Goal: Task Accomplishment & Management: Manage account settings

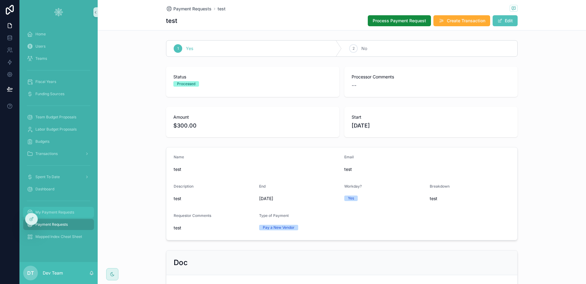
drag, startPoint x: 30, startPoint y: 218, endPoint x: 55, endPoint y: 210, distance: 26.7
click at [30, 218] on icon at bounding box center [31, 219] width 5 height 5
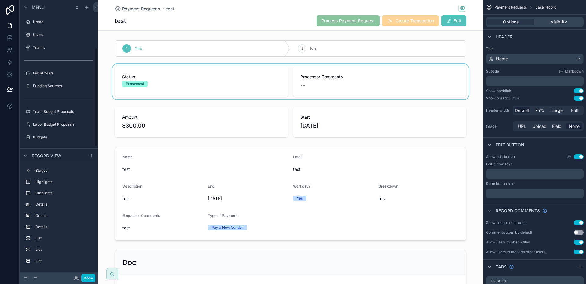
scroll to position [133, 0]
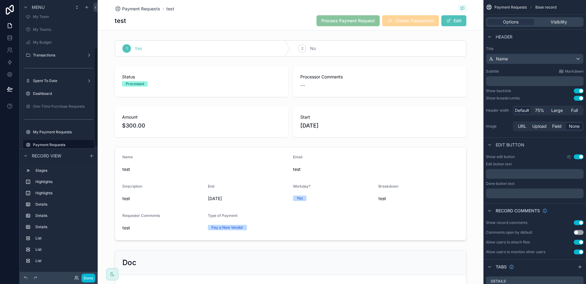
click at [251, 22] on div "test Process Payment Request Create Transaction Edit" at bounding box center [291, 21] width 352 height 12
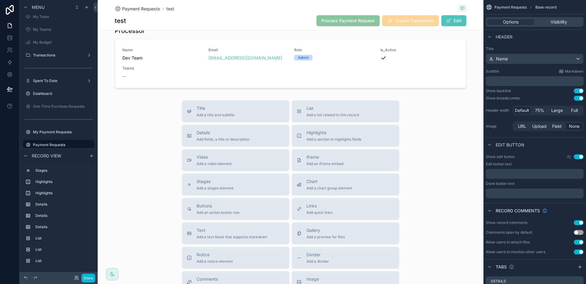
scroll to position [0, 0]
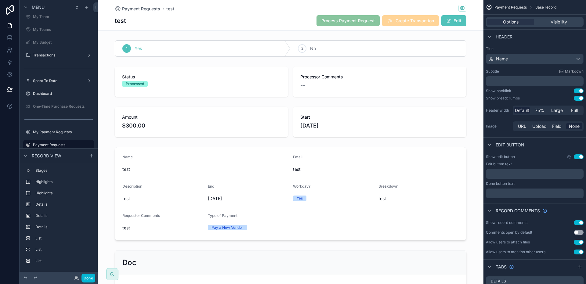
click at [225, 16] on div "test Process Payment Request Create Transaction Edit" at bounding box center [291, 21] width 352 height 12
click at [91, 277] on button "Done" at bounding box center [88, 278] width 14 height 9
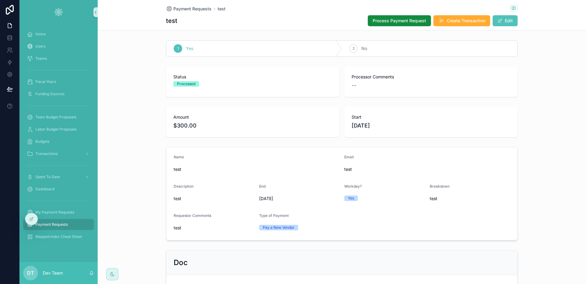
click at [79, 222] on div "Payment Requests" at bounding box center [58, 225] width 63 height 10
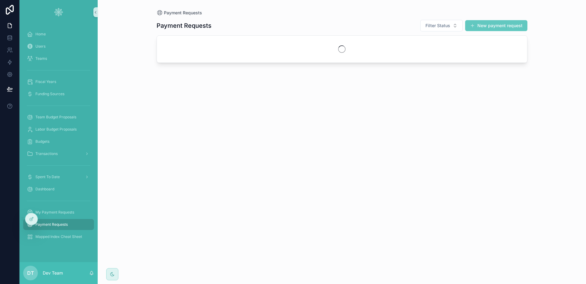
click at [478, 25] on button "New payment request" at bounding box center [496, 25] width 62 height 11
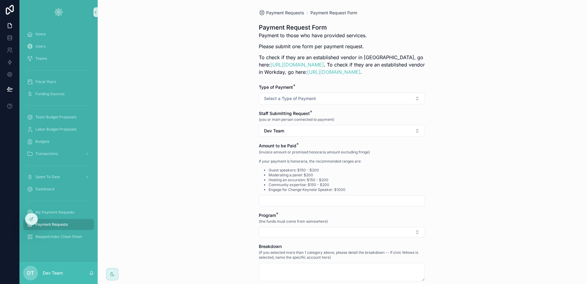
click at [286, 99] on span "Select a Type of Payment" at bounding box center [290, 99] width 52 height 6
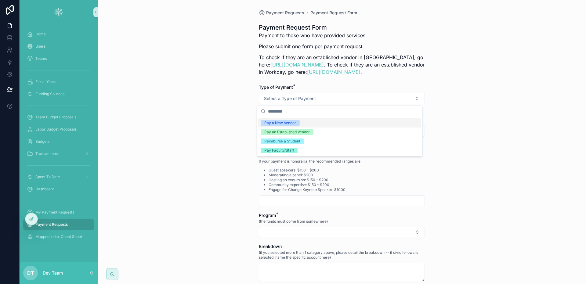
click at [217, 104] on div "Payment Requests Payment Request Form Payment Request Form Payment to those who…" at bounding box center [342, 142] width 488 height 284
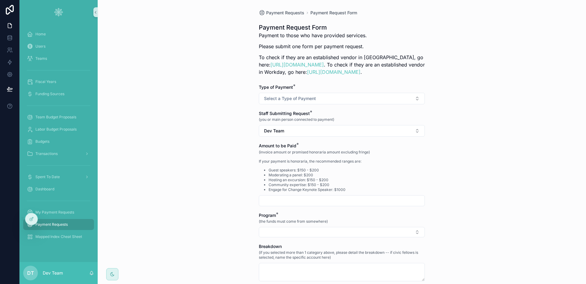
scroll to position [8, 0]
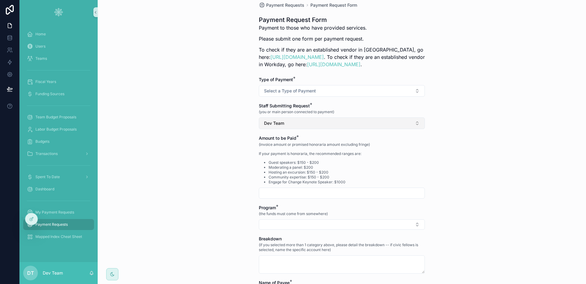
click at [290, 120] on button "Dev Team" at bounding box center [342, 123] width 166 height 12
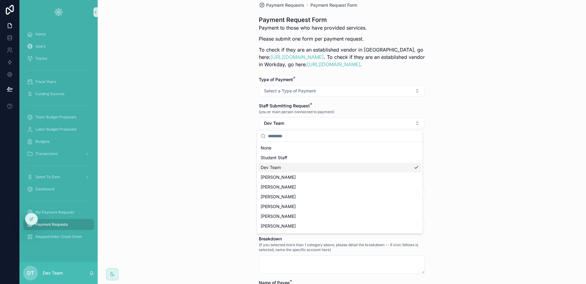
click at [221, 174] on div "Payment Requests Payment Request Form Payment Request Form Payment to those who…" at bounding box center [342, 134] width 488 height 284
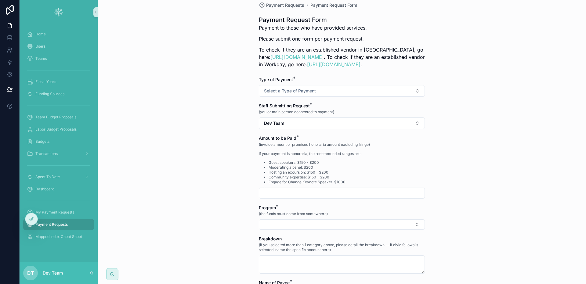
scroll to position [27, 0]
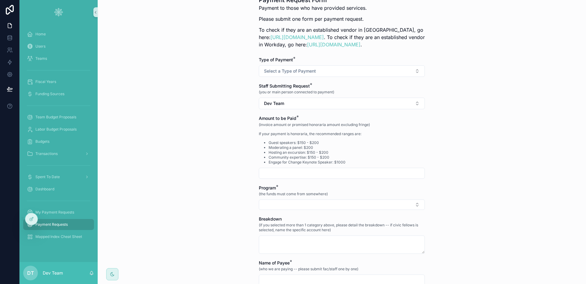
drag, startPoint x: 257, startPoint y: 136, endPoint x: 287, endPoint y: 135, distance: 29.9
click at [287, 135] on p "If your payment is honoraria, the recommended ranges are:" at bounding box center [314, 133] width 111 height 5
drag, startPoint x: 297, startPoint y: 134, endPoint x: 330, endPoint y: 134, distance: 33.3
click at [330, 134] on p "If your payment is honoraria, the recommended ranges are:" at bounding box center [314, 133] width 111 height 5
drag, startPoint x: 302, startPoint y: 142, endPoint x: 298, endPoint y: 147, distance: 7.4
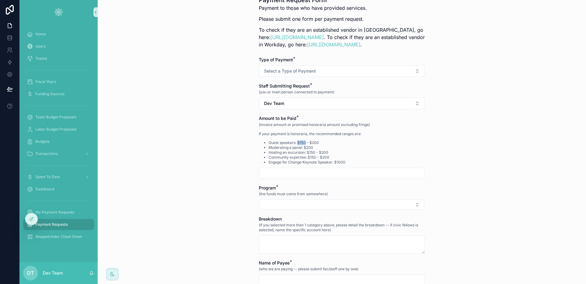
click at [303, 142] on li "Guest speakers: $150 - $200" at bounding box center [319, 142] width 101 height 5
drag, startPoint x: 291, startPoint y: 150, endPoint x: 295, endPoint y: 156, distance: 7.8
click at [294, 151] on ul "Guest speakers: $150 - $200 Moderating a panel: $200 Hosting an excursion: $150…" at bounding box center [314, 152] width 111 height 24
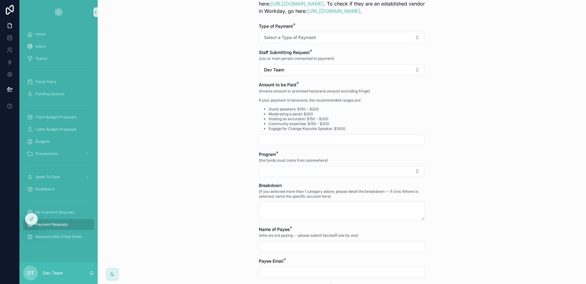
click at [290, 146] on form "Type of Payment * Select a Type of Payment Staff Submitting Request * (you or m…" at bounding box center [342, 269] width 166 height 492
click at [295, 142] on input "scrollable content" at bounding box center [341, 139] width 165 height 9
drag, startPoint x: 248, startPoint y: 158, endPoint x: 252, endPoint y: 156, distance: 4.2
click at [248, 158] on div "Payment Requests Payment Request Form Payment Request Form Payment to those who…" at bounding box center [342, 81] width 488 height 284
click at [287, 169] on button "Select Button" at bounding box center [342, 171] width 166 height 10
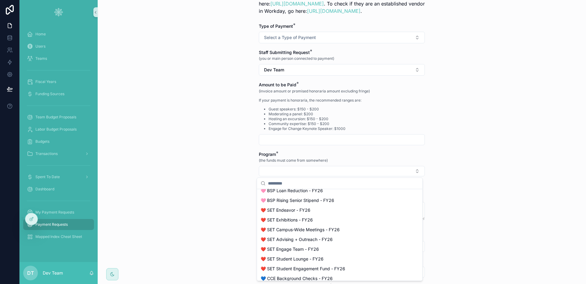
scroll to position [414, 0]
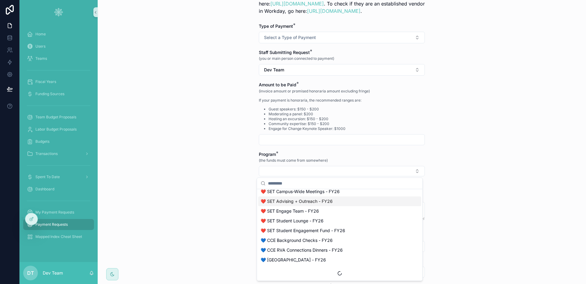
click at [215, 199] on div "Payment Requests Payment Request Form Payment Request Form Payment to those who…" at bounding box center [342, 81] width 488 height 284
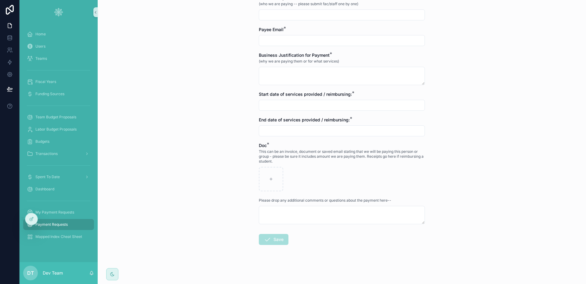
scroll to position [0, 0]
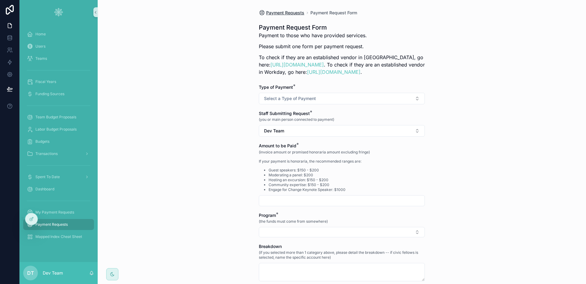
click at [294, 14] on span "Payment Requests" at bounding box center [285, 13] width 38 height 6
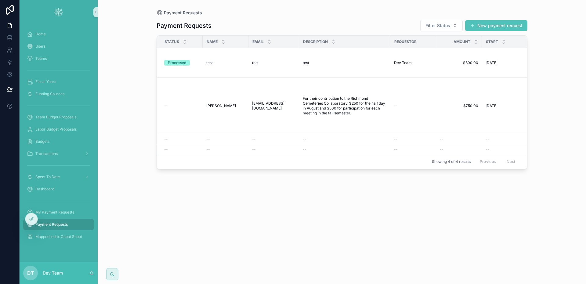
click at [503, 27] on button "New payment request" at bounding box center [496, 25] width 62 height 11
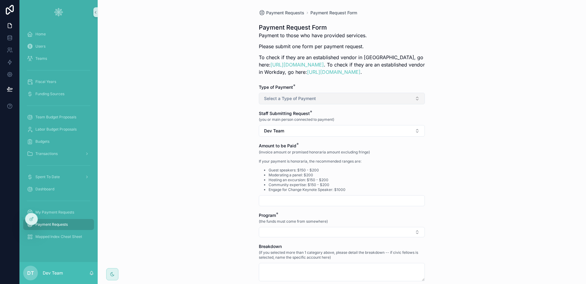
click at [292, 99] on span "Select a Type of Payment" at bounding box center [290, 99] width 52 height 6
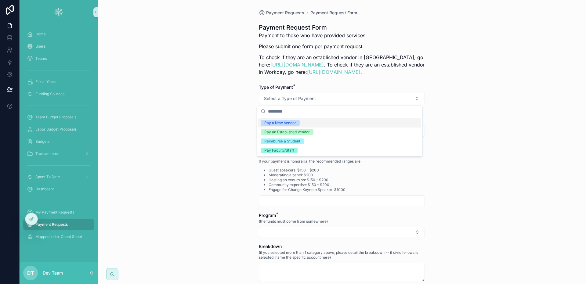
click at [293, 124] on div "Pay a New Vendor" at bounding box center [280, 122] width 32 height 5
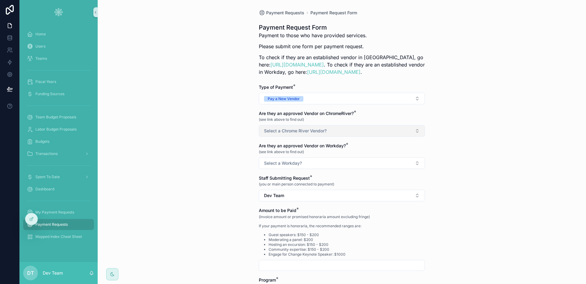
click at [295, 131] on span "Select a Chrome River Vendor?" at bounding box center [295, 131] width 63 height 6
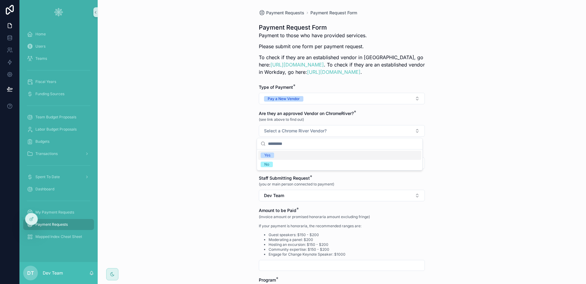
click at [272, 154] on span "Yes" at bounding box center [267, 155] width 13 height 5
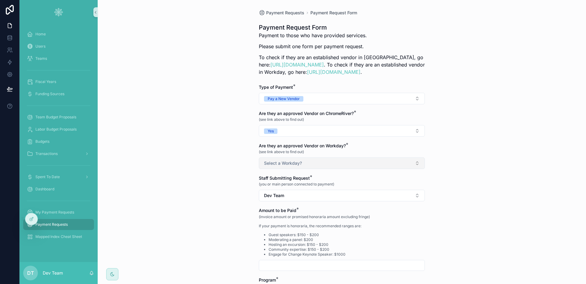
click at [277, 165] on span "Select a Workday?" at bounding box center [283, 163] width 38 height 6
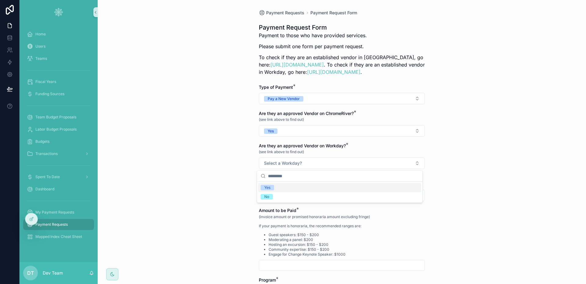
click at [273, 190] on span "Yes" at bounding box center [267, 187] width 13 height 5
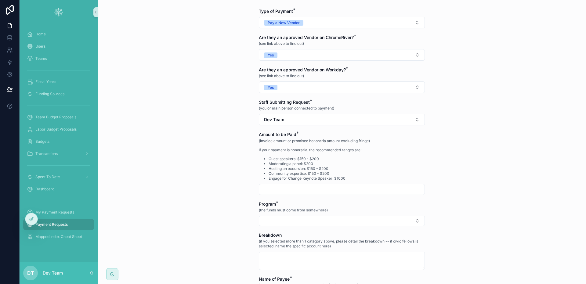
click at [289, 192] on input "scrollable content" at bounding box center [341, 189] width 165 height 9
type input "*******"
click at [232, 214] on div "Payment Requests Payment Request Form Payment Request Form Payment to those who…" at bounding box center [342, 142] width 488 height 284
click at [272, 220] on button "Select Button" at bounding box center [342, 221] width 166 height 10
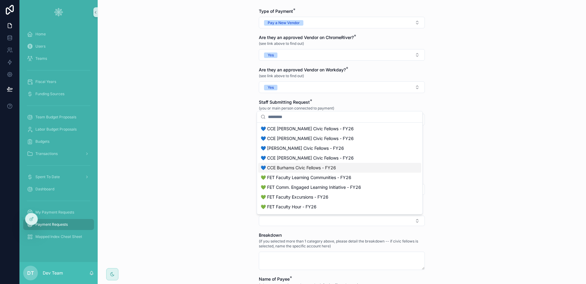
click at [289, 165] on span "💙 CCE Burhams Civic Fellows - FY26" at bounding box center [298, 168] width 75 height 6
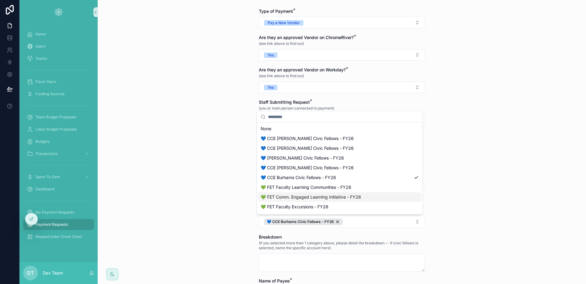
click at [288, 198] on span "💚 FET Comm. Engaged Learning Initiative - FY26" at bounding box center [311, 197] width 100 height 6
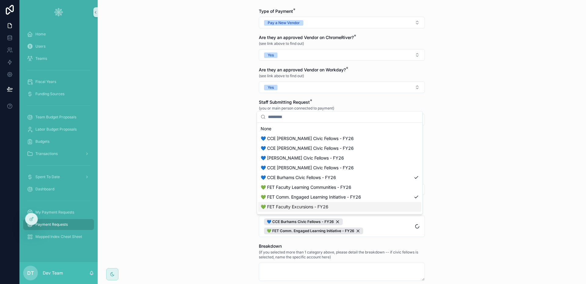
click at [230, 214] on div "Payment Requests Payment Request Form Payment Request Form Payment to those who…" at bounding box center [342, 142] width 488 height 284
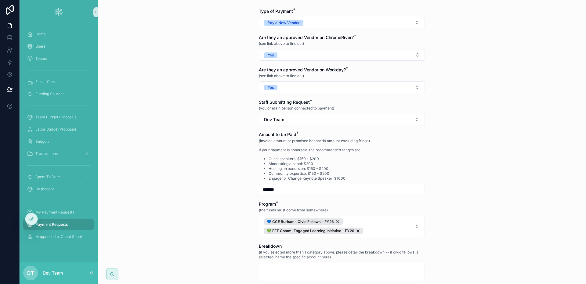
scroll to position [136, 0]
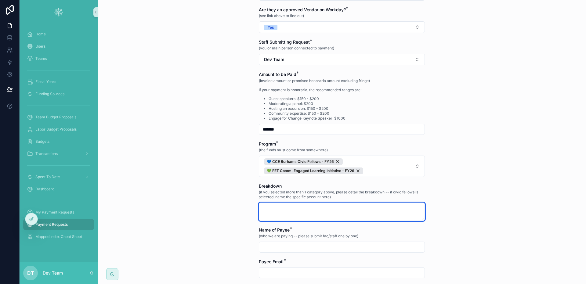
click at [280, 212] on textarea "scrollable content" at bounding box center [342, 212] width 166 height 18
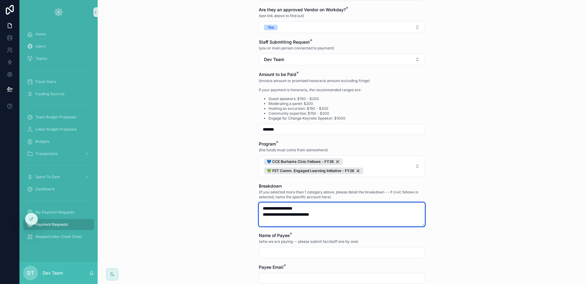
type textarea "**********"
click at [239, 241] on div "Payment Requests Payment Request Form Payment Request Form Payment to those who…" at bounding box center [342, 142] width 488 height 284
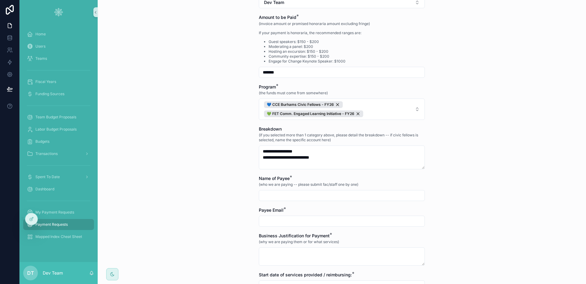
click at [281, 194] on input "scrollable content" at bounding box center [341, 195] width 165 height 9
type input "*******"
click at [286, 225] on input "scrollable content" at bounding box center [341, 221] width 165 height 9
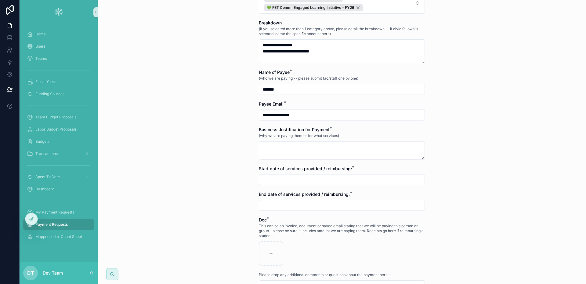
scroll to position [303, 0]
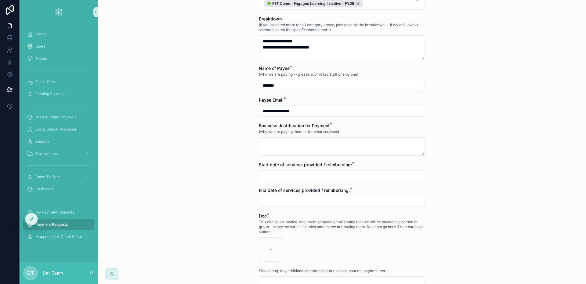
type input "**********"
click at [310, 151] on textarea "scrollable content" at bounding box center [342, 146] width 166 height 18
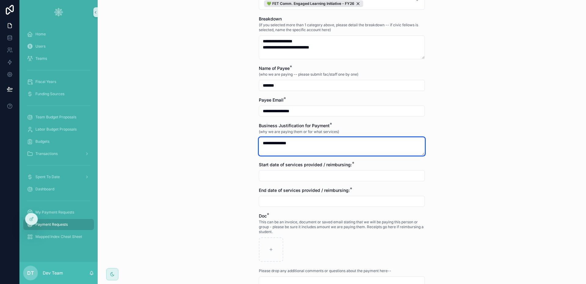
type textarea "**********"
click at [296, 179] on input "scrollable content" at bounding box center [341, 175] width 165 height 9
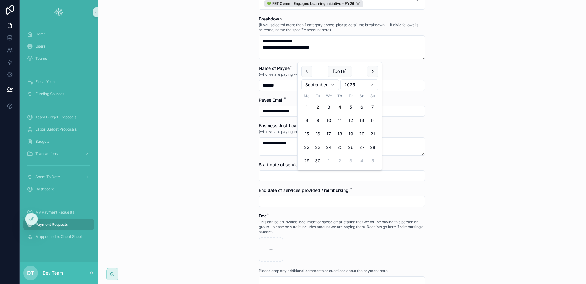
click at [340, 103] on button "4" at bounding box center [339, 107] width 11 height 11
type input "**********"
click at [271, 144] on textarea "**********" at bounding box center [342, 146] width 166 height 18
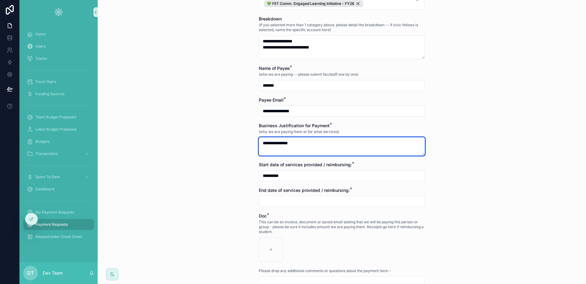
type textarea "**********"
click at [278, 200] on input "scrollable content" at bounding box center [341, 201] width 165 height 9
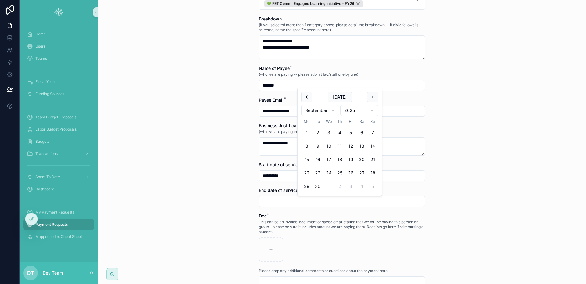
click at [314, 186] on button "30" at bounding box center [317, 186] width 11 height 11
type input "**********"
click at [244, 210] on div "Payment Requests Payment Request Form Payment Request Form Payment to those who…" at bounding box center [342, 142] width 488 height 284
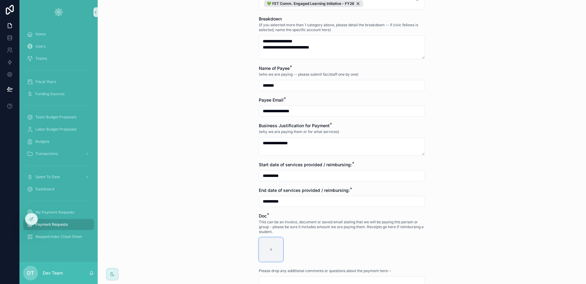
click at [268, 245] on div "scrollable content" at bounding box center [271, 249] width 24 height 24
type input "**********"
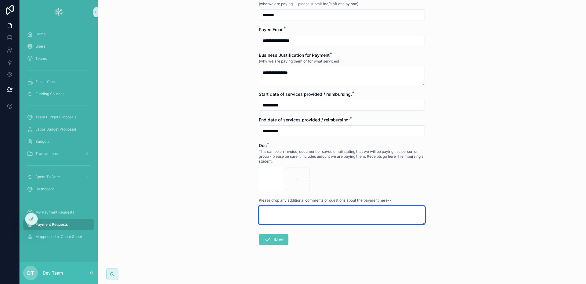
drag, startPoint x: 279, startPoint y: 211, endPoint x: 294, endPoint y: 216, distance: 16.0
click at [279, 211] on textarea "scrollable content" at bounding box center [342, 215] width 166 height 18
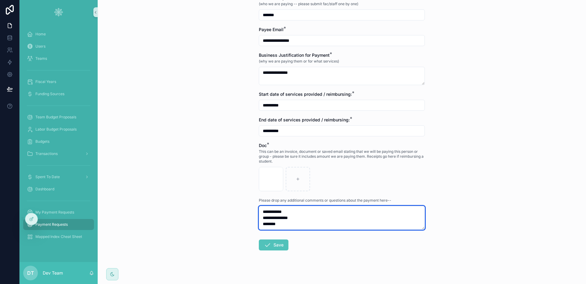
scroll to position [0, 0]
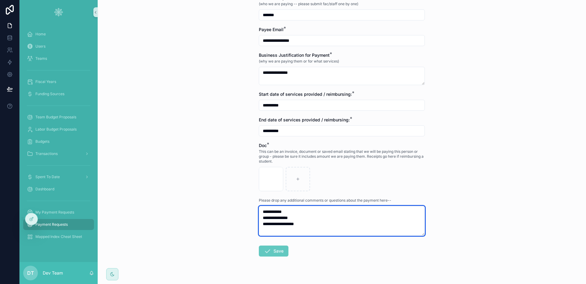
type textarea "**********"
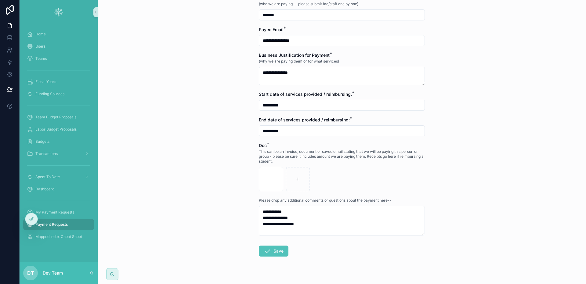
click at [272, 250] on button "Save" at bounding box center [274, 251] width 30 height 11
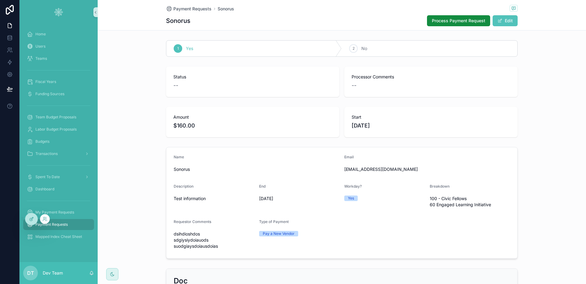
click at [34, 221] on icon at bounding box center [31, 219] width 5 height 5
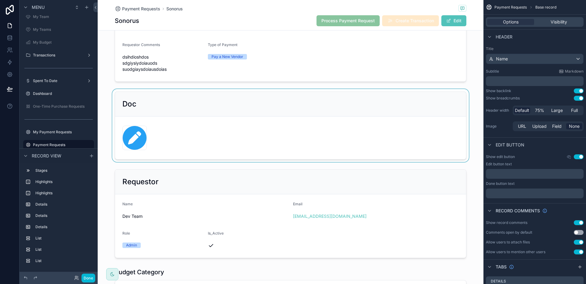
scroll to position [181, 0]
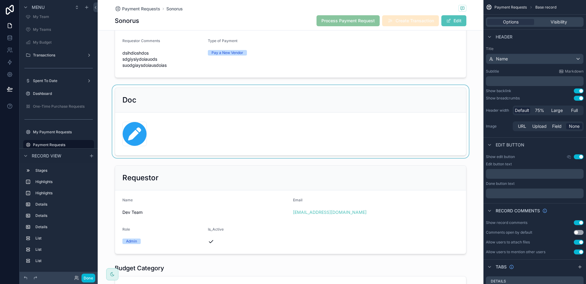
click at [231, 142] on div "scrollable content" at bounding box center [291, 121] width 386 height 73
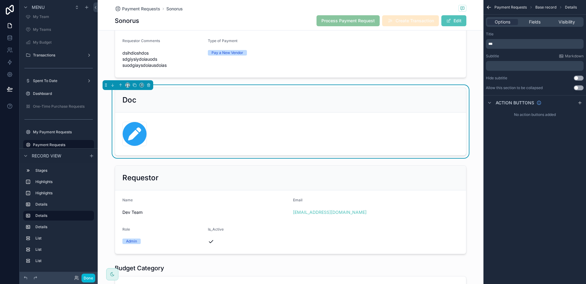
click at [503, 44] on p "***" at bounding box center [535, 43] width 94 height 5
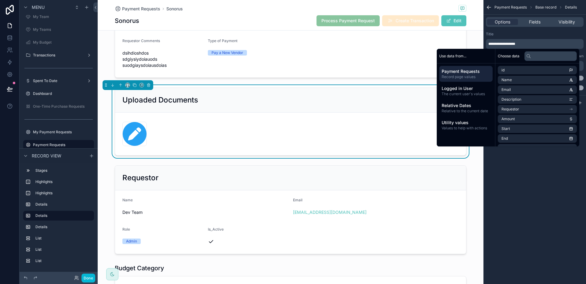
click at [220, 138] on div "pen .png" at bounding box center [290, 134] width 336 height 24
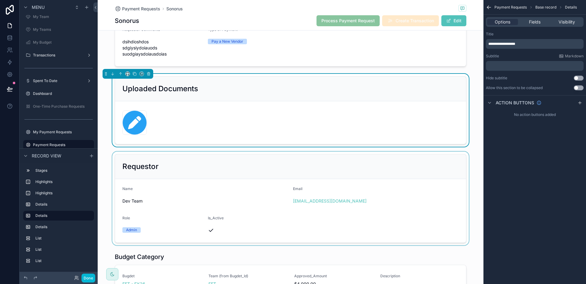
scroll to position [204, 0]
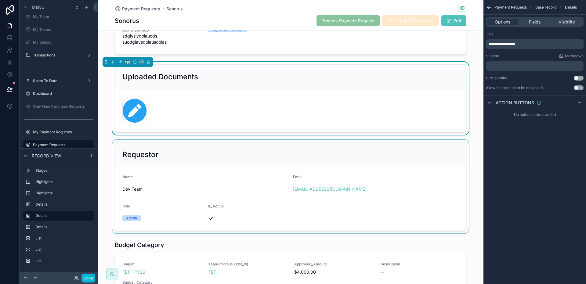
click at [207, 193] on div "scrollable content" at bounding box center [291, 187] width 386 height 94
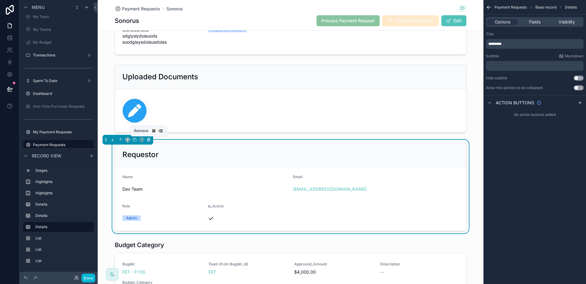
click at [148, 141] on icon "scrollable content" at bounding box center [148, 140] width 2 height 2
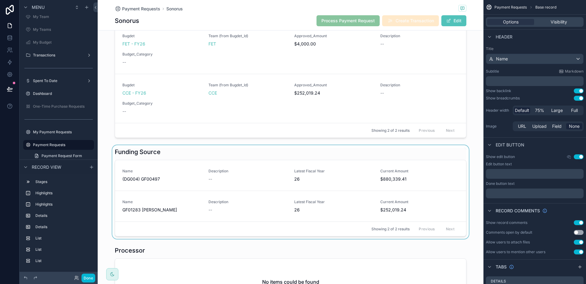
scroll to position [420, 0]
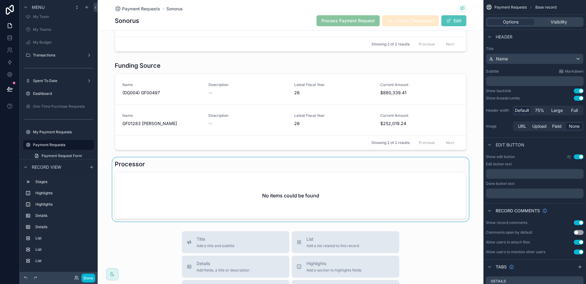
click at [171, 168] on div "scrollable content" at bounding box center [291, 189] width 386 height 64
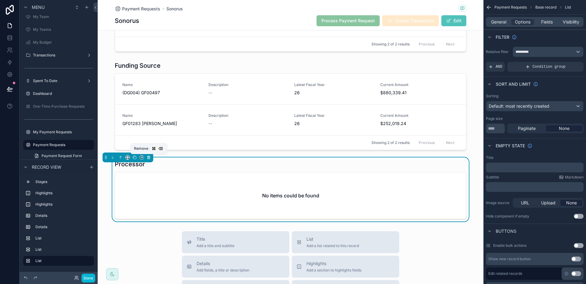
click at [150, 158] on icon "scrollable content" at bounding box center [148, 158] width 2 height 2
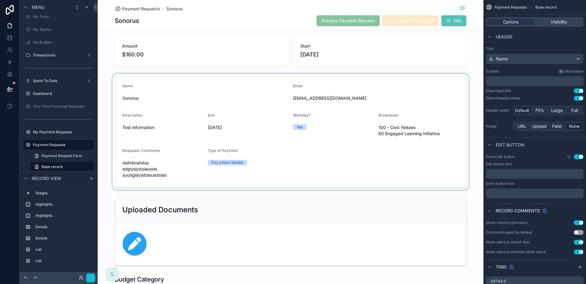
scroll to position [0, 0]
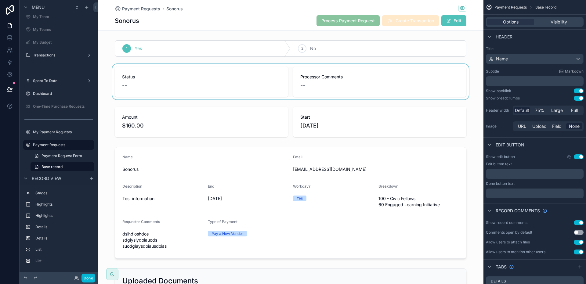
click at [236, 91] on div "scrollable content" at bounding box center [291, 81] width 386 height 35
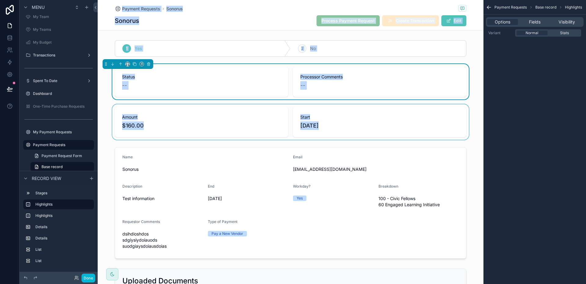
click at [341, 121] on div "scrollable content" at bounding box center [291, 121] width 386 height 35
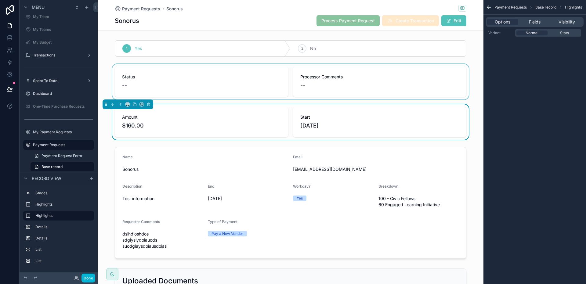
drag, startPoint x: 243, startPoint y: 74, endPoint x: 237, endPoint y: 74, distance: 6.7
click at [243, 74] on div "scrollable content" at bounding box center [291, 81] width 386 height 35
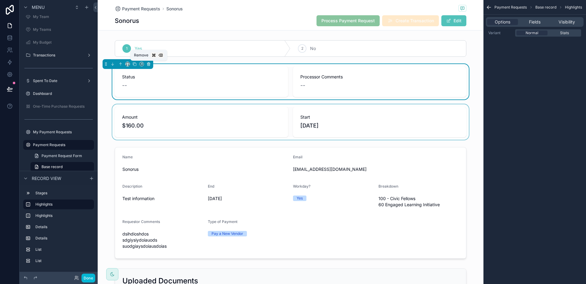
click at [150, 65] on icon "scrollable content" at bounding box center [148, 64] width 2 height 2
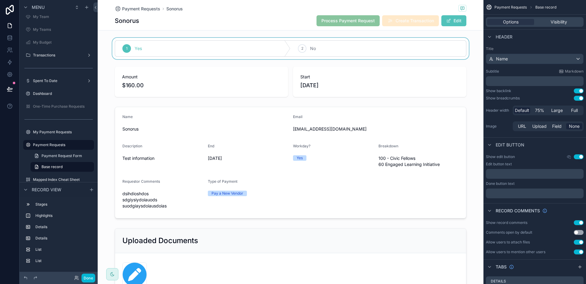
click at [175, 40] on div "scrollable content" at bounding box center [291, 48] width 386 height 21
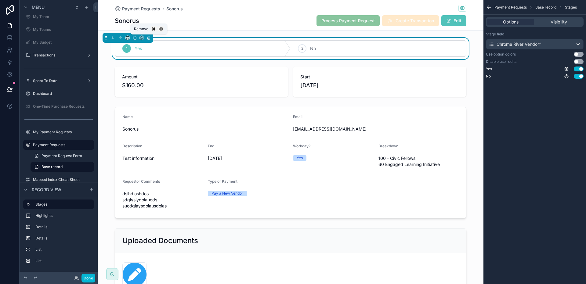
click at [150, 38] on icon "scrollable content" at bounding box center [148, 38] width 4 height 4
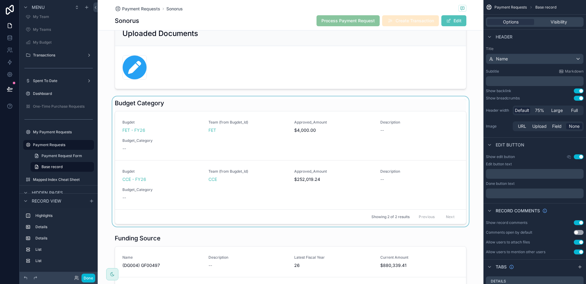
scroll to position [184, 0]
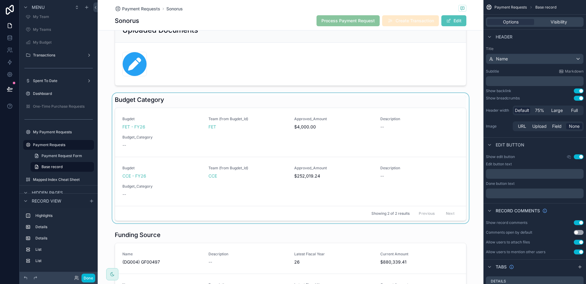
click at [199, 104] on div "scrollable content" at bounding box center [291, 158] width 386 height 130
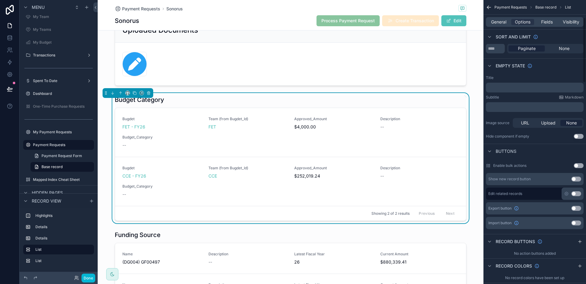
scroll to position [0, 0]
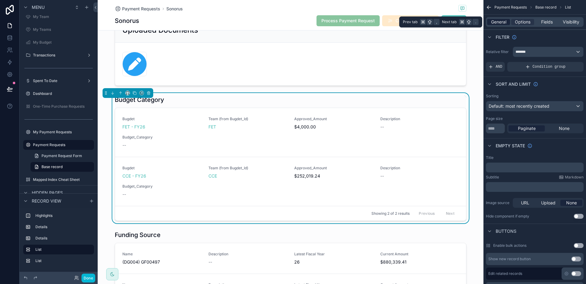
click at [506, 21] on span "General" at bounding box center [498, 22] width 15 height 6
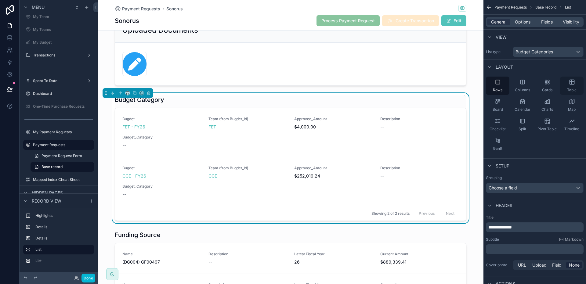
drag, startPoint x: 570, startPoint y: 92, endPoint x: 563, endPoint y: 89, distance: 7.3
click at [570, 92] on span "Table" at bounding box center [571, 90] width 9 height 5
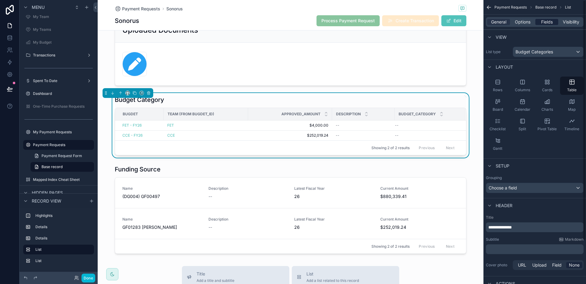
click at [543, 20] on span "Fields" at bounding box center [547, 22] width 12 height 6
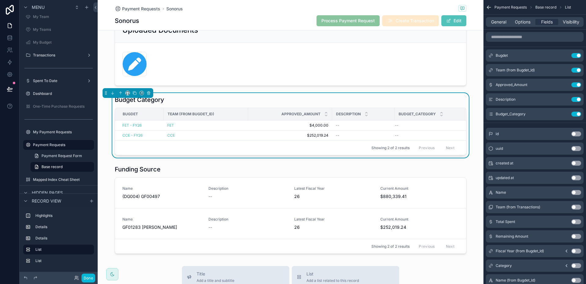
click at [305, 101] on div "Budget Category" at bounding box center [291, 100] width 352 height 9
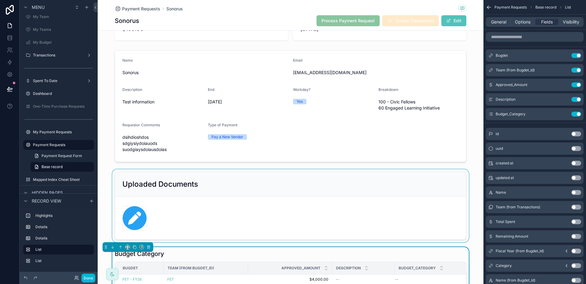
scroll to position [101, 0]
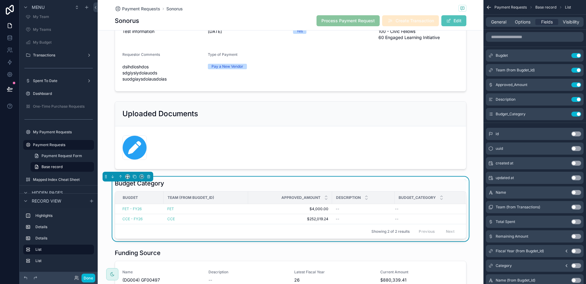
click at [254, 182] on div "Budget Category" at bounding box center [291, 183] width 352 height 9
click at [497, 20] on span "General" at bounding box center [498, 22] width 15 height 6
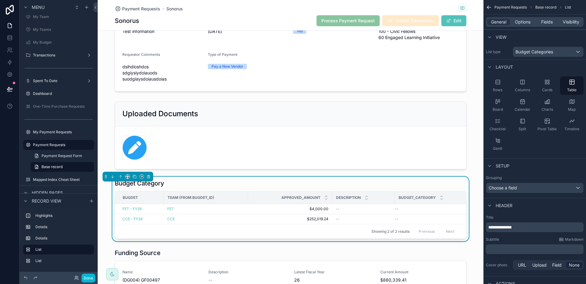
click at [528, 226] on p "**********" at bounding box center [535, 227] width 94 height 6
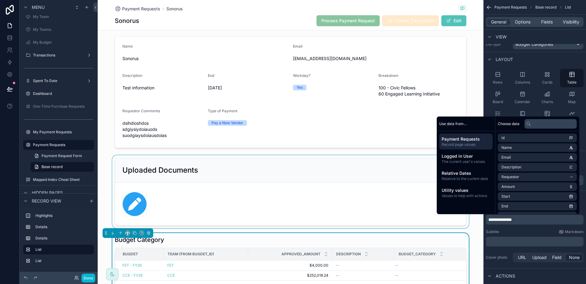
scroll to position [34, 0]
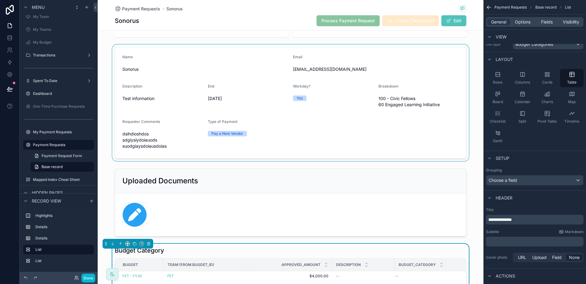
click at [296, 134] on div "scrollable content" at bounding box center [291, 103] width 386 height 117
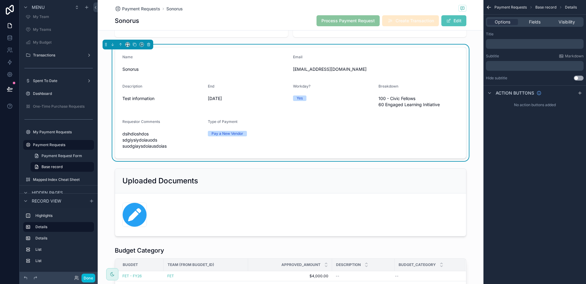
scroll to position [0, 0]
click at [134, 46] on icon "scrollable content" at bounding box center [135, 45] width 2 height 2
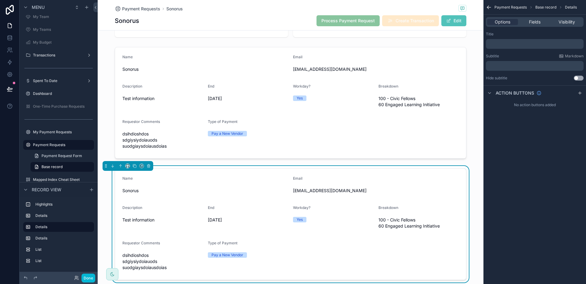
click at [189, 178] on div "Name" at bounding box center [205, 179] width 166 height 7
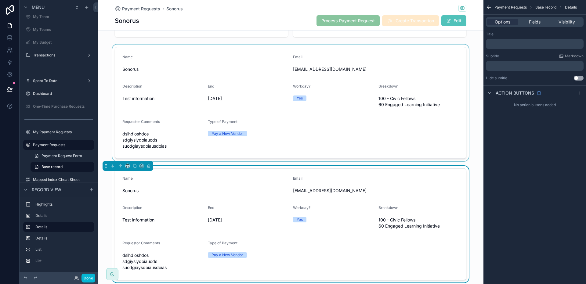
click at [229, 63] on div "scrollable content" at bounding box center [291, 103] width 386 height 117
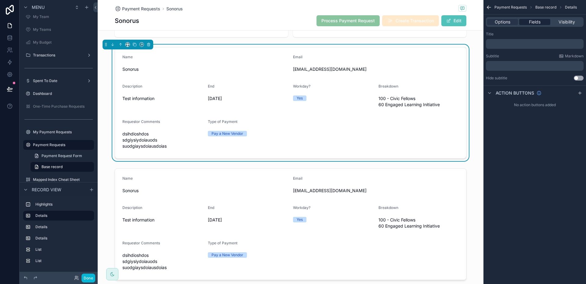
click at [530, 22] on span "Fields" at bounding box center [535, 22] width 12 height 6
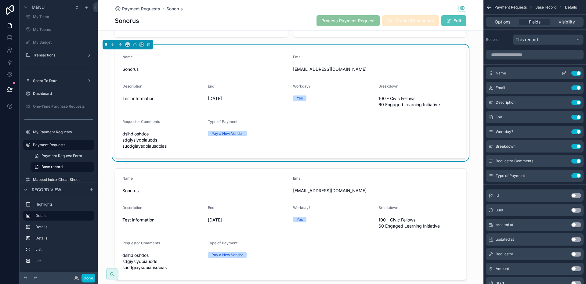
click at [563, 75] on icon "scrollable content" at bounding box center [563, 73] width 3 height 3
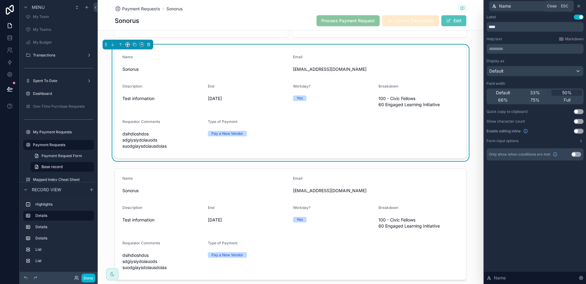
click at [579, 5] on icon at bounding box center [578, 6] width 2 height 2
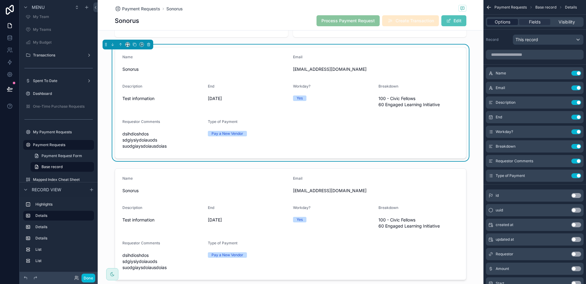
click at [507, 23] on span "Options" at bounding box center [503, 22] width 16 height 6
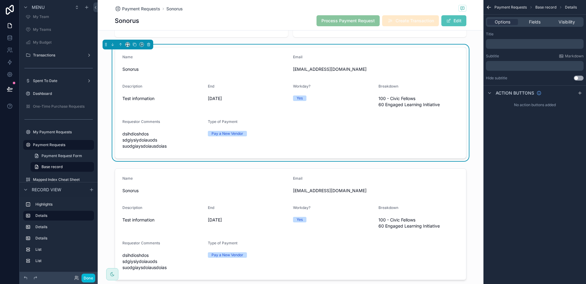
click at [497, 46] on p "﻿" at bounding box center [535, 43] width 94 height 5
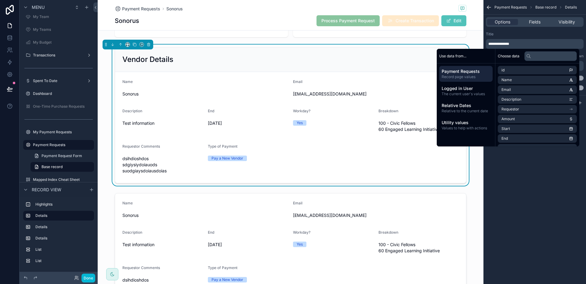
click at [536, 30] on div "**********" at bounding box center [534, 60] width 103 height 63
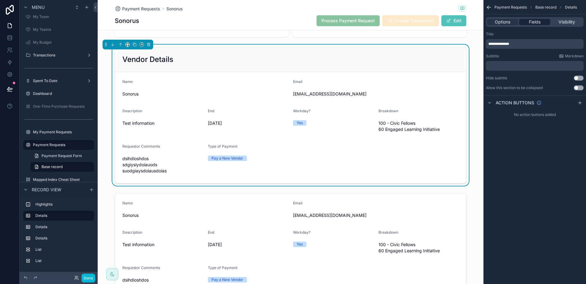
click at [539, 23] on span "Fields" at bounding box center [535, 22] width 12 height 6
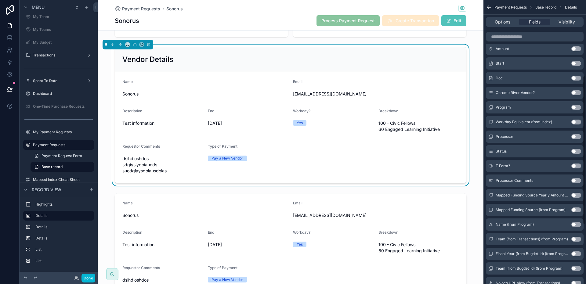
scroll to position [144, 0]
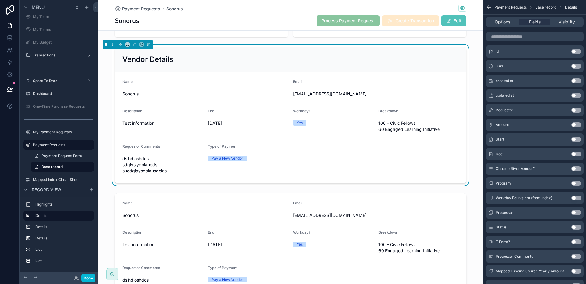
click at [575, 139] on button "Use setting" at bounding box center [576, 139] width 10 height 5
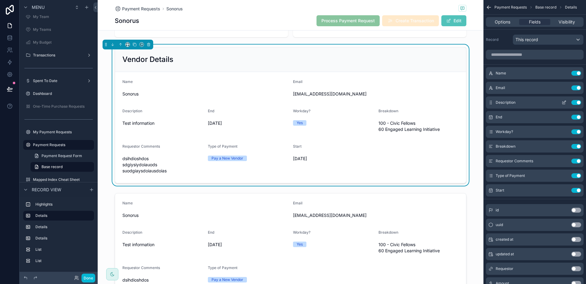
click at [574, 102] on button "Use setting" at bounding box center [576, 102] width 10 height 5
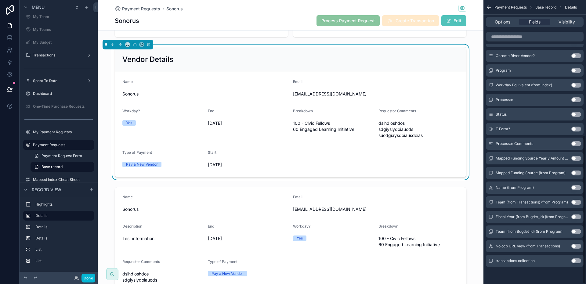
scroll to position [108, 0]
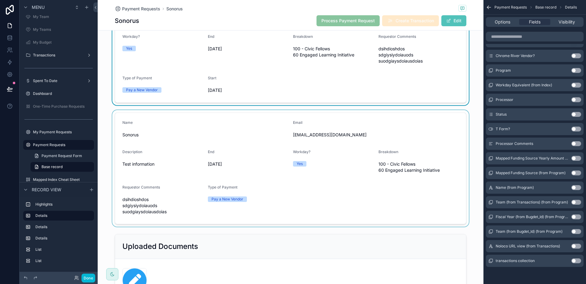
click at [243, 149] on div "scrollable content" at bounding box center [291, 168] width 386 height 117
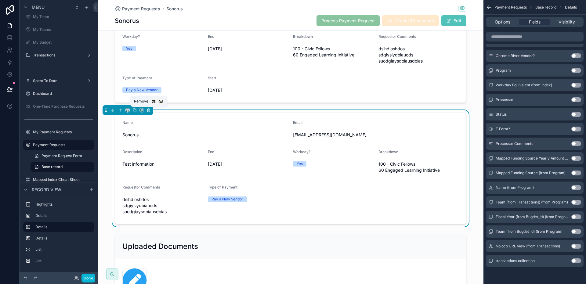
click at [150, 112] on icon "scrollable content" at bounding box center [148, 110] width 4 height 4
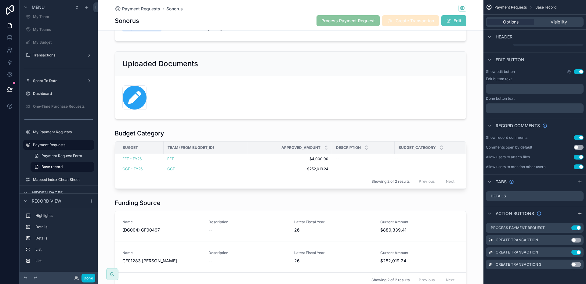
scroll to position [204, 0]
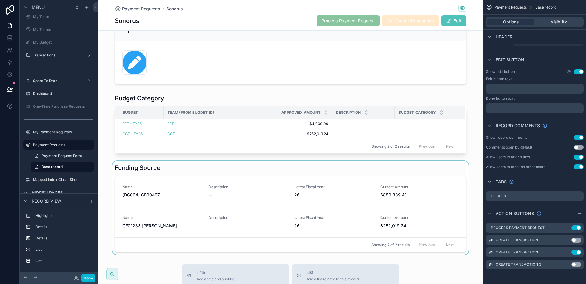
click at [203, 166] on div "scrollable content" at bounding box center [291, 208] width 386 height 94
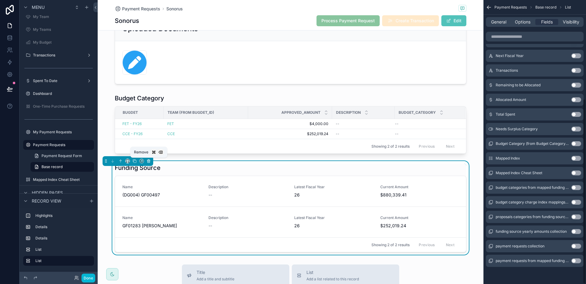
click at [150, 161] on icon "scrollable content" at bounding box center [148, 161] width 2 height 2
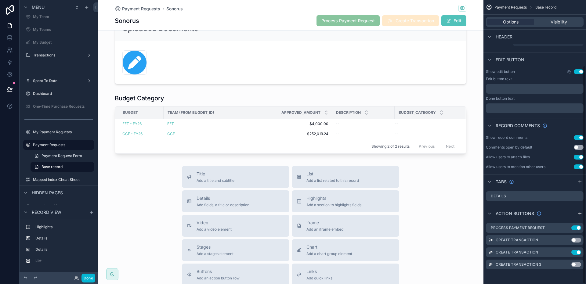
scroll to position [0, 0]
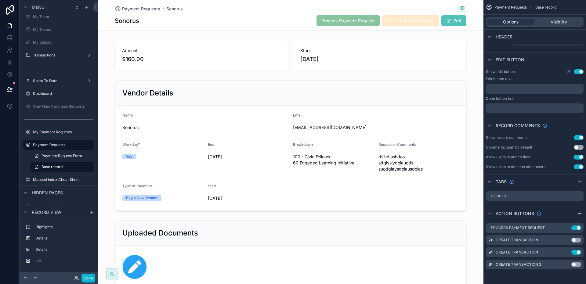
click at [299, 22] on div "Sonorus Process Payment Request Create Transaction Edit" at bounding box center [291, 21] width 352 height 12
click at [142, 8] on span "Payment Requests" at bounding box center [141, 9] width 38 height 6
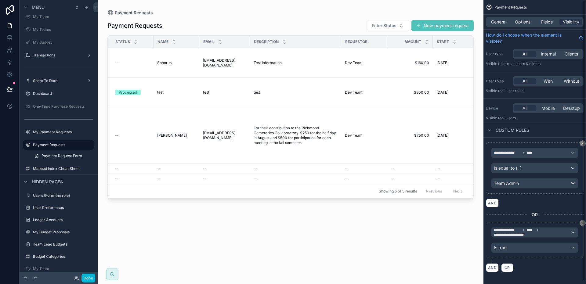
drag, startPoint x: 250, startPoint y: 22, endPoint x: 265, endPoint y: 20, distance: 15.6
click at [250, 22] on div "Payment Requests Filter Status New payment request" at bounding box center [290, 26] width 366 height 12
click at [546, 20] on span "Fields" at bounding box center [547, 22] width 12 height 6
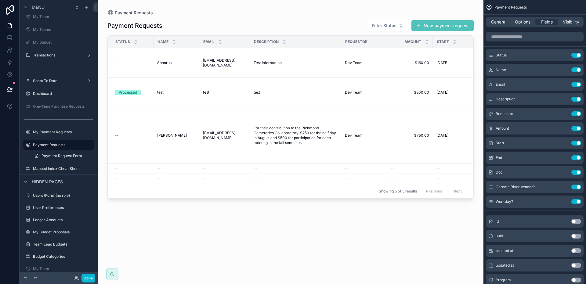
click at [187, 20] on div "Payment Requests Filter Status New payment request" at bounding box center [290, 26] width 366 height 12
click at [503, 21] on span "General" at bounding box center [498, 22] width 15 height 6
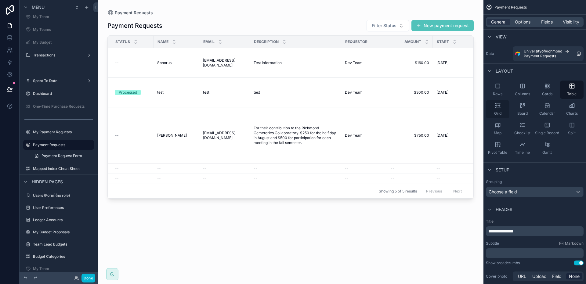
click at [499, 115] on span "Grid" at bounding box center [497, 113] width 7 height 5
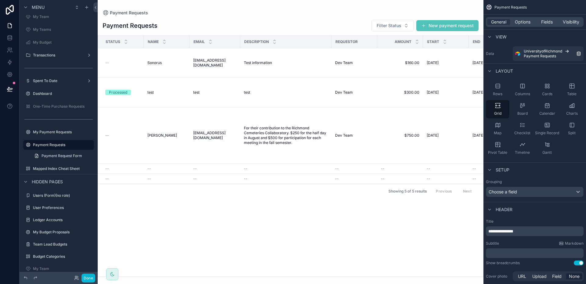
click at [283, 25] on div "Payment Requests Filter Status New payment request" at bounding box center [291, 26] width 376 height 12
click at [297, 17] on div "Payment Requests Filter Status New payment request Status Name Email Descriptio…" at bounding box center [291, 146] width 386 height 261
click at [263, 22] on div "Payment Requests Filter Status New payment request" at bounding box center [291, 26] width 376 height 12
click at [216, 11] on div "Payment Requests" at bounding box center [291, 13] width 376 height 6
drag, startPoint x: 320, startPoint y: 14, endPoint x: 328, endPoint y: 13, distance: 7.7
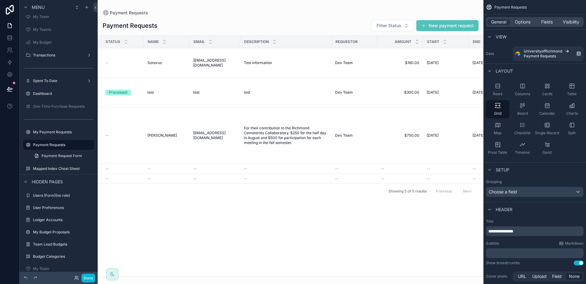
click at [320, 14] on div "Payment Requests" at bounding box center [291, 13] width 376 height 6
click at [548, 24] on span "Fields" at bounding box center [547, 22] width 12 height 6
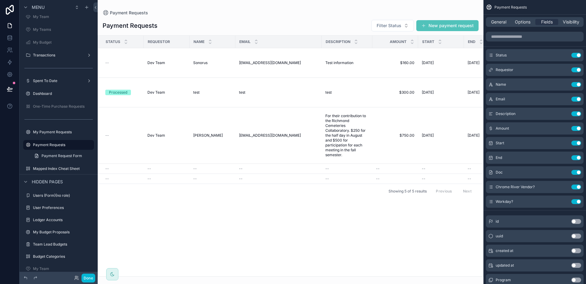
click at [450, 26] on button "New payment request" at bounding box center [447, 25] width 62 height 11
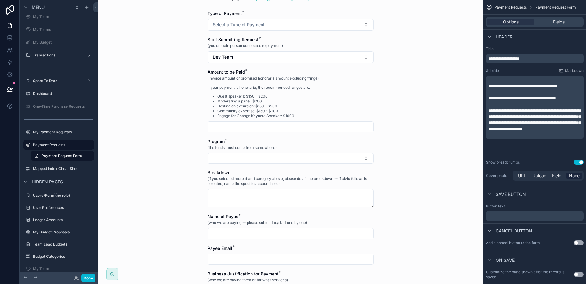
scroll to position [92, 0]
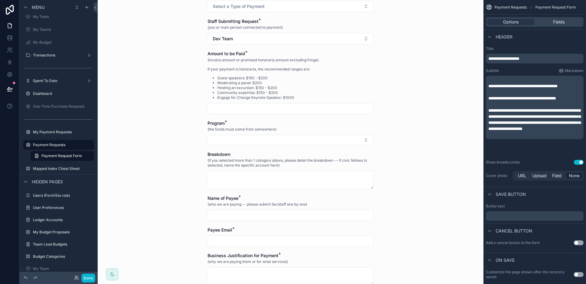
drag, startPoint x: 276, startPoint y: 205, endPoint x: 359, endPoint y: 167, distance: 91.2
click at [276, 205] on span "(who we are paying -- please submit fac/staff one by one)" at bounding box center [256, 204] width 99 height 5
click at [552, 18] on div "Options Fields" at bounding box center [535, 22] width 98 height 10
click at [552, 21] on div "Fields" at bounding box center [558, 22] width 47 height 6
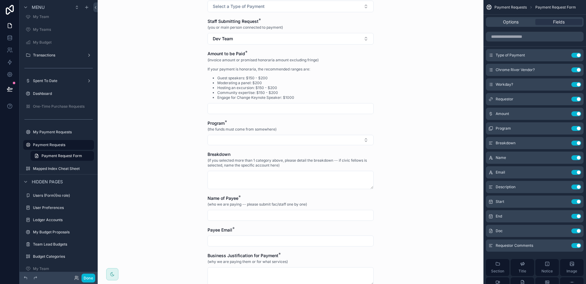
click at [446, 152] on div "Payment Requests Payment Request Form Payment Request Form Payment to those who…" at bounding box center [291, 50] width 386 height 284
click at [158, 106] on div "Payment Requests Payment Request Form Payment Request Form Payment to those who…" at bounding box center [291, 50] width 386 height 284
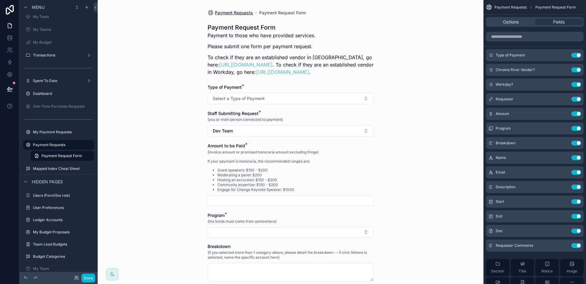
click at [226, 11] on span "Payment Requests" at bounding box center [234, 13] width 38 height 6
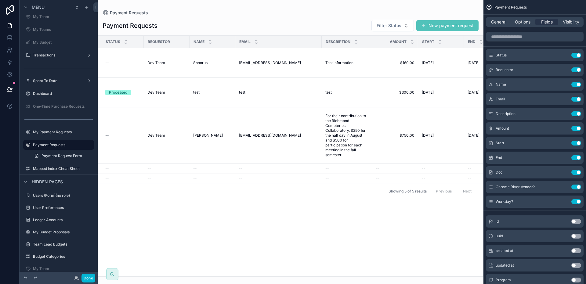
click at [220, 12] on div "Payment Requests" at bounding box center [291, 13] width 376 height 6
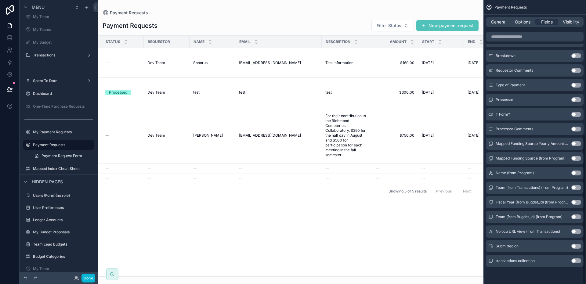
click at [574, 245] on button "Use setting" at bounding box center [576, 246] width 10 height 5
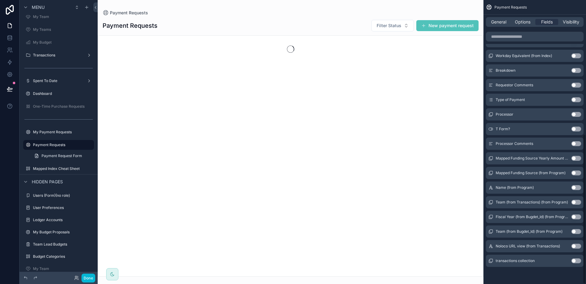
scroll to position [0, 0]
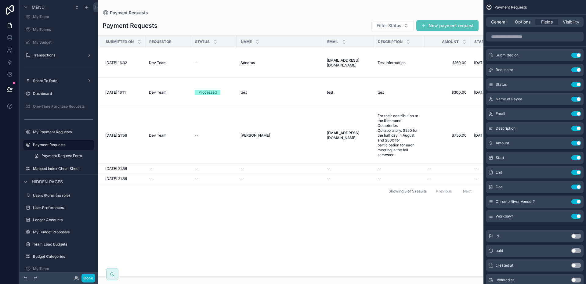
click at [311, 16] on div "Payment Requests Payment Requests Filter Status New payment request Submitted o…" at bounding box center [291, 138] width 386 height 277
drag, startPoint x: 243, startPoint y: 16, endPoint x: 284, endPoint y: 13, distance: 41.0
click at [243, 16] on div "Payment Requests Filter Status New payment request Submitted on Requestor Statu…" at bounding box center [291, 146] width 386 height 261
click at [442, 21] on button "New payment request" at bounding box center [447, 25] width 62 height 11
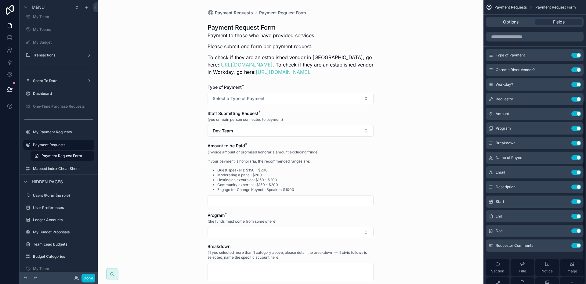
scroll to position [155, 0]
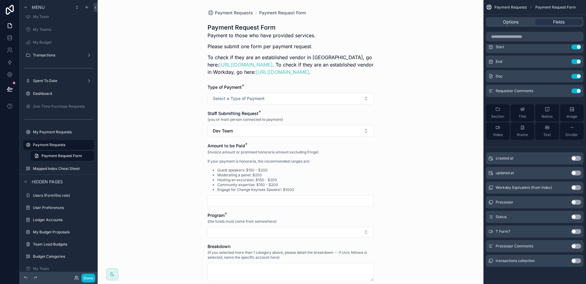
click at [575, 218] on button "Use setting" at bounding box center [576, 217] width 10 height 5
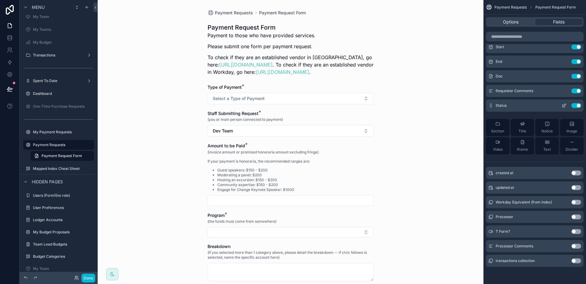
click at [563, 106] on icon "scrollable content" at bounding box center [563, 105] width 5 height 5
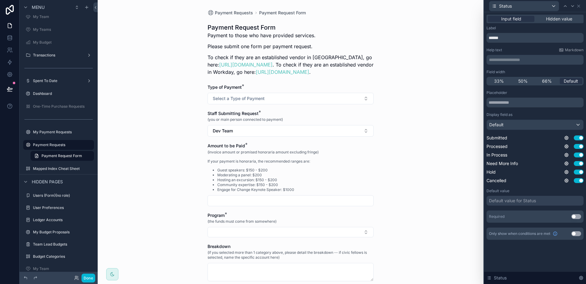
drag, startPoint x: 564, startPoint y: 18, endPoint x: 565, endPoint y: 23, distance: 5.2
click at [564, 18] on span "Hidden value" at bounding box center [559, 19] width 26 height 6
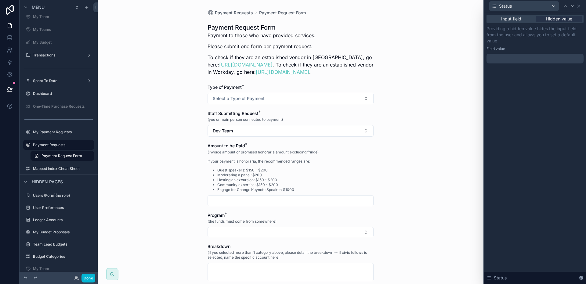
click at [529, 60] on div at bounding box center [534, 59] width 97 height 10
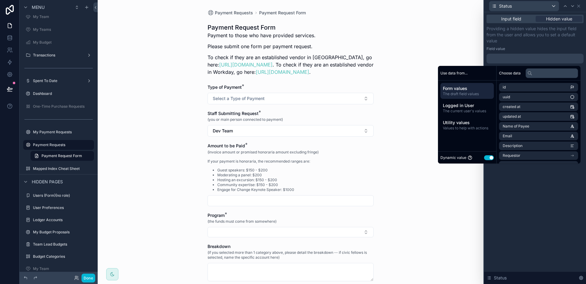
click at [484, 157] on button "Use setting" at bounding box center [489, 157] width 10 height 5
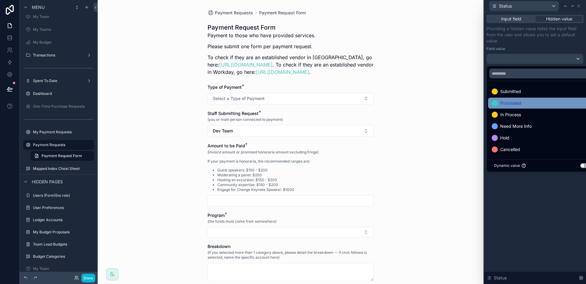
click at [501, 89] on span "Submitted" at bounding box center [510, 91] width 21 height 7
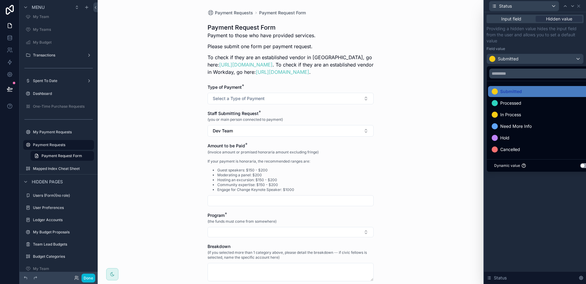
click at [546, 209] on div "Input field Hidden value Providing a hidden value hides the input field from th…" at bounding box center [535, 148] width 102 height 272
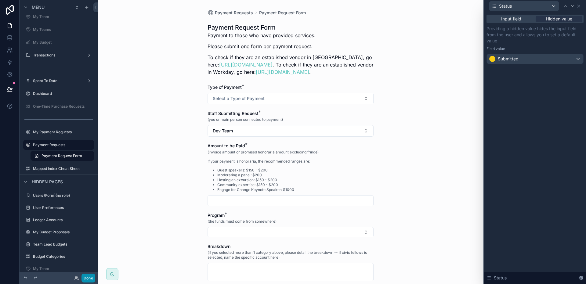
click at [91, 279] on button "Done" at bounding box center [88, 278] width 14 height 9
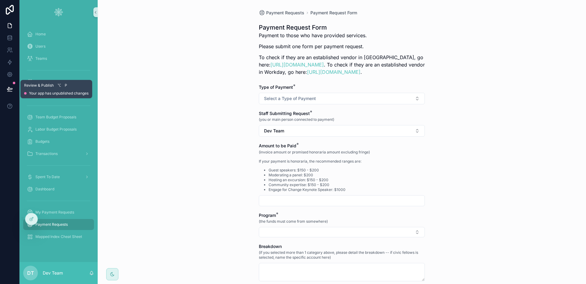
click at [8, 88] on icon at bounding box center [10, 89] width 6 height 6
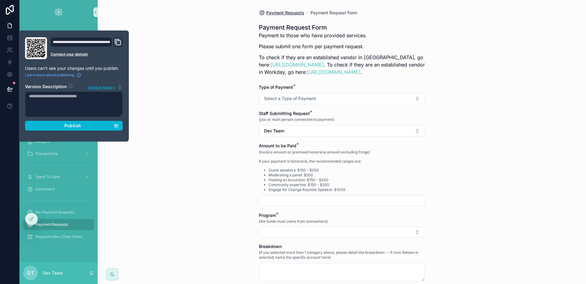
click at [295, 14] on span "Payment Requests" at bounding box center [285, 13] width 38 height 6
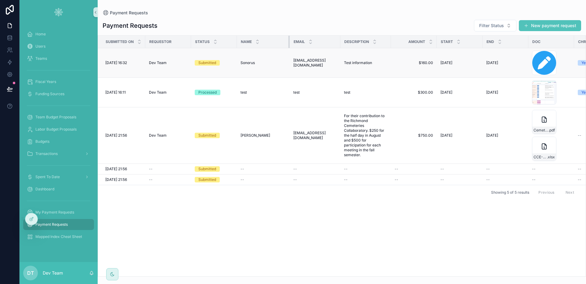
drag, startPoint x: 307, startPoint y: 44, endPoint x: 279, endPoint y: 51, distance: 29.0
click at [289, 46] on div "scrollable content" at bounding box center [289, 42] width 2 height 12
click at [34, 215] on div at bounding box center [31, 219] width 12 height 12
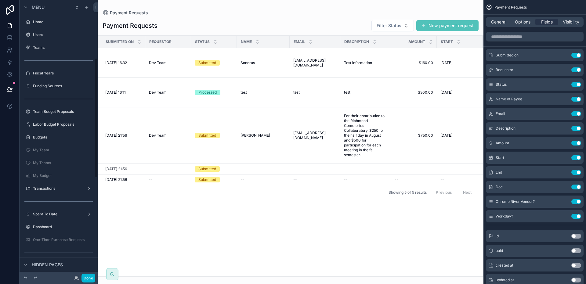
scroll to position [133, 0]
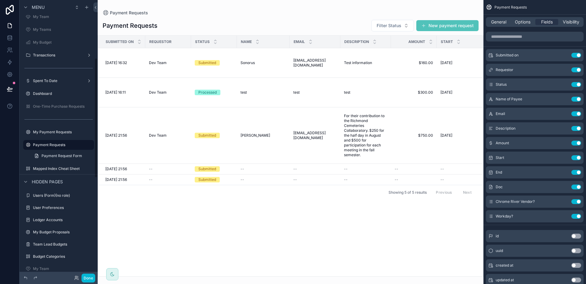
click at [299, 17] on div "scrollable content" at bounding box center [291, 142] width 386 height 284
click at [562, 99] on icon "scrollable content" at bounding box center [563, 99] width 3 height 3
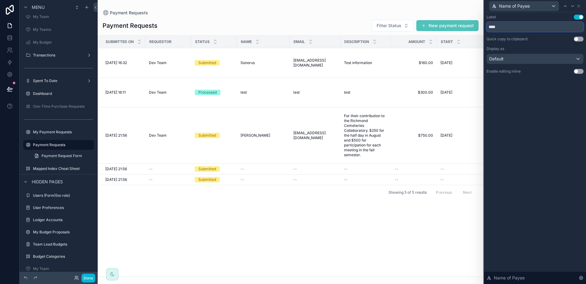
click at [511, 28] on input "****" at bounding box center [534, 27] width 97 height 10
type input "**********"
click at [328, 7] on div "Payment Requests Payment Requests Filter Status New payment request Submitted o…" at bounding box center [291, 138] width 386 height 277
click at [90, 278] on button "Done" at bounding box center [88, 278] width 14 height 9
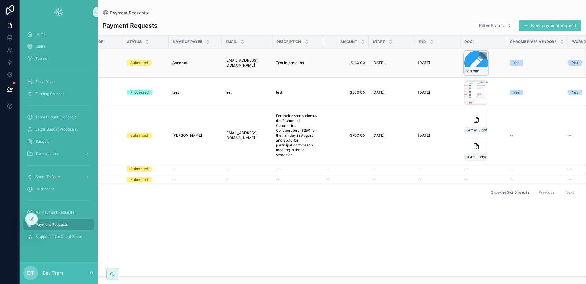
scroll to position [0, 92]
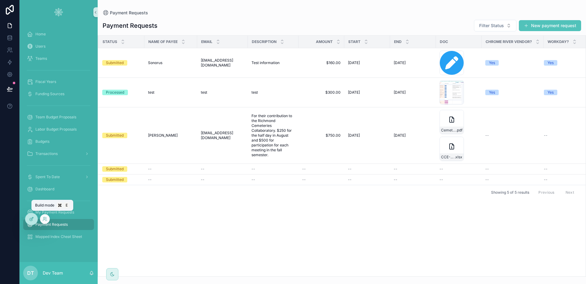
click at [34, 217] on icon at bounding box center [31, 219] width 5 height 5
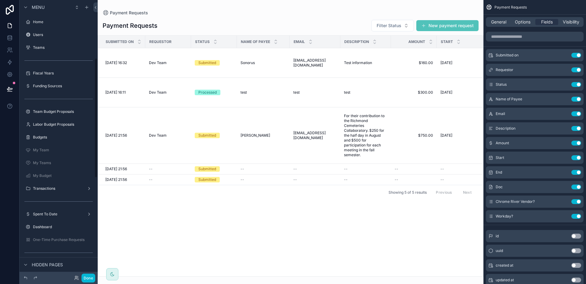
scroll to position [133, 0]
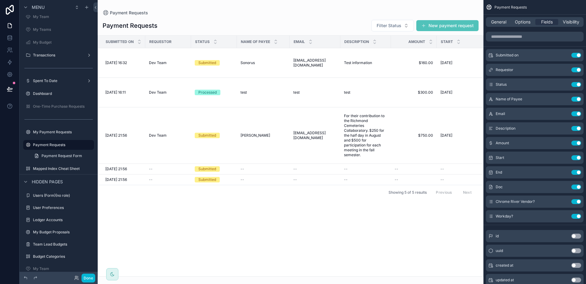
click at [149, 62] on div "scrollable content" at bounding box center [291, 142] width 386 height 284
click at [151, 62] on span "Dev Team" at bounding box center [158, 62] width 18 height 5
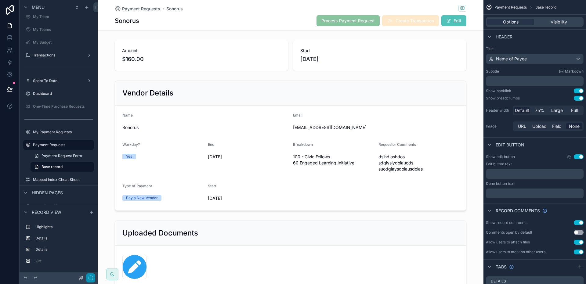
click at [89, 279] on icon "button" at bounding box center [90, 278] width 5 height 5
click at [88, 281] on button "Done" at bounding box center [88, 278] width 14 height 9
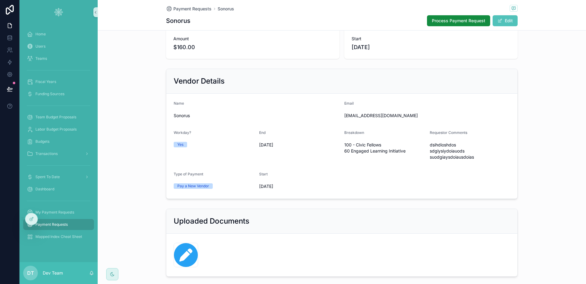
scroll to position [30, 0]
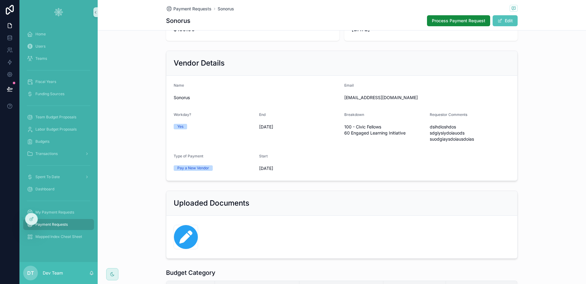
click at [259, 142] on div "End [DATE]" at bounding box center [299, 128] width 81 height 32
click at [31, 219] on icon at bounding box center [32, 218] width 2 height 2
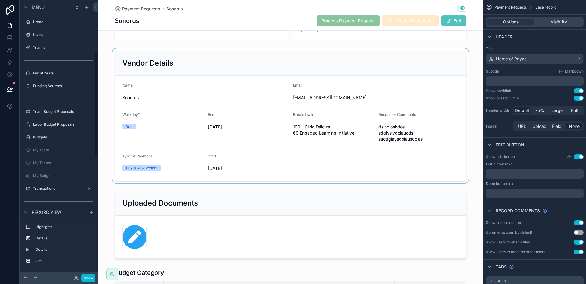
scroll to position [133, 0]
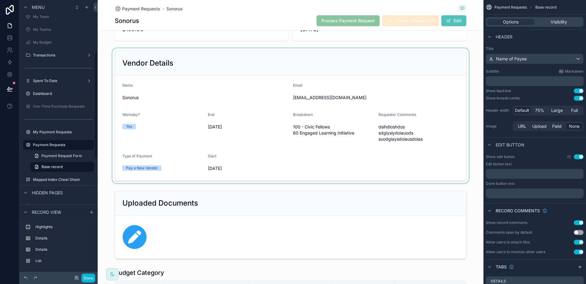
click at [233, 100] on div "scrollable content" at bounding box center [291, 115] width 386 height 135
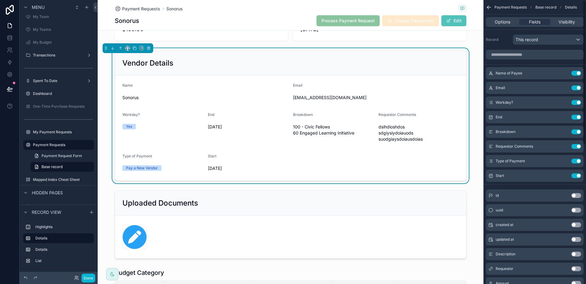
scroll to position [0, 0]
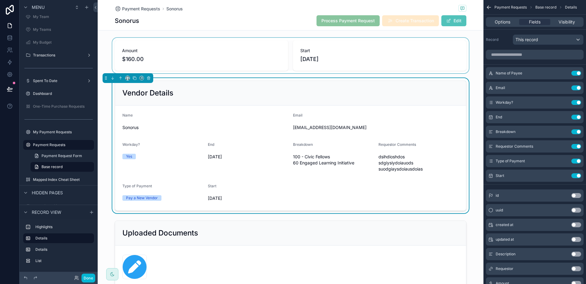
click at [225, 47] on div "scrollable content" at bounding box center [291, 55] width 386 height 35
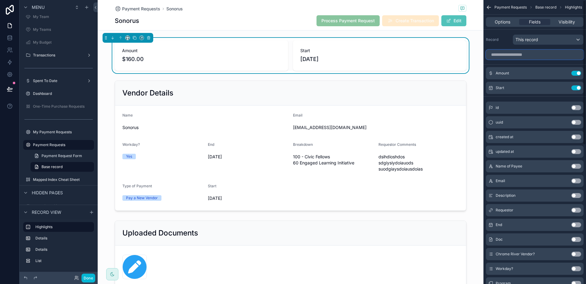
click at [546, 54] on input "scrollable content" at bounding box center [535, 55] width 98 height 10
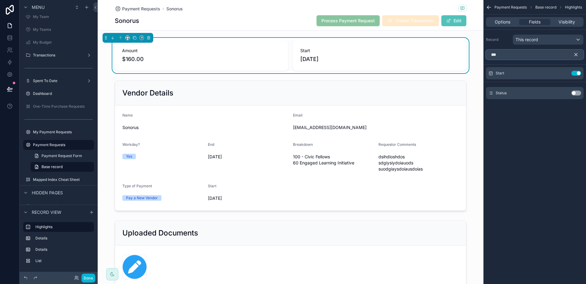
type input "***"
drag, startPoint x: 576, startPoint y: 93, endPoint x: 543, endPoint y: 103, distance: 34.4
click at [576, 93] on button "Use setting" at bounding box center [576, 93] width 10 height 5
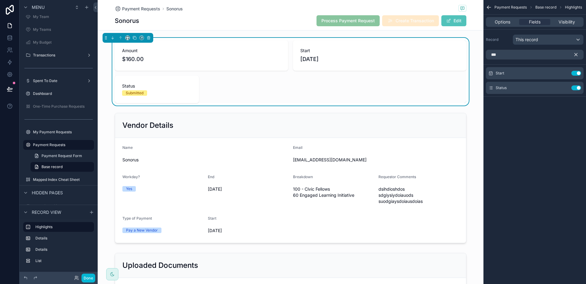
click at [580, 53] on button "scrollable content" at bounding box center [578, 55] width 10 height 10
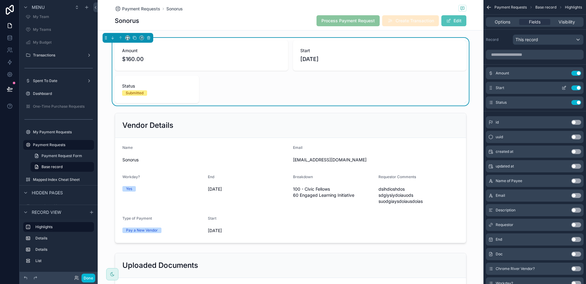
click at [576, 90] on button "Use setting" at bounding box center [576, 87] width 10 height 5
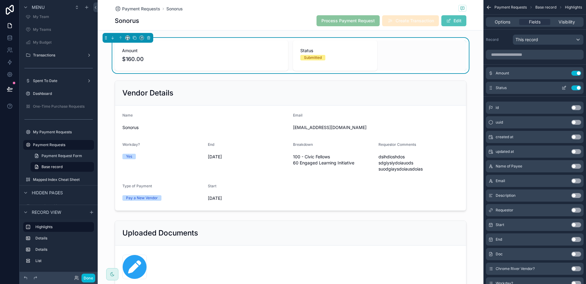
click at [564, 85] on icon "scrollable content" at bounding box center [563, 87] width 5 height 5
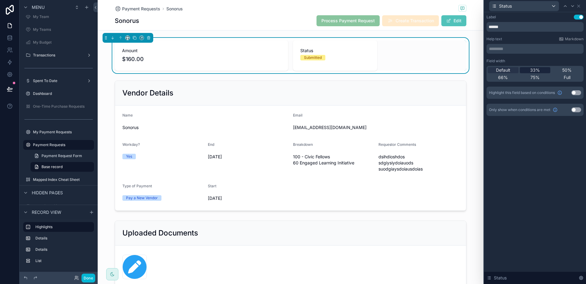
drag, startPoint x: 560, startPoint y: 68, endPoint x: 548, endPoint y: 71, distance: 12.6
click at [560, 68] on div "50%" at bounding box center [566, 70] width 31 height 6
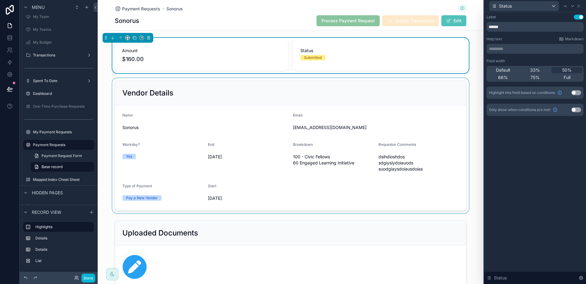
click at [239, 130] on div "scrollable content" at bounding box center [291, 145] width 386 height 135
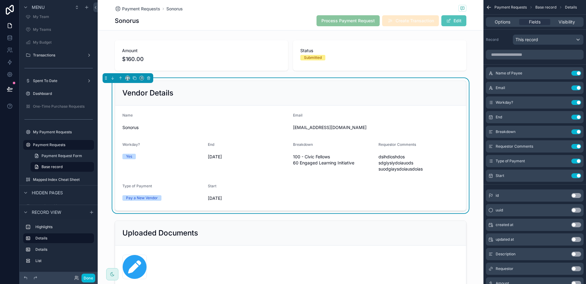
click at [507, 26] on div "Options Fields Visibility" at bounding box center [535, 22] width 98 height 10
click at [507, 23] on span "Options" at bounding box center [503, 22] width 16 height 6
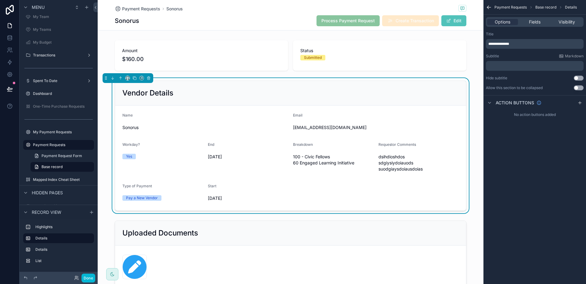
click at [495, 43] on span "**********" at bounding box center [498, 44] width 21 height 4
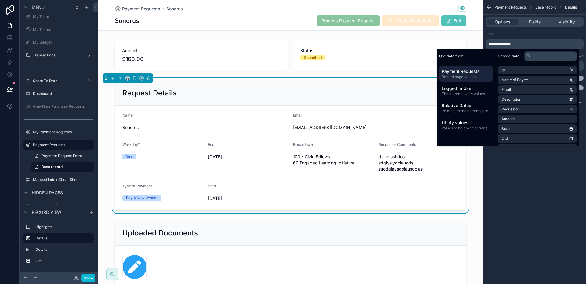
click at [263, 129] on span "Sonorus" at bounding box center [205, 127] width 166 height 6
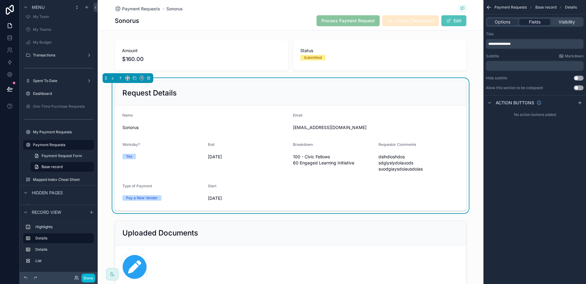
click at [534, 19] on span "Fields" at bounding box center [535, 22] width 12 height 6
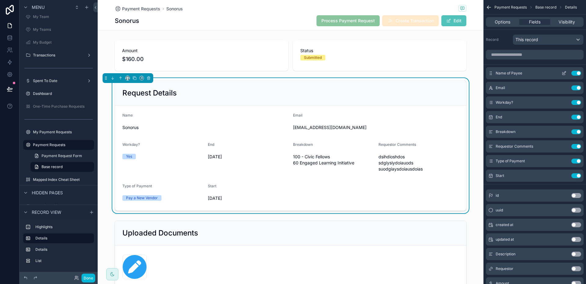
click at [563, 73] on icon "scrollable content" at bounding box center [563, 73] width 5 height 5
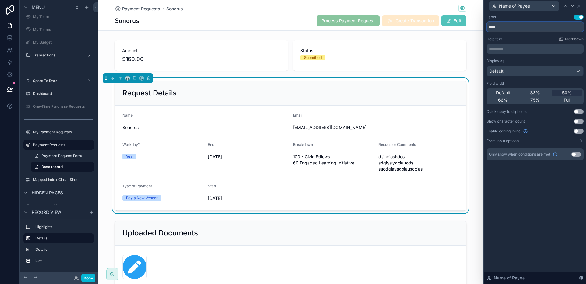
click at [525, 27] on input "****" at bounding box center [534, 27] width 97 height 10
type input "**********"
click at [226, 128] on span "Sonorus" at bounding box center [205, 127] width 166 height 6
click at [579, 8] on icon at bounding box center [578, 6] width 5 height 5
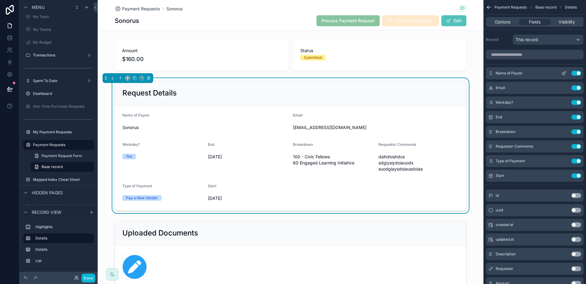
click at [563, 73] on icon "scrollable content" at bounding box center [563, 73] width 5 height 5
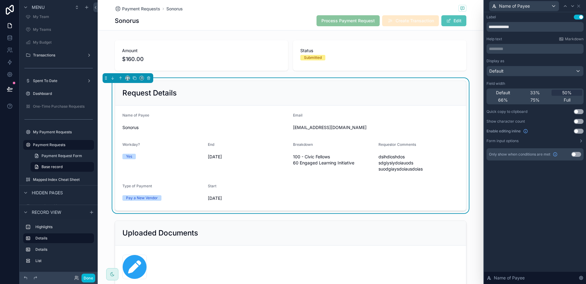
click at [507, 92] on span "Default" at bounding box center [503, 93] width 14 height 6
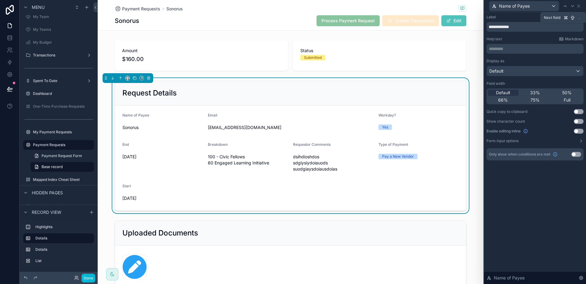
click at [573, 7] on icon at bounding box center [572, 6] width 5 height 5
click at [501, 91] on span "Default" at bounding box center [503, 93] width 14 height 6
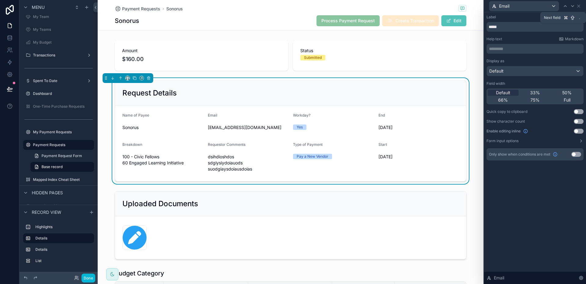
click at [575, 5] on icon at bounding box center [572, 6] width 5 height 5
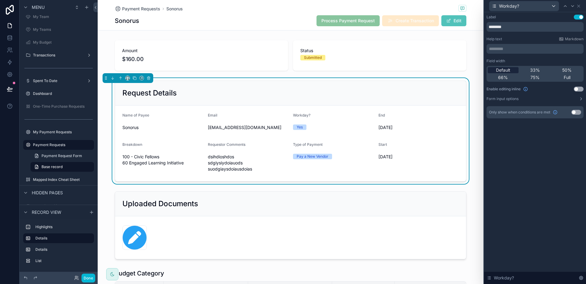
click at [509, 69] on span "Default" at bounding box center [503, 70] width 14 height 6
click at [581, 7] on icon at bounding box center [578, 6] width 5 height 5
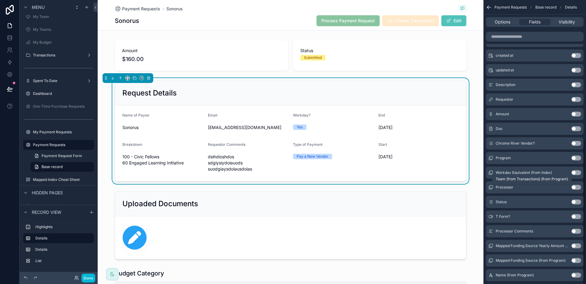
scroll to position [272, 0]
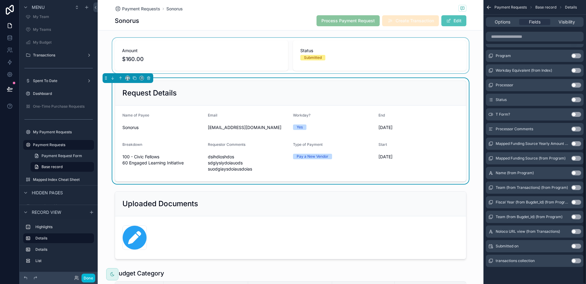
click at [431, 54] on div "scrollable content" at bounding box center [291, 55] width 386 height 35
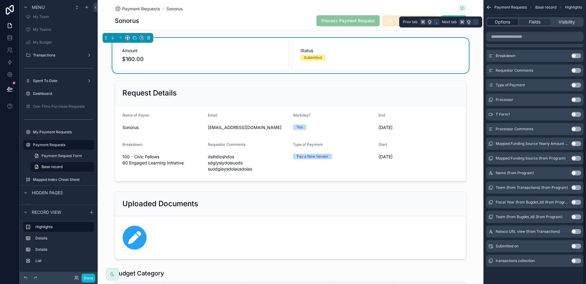
click at [508, 24] on span "Options" at bounding box center [503, 22] width 16 height 6
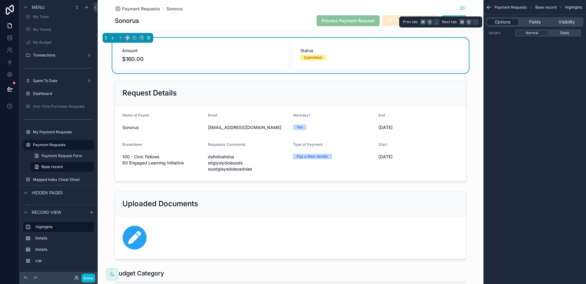
scroll to position [0, 0]
click at [529, 20] on span "Fields" at bounding box center [535, 22] width 12 height 6
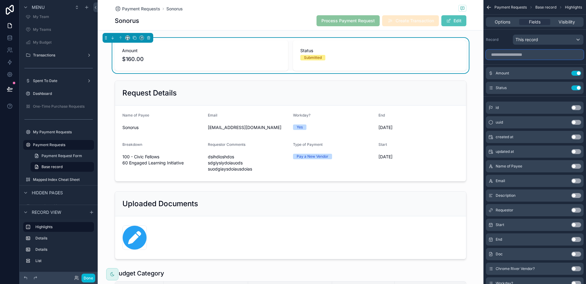
click at [542, 58] on input "scrollable content" at bounding box center [535, 55] width 98 height 10
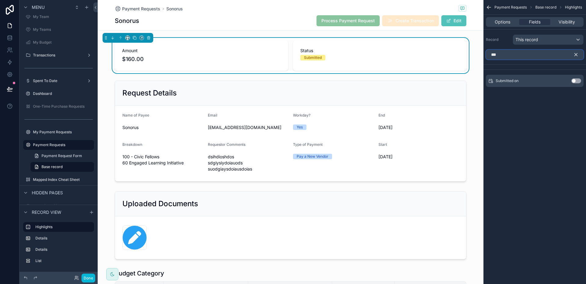
type input "***"
click at [575, 81] on button "Use setting" at bounding box center [576, 80] width 10 height 5
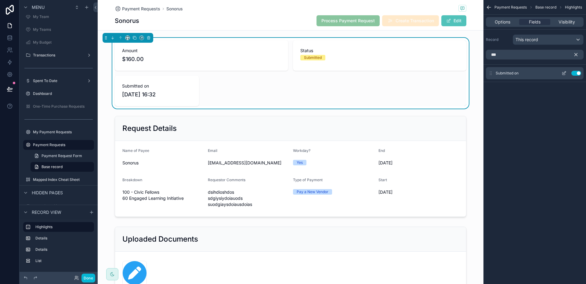
click at [563, 72] on icon "scrollable content" at bounding box center [563, 73] width 5 height 5
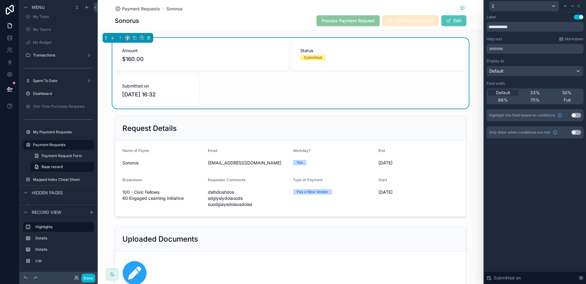
drag, startPoint x: 539, startPoint y: 93, endPoint x: 556, endPoint y: 38, distance: 57.8
click at [539, 93] on span "33%" at bounding box center [535, 93] width 10 height 6
click at [566, 5] on icon at bounding box center [565, 6] width 5 height 5
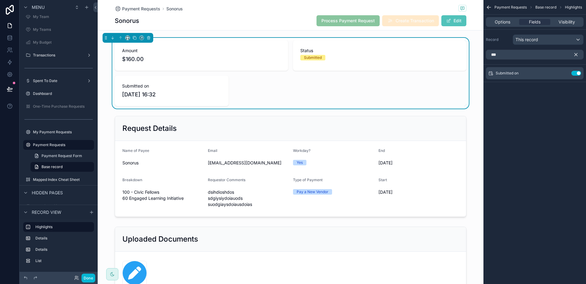
click at [575, 54] on icon "scrollable content" at bounding box center [576, 54] width 3 height 3
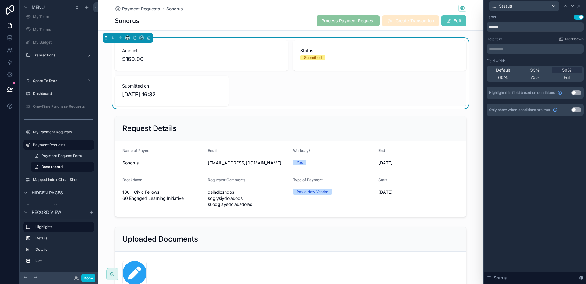
click at [536, 71] on span "33%" at bounding box center [535, 70] width 10 height 6
click at [565, 3] on div at bounding box center [564, 5] width 7 height 7
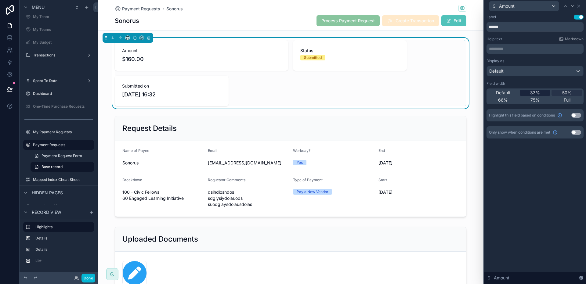
click at [539, 92] on div "33%" at bounding box center [535, 93] width 31 height 6
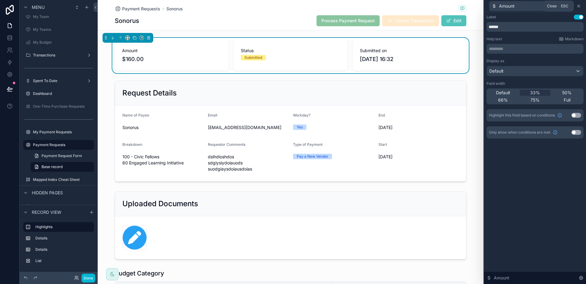
click at [579, 7] on icon at bounding box center [578, 6] width 5 height 5
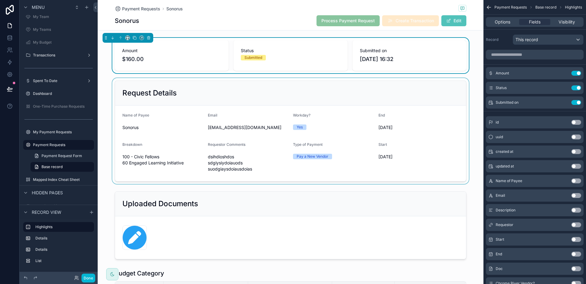
click at [358, 124] on div "scrollable content" at bounding box center [291, 131] width 386 height 106
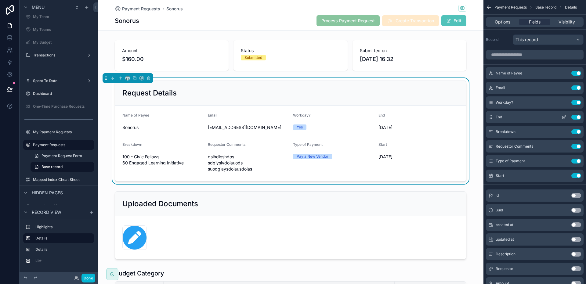
click at [574, 117] on button "Use setting" at bounding box center [576, 117] width 10 height 5
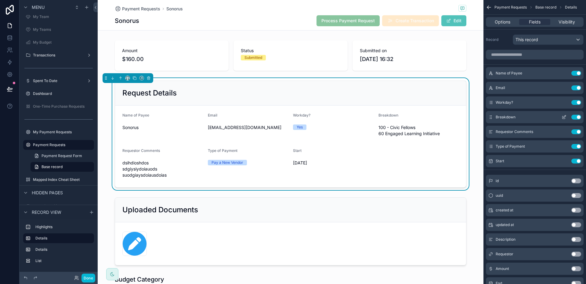
click at [575, 117] on button "Use setting" at bounding box center [576, 117] width 10 height 5
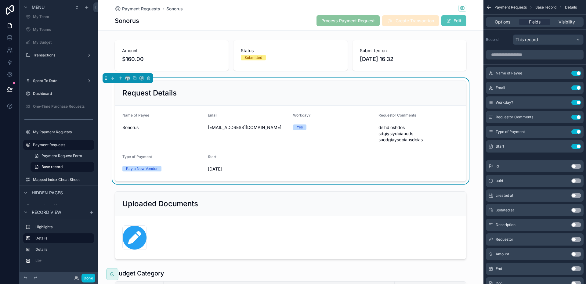
click at [575, 117] on button "Use setting" at bounding box center [576, 117] width 10 height 5
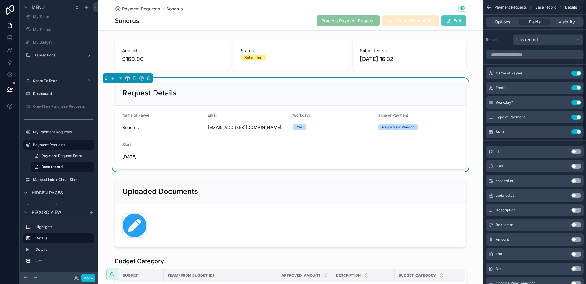
click at [575, 117] on button "Use setting" at bounding box center [576, 117] width 10 height 5
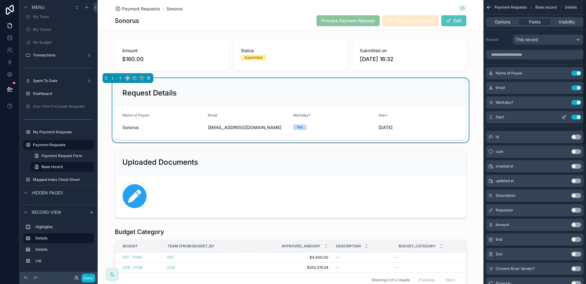
click at [575, 117] on button "Use setting" at bounding box center [576, 117] width 10 height 5
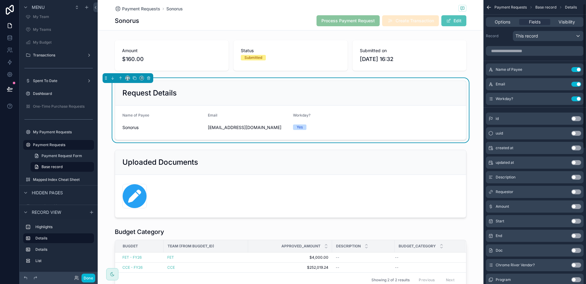
scroll to position [50, 0]
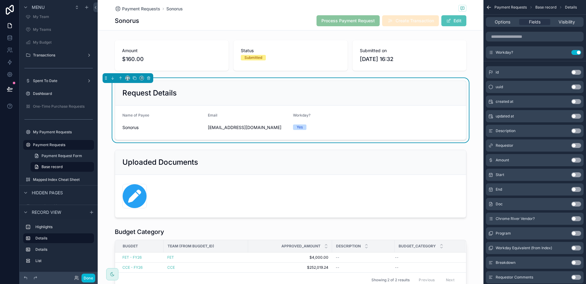
click at [577, 220] on button "Use setting" at bounding box center [576, 218] width 10 height 5
click at [189, 114] on div "Name of Payee" at bounding box center [162, 116] width 81 height 7
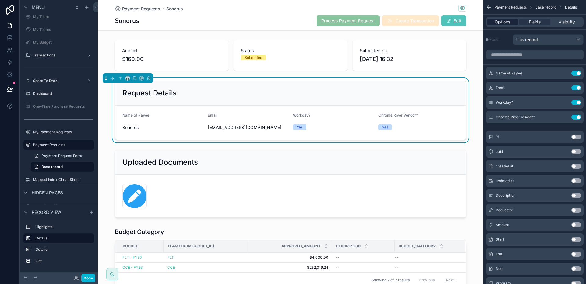
click at [504, 22] on span "Options" at bounding box center [503, 22] width 16 height 6
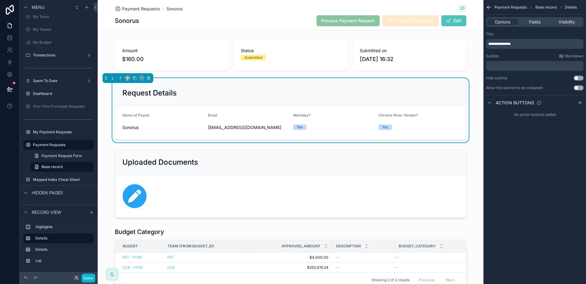
click at [496, 42] on span "**********" at bounding box center [499, 44] width 22 height 4
click at [355, 111] on form "Name of [PERSON_NAME] Email [EMAIL_ADDRESS][DOMAIN_NAME] Workday? Yes Chrome Ri…" at bounding box center [290, 123] width 351 height 34
click at [134, 78] on icon "scrollable content" at bounding box center [135, 78] width 2 height 2
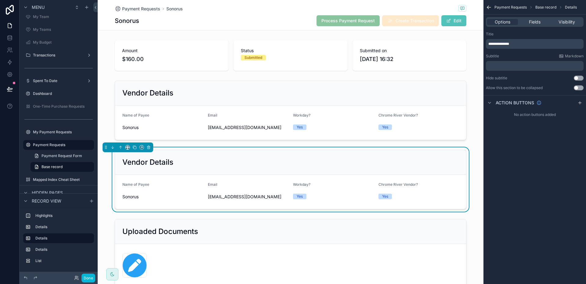
drag, startPoint x: 167, startPoint y: 159, endPoint x: 171, endPoint y: 159, distance: 3.7
click at [167, 159] on h2 "Vendor Details" at bounding box center [147, 162] width 51 height 10
click at [498, 43] on span "**********" at bounding box center [498, 44] width 21 height 4
click at [537, 179] on div "**********" at bounding box center [534, 142] width 103 height 284
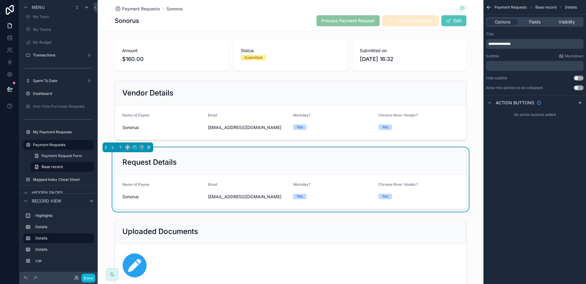
drag, startPoint x: 291, startPoint y: 185, endPoint x: 319, endPoint y: 166, distance: 33.9
click at [293, 185] on span "Workday?" at bounding box center [301, 184] width 17 height 5
click at [535, 20] on span "Fields" at bounding box center [535, 22] width 12 height 6
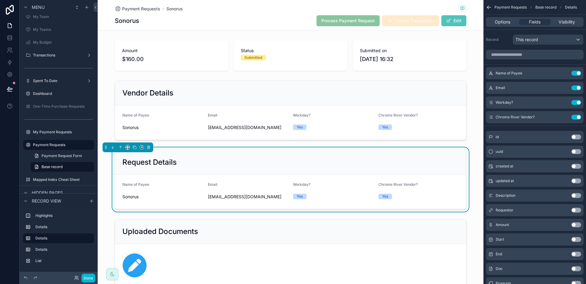
scroll to position [4, 0]
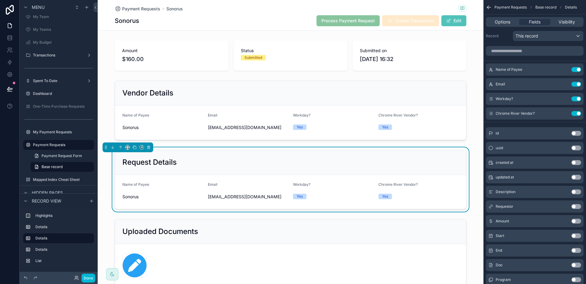
click at [575, 204] on button "Use setting" at bounding box center [576, 206] width 10 height 5
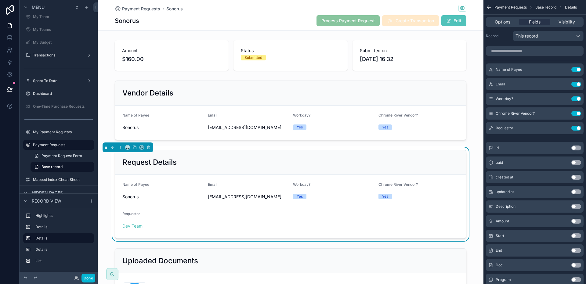
click at [575, 219] on button "Use setting" at bounding box center [576, 221] width 10 height 5
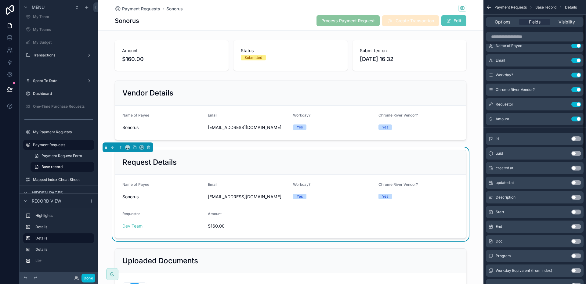
scroll to position [31, 0]
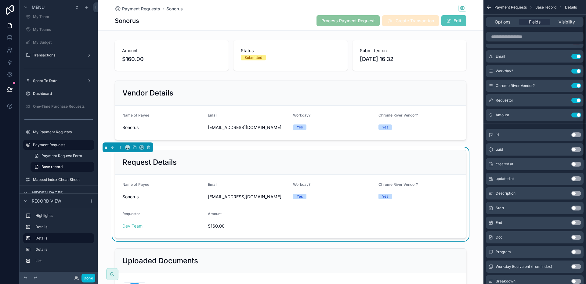
click at [575, 252] on button "Use setting" at bounding box center [576, 252] width 10 height 5
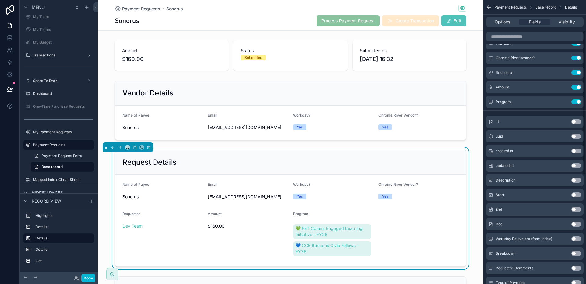
scroll to position [67, 0]
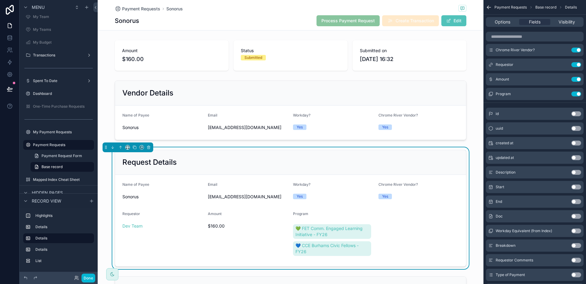
click at [572, 243] on button "Use setting" at bounding box center [576, 245] width 10 height 5
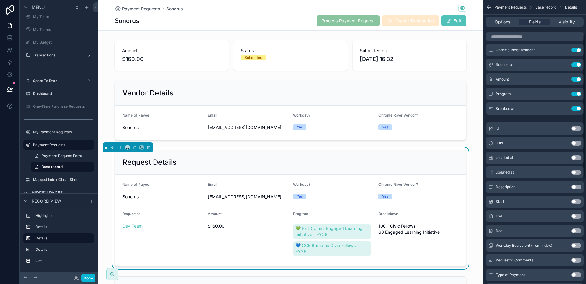
click at [575, 259] on button "Use setting" at bounding box center [576, 260] width 10 height 5
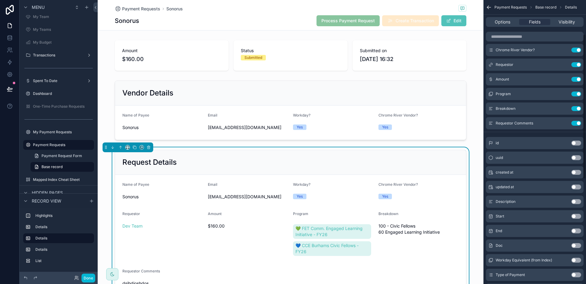
drag, startPoint x: 574, startPoint y: 274, endPoint x: 568, endPoint y: 265, distance: 11.2
click at [574, 274] on button "Use setting" at bounding box center [576, 274] width 10 height 5
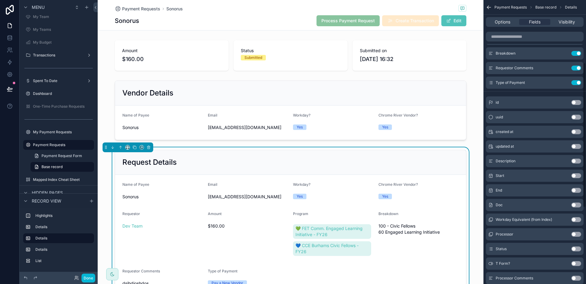
scroll to position [126, 0]
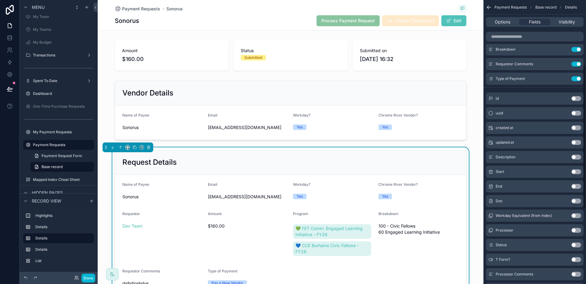
click at [572, 259] on button "Use setting" at bounding box center [576, 259] width 10 height 5
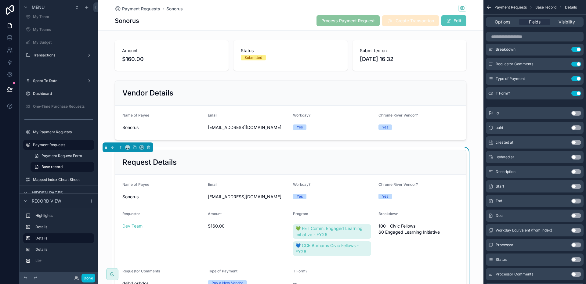
scroll to position [58, 0]
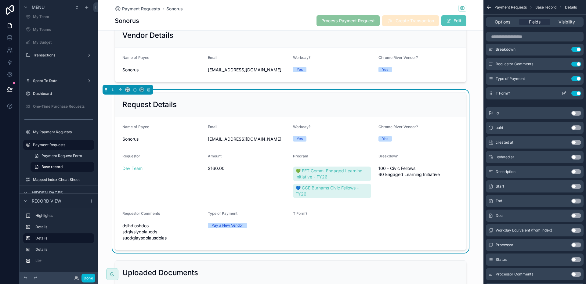
click at [579, 92] on button "Use setting" at bounding box center [576, 93] width 10 height 5
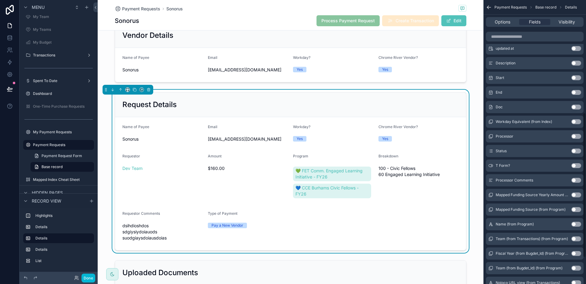
scroll to position [228, 0]
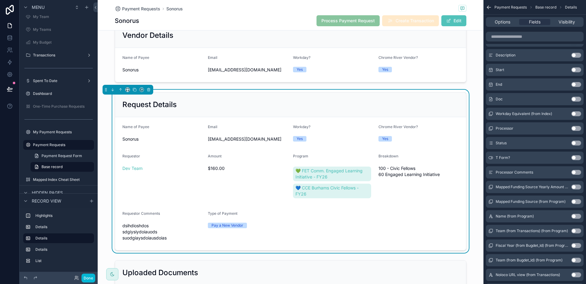
click at [281, 226] on div "Pay a New Vendor" at bounding box center [248, 225] width 81 height 5
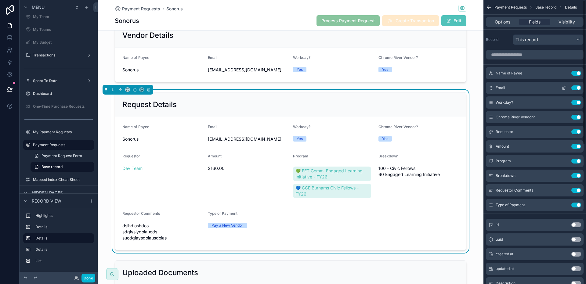
click at [575, 72] on button "Use setting" at bounding box center [576, 73] width 10 height 5
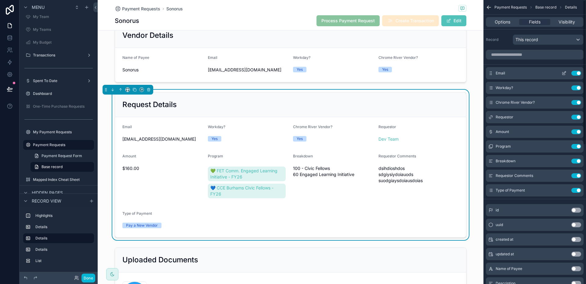
click at [575, 73] on button "Use setting" at bounding box center [576, 73] width 10 height 5
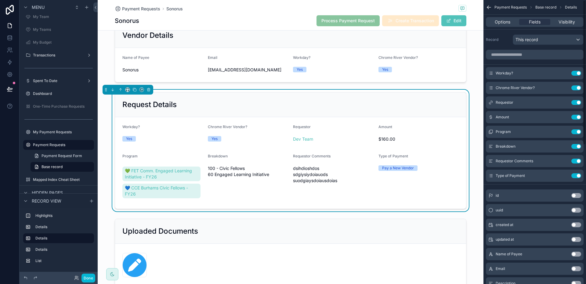
click at [575, 73] on button "Use setting" at bounding box center [576, 73] width 10 height 5
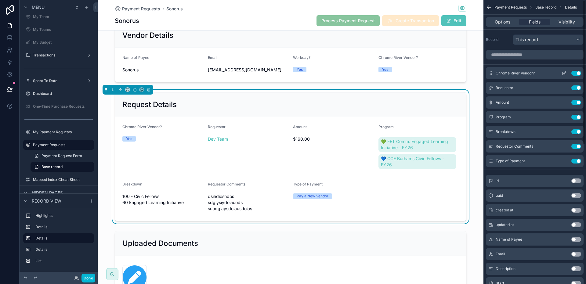
click at [575, 73] on button "Use setting" at bounding box center [576, 73] width 10 height 5
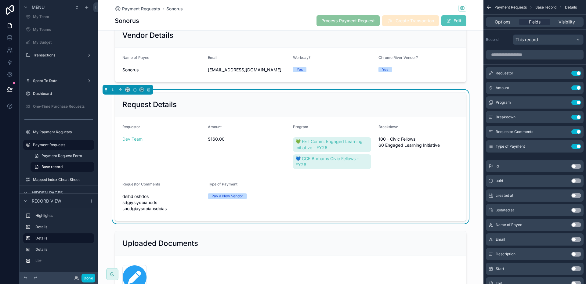
click at [171, 159] on div "Requestor Dev Team" at bounding box center [162, 148] width 81 height 48
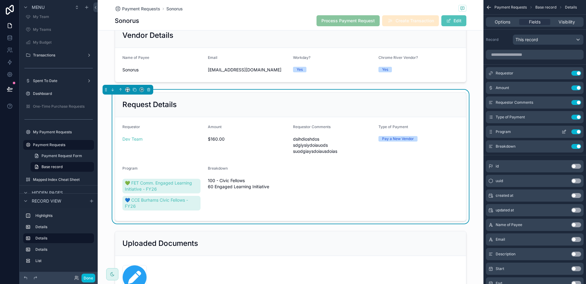
click at [563, 130] on icon "scrollable content" at bounding box center [563, 131] width 5 height 5
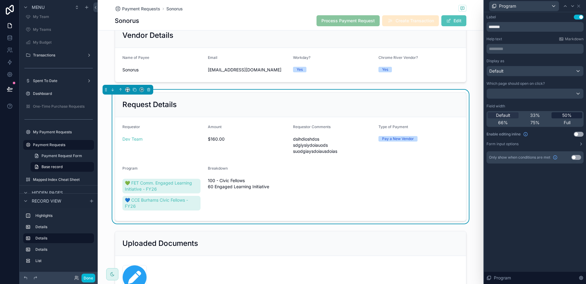
click at [564, 116] on span "50%" at bounding box center [566, 115] width 9 height 6
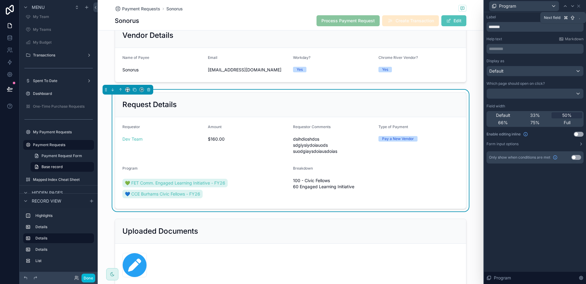
click at [569, 5] on div at bounding box center [572, 5] width 7 height 7
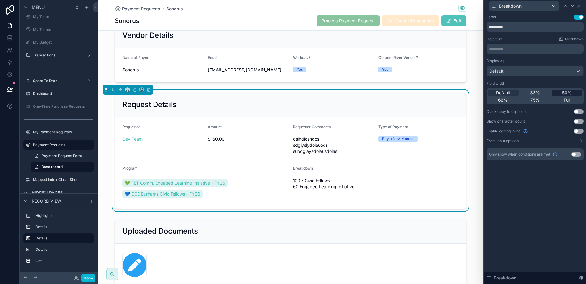
click at [567, 93] on span "50%" at bounding box center [566, 93] width 9 height 6
click at [400, 193] on div "Breakdown 100 - Civic Fellows 60 Engaged Learning Initiative" at bounding box center [376, 183] width 166 height 35
click at [578, 6] on icon at bounding box center [578, 6] width 2 height 2
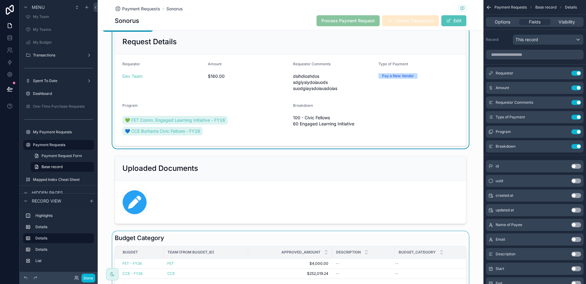
scroll to position [152, 0]
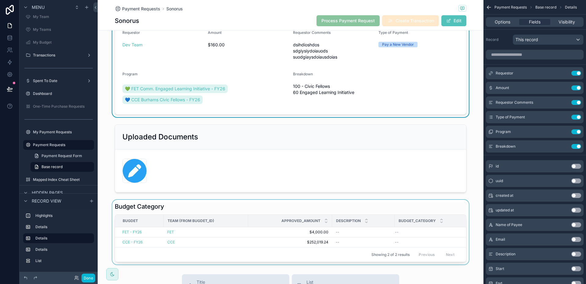
click at [278, 211] on div "scrollable content" at bounding box center [291, 232] width 386 height 65
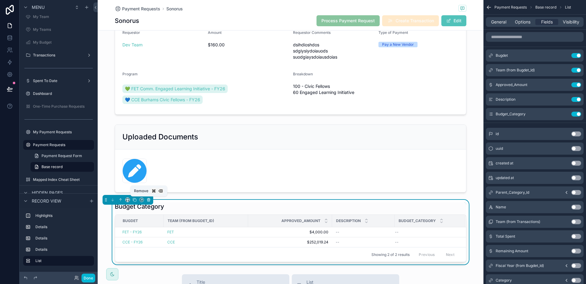
click at [149, 201] on icon "scrollable content" at bounding box center [148, 200] width 4 height 4
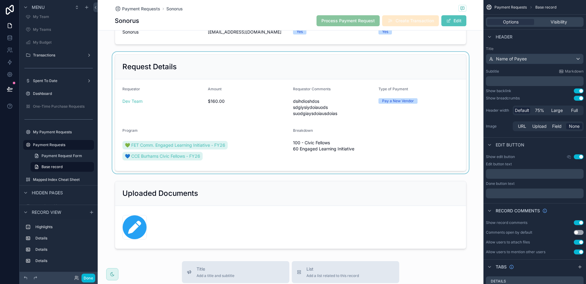
scroll to position [0, 0]
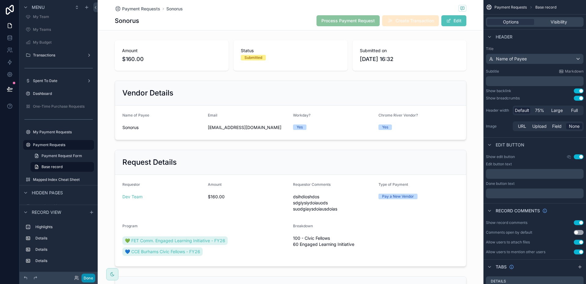
click at [92, 278] on button "Done" at bounding box center [88, 278] width 14 height 9
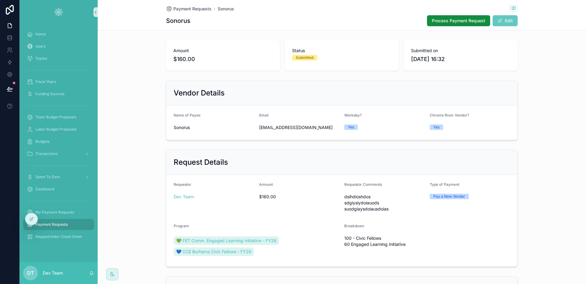
click at [509, 21] on button "Edit" at bounding box center [504, 20] width 25 height 11
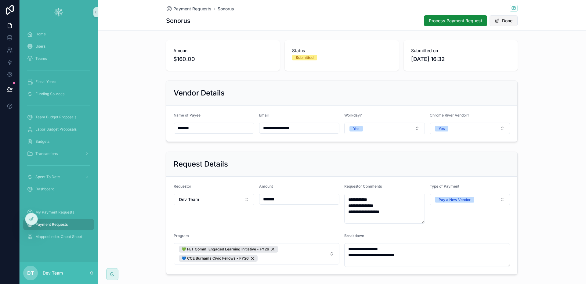
click at [509, 21] on button "Done" at bounding box center [503, 20] width 28 height 11
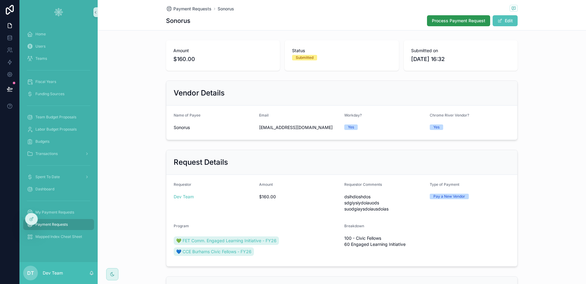
click at [439, 21] on span "Process Payment Request" at bounding box center [458, 21] width 53 height 6
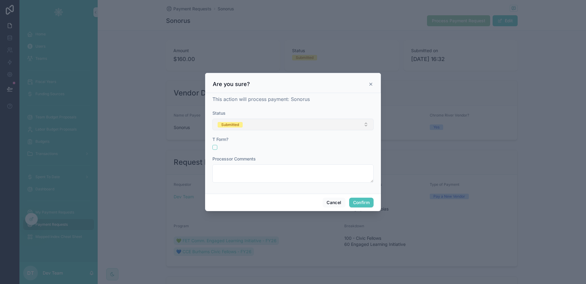
click at [259, 127] on button "Submitted" at bounding box center [292, 125] width 161 height 12
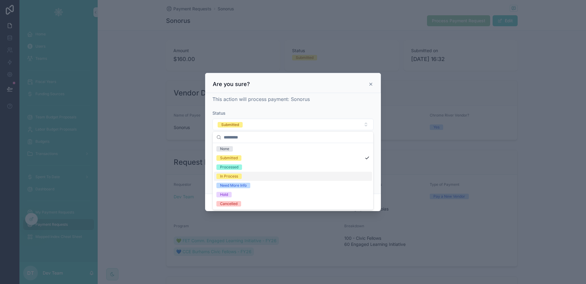
click at [247, 175] on div "In Process" at bounding box center [293, 176] width 158 height 9
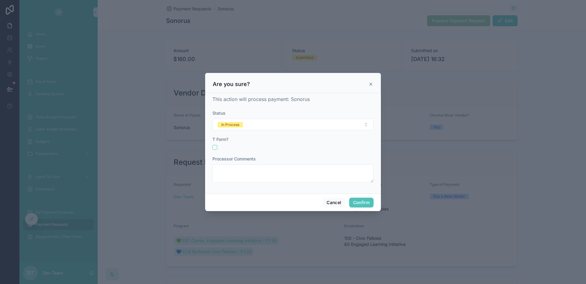
drag, startPoint x: 214, startPoint y: 101, endPoint x: 252, endPoint y: 100, distance: 38.2
click at [252, 100] on span "This action will process payment: Sonorus" at bounding box center [260, 99] width 97 height 6
click at [274, 128] on button "In Process" at bounding box center [292, 125] width 161 height 12
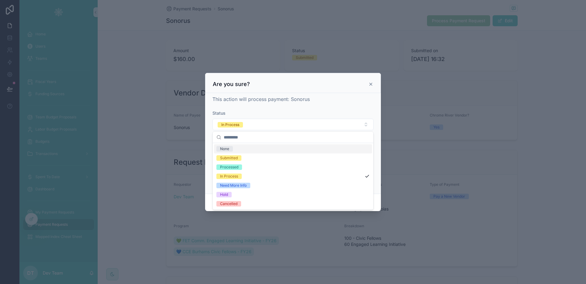
drag, startPoint x: 346, startPoint y: 103, endPoint x: 356, endPoint y: 88, distance: 18.1
click at [346, 103] on div "This action will process payment: Sonorus Status In Process T Form? Processor C…" at bounding box center [292, 142] width 161 height 93
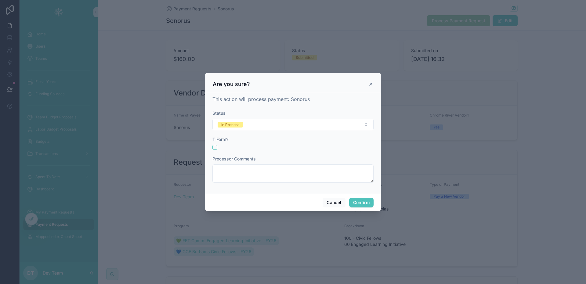
click at [370, 83] on icon at bounding box center [370, 84] width 5 height 5
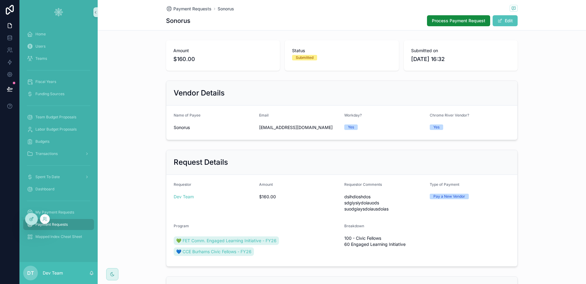
click at [29, 218] on icon at bounding box center [31, 219] width 5 height 5
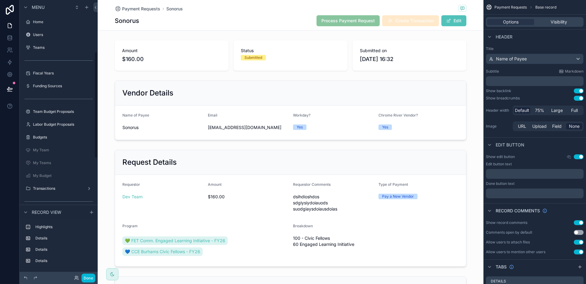
scroll to position [133, 0]
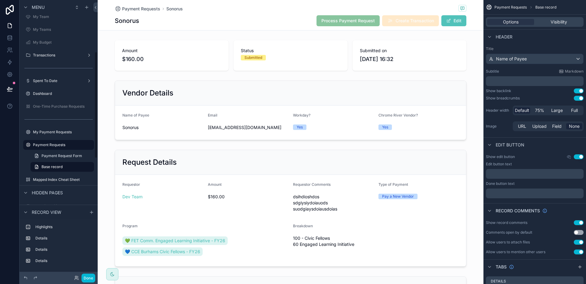
click at [306, 21] on div "Sonorus Process Payment Request Create Transaction Edit" at bounding box center [291, 21] width 352 height 12
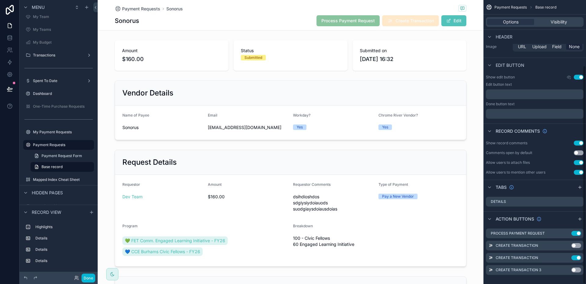
scroll to position [85, 0]
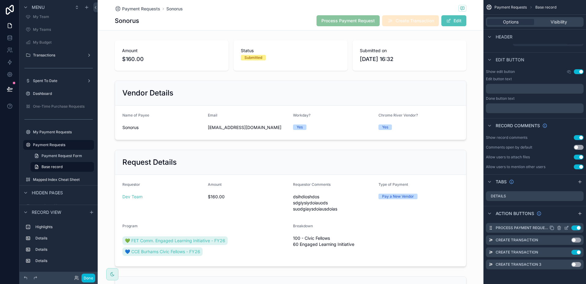
click at [567, 227] on icon "scrollable content" at bounding box center [566, 227] width 5 height 5
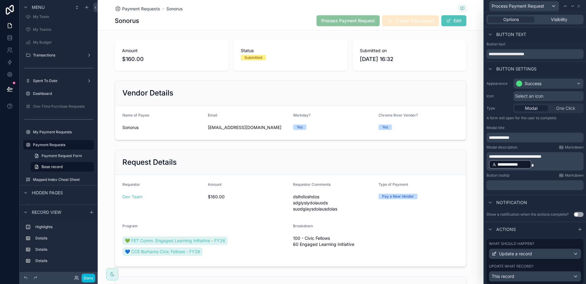
scroll to position [18, 0]
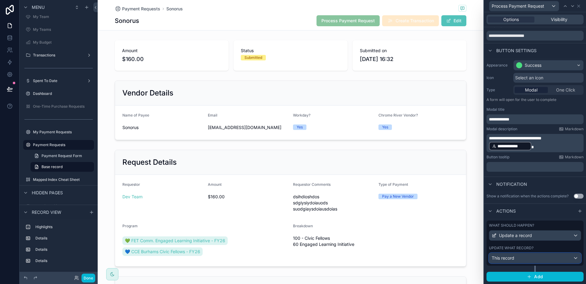
click at [536, 259] on div "This record" at bounding box center [535, 258] width 92 height 10
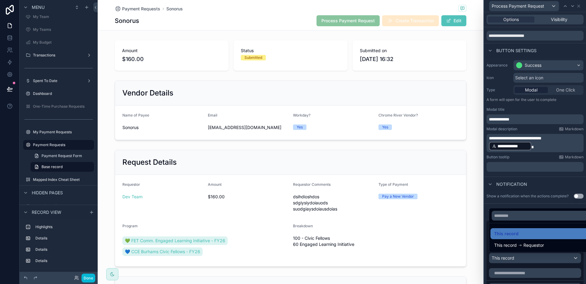
click at [536, 259] on div at bounding box center [535, 142] width 102 height 284
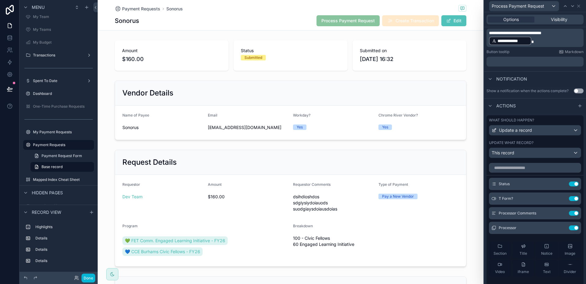
scroll to position [128, 0]
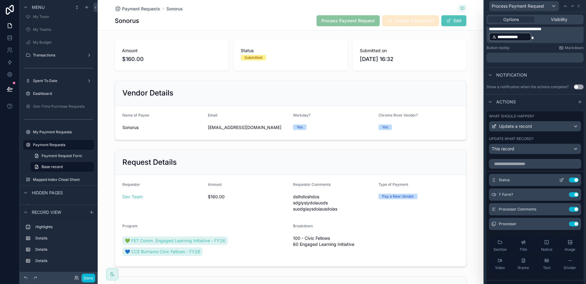
click at [561, 179] on icon at bounding box center [562, 179] width 2 height 2
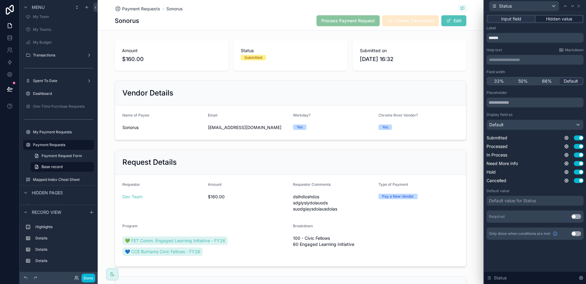
click at [555, 20] on span "Hidden value" at bounding box center [559, 19] width 26 height 6
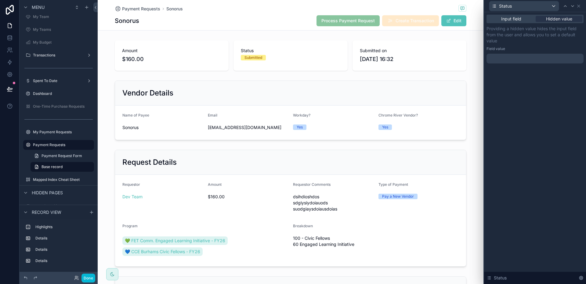
click at [528, 61] on div at bounding box center [534, 59] width 97 height 10
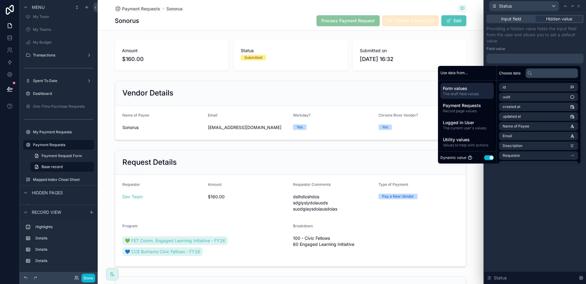
click at [486, 157] on button "Use setting" at bounding box center [489, 157] width 10 height 5
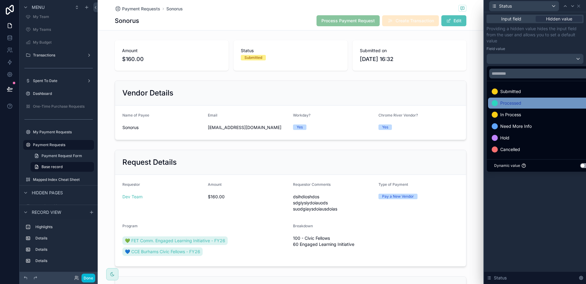
click at [520, 105] on span "Processed" at bounding box center [510, 102] width 21 height 7
click at [533, 195] on div "Input field Hidden value Providing a hidden value hides the input field from th…" at bounding box center [535, 148] width 102 height 272
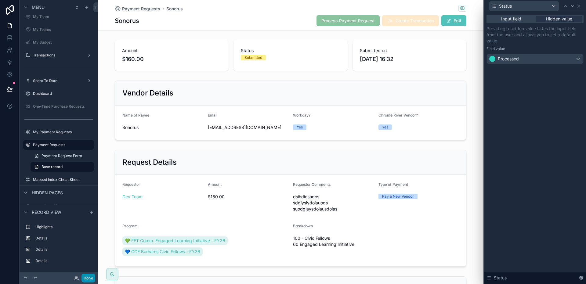
click at [85, 279] on button "Done" at bounding box center [88, 278] width 14 height 9
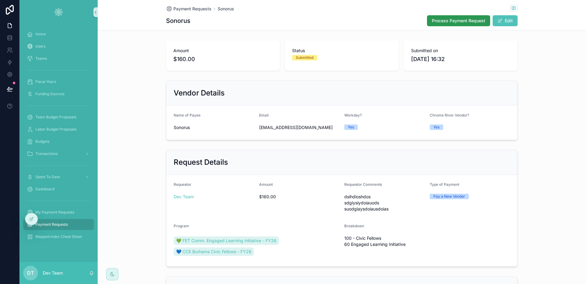
click at [444, 24] on button "Process Payment Request" at bounding box center [458, 20] width 63 height 11
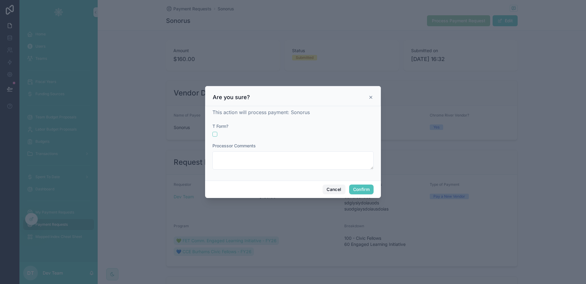
click at [332, 188] on button "Cancel" at bounding box center [334, 190] width 23 height 10
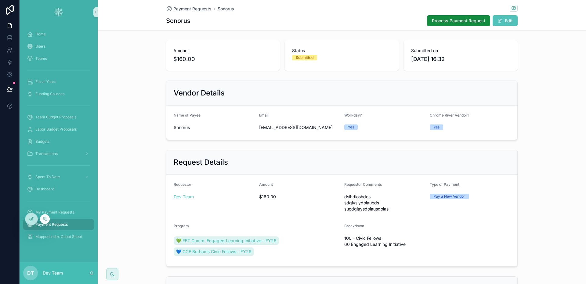
click at [31, 222] on div at bounding box center [31, 219] width 12 height 12
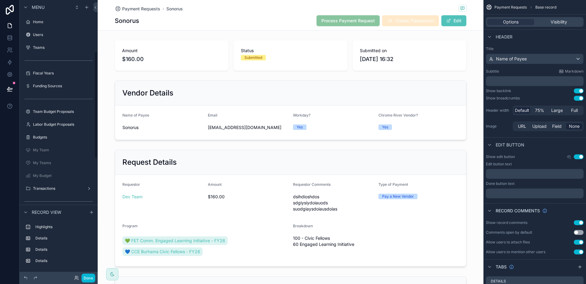
scroll to position [133, 0]
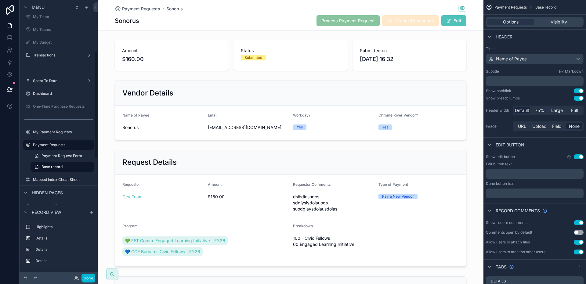
click at [305, 23] on div "Sonorus Process Payment Request Create Transaction Edit" at bounding box center [291, 21] width 352 height 12
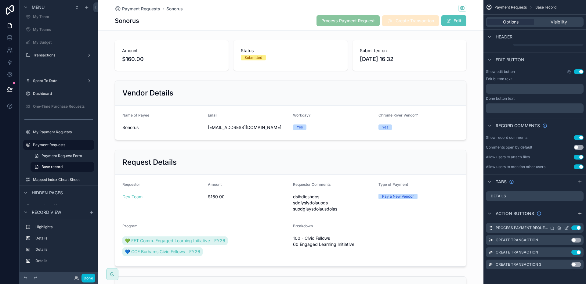
click at [567, 229] on icon "scrollable content" at bounding box center [566, 227] width 5 height 5
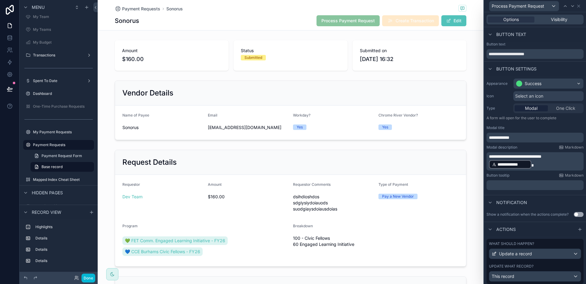
click at [509, 138] on span "**********" at bounding box center [499, 137] width 20 height 4
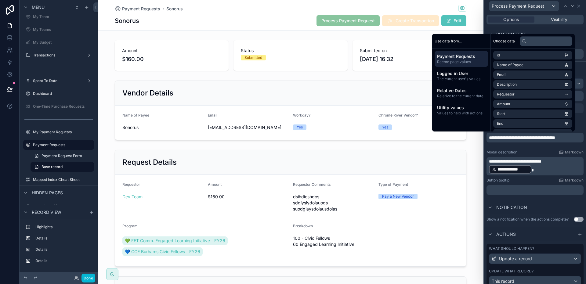
scroll to position [0, 0]
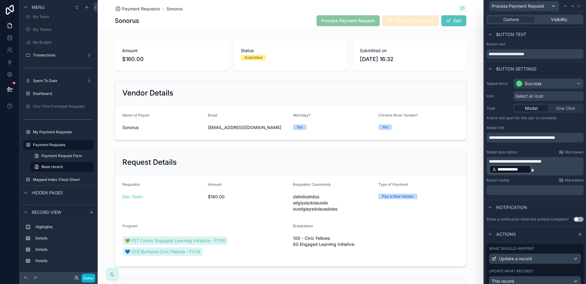
click at [544, 170] on p "**********" at bounding box center [535, 166] width 93 height 16
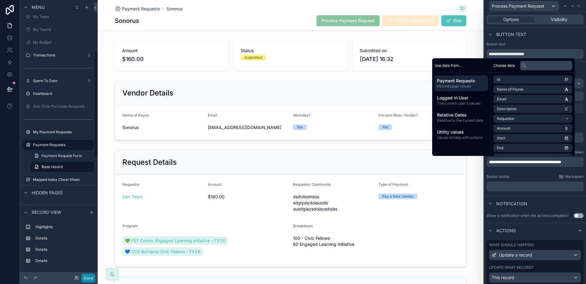
click at [88, 279] on button "Done" at bounding box center [88, 278] width 14 height 9
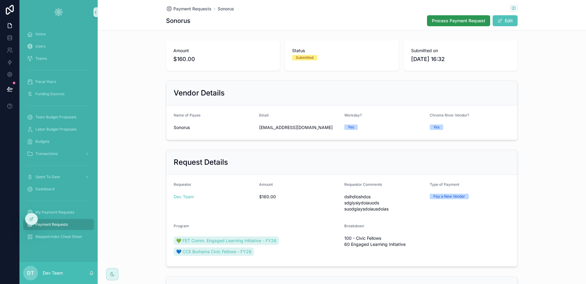
click at [468, 20] on span "Process Payment Request" at bounding box center [458, 21] width 53 height 6
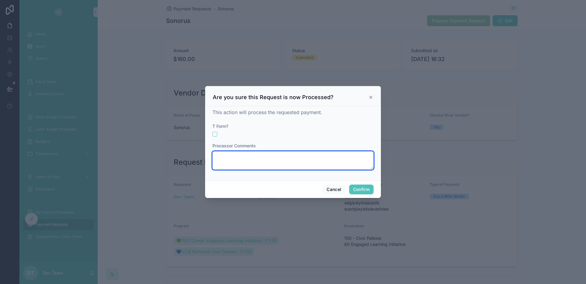
click at [236, 155] on textarea at bounding box center [292, 160] width 161 height 18
click at [267, 159] on textarea "**********" at bounding box center [292, 160] width 161 height 18
type textarea "**********"
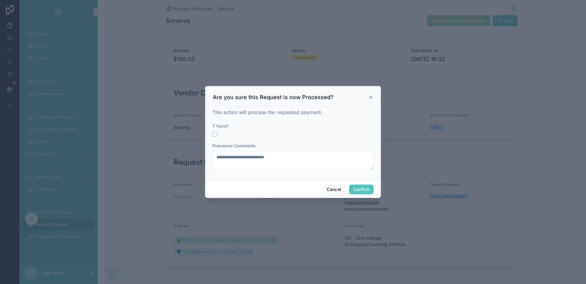
click at [361, 184] on div "Cancel Confirm" at bounding box center [293, 189] width 176 height 17
click at [362, 186] on button "Confirm" at bounding box center [361, 190] width 24 height 10
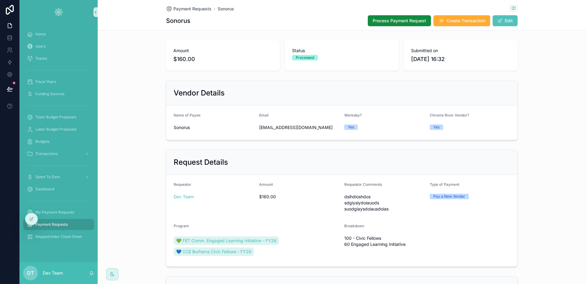
scroll to position [102, 0]
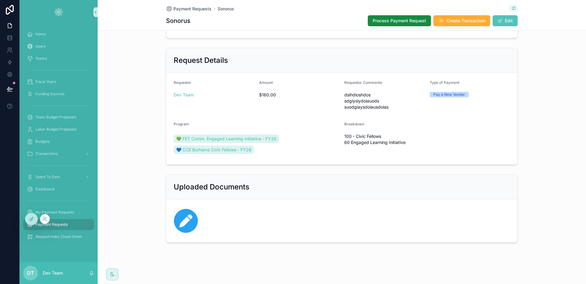
click at [34, 218] on icon at bounding box center [31, 219] width 5 height 5
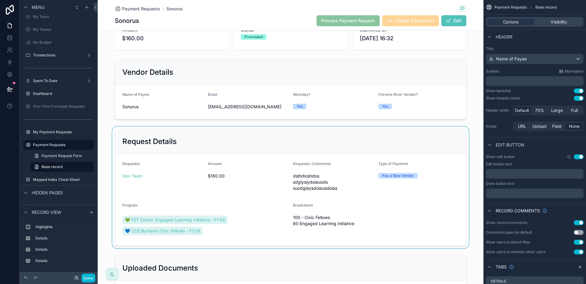
scroll to position [0, 0]
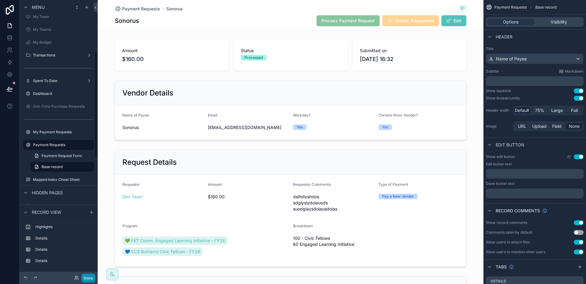
click at [90, 278] on button "Done" at bounding box center [88, 278] width 14 height 9
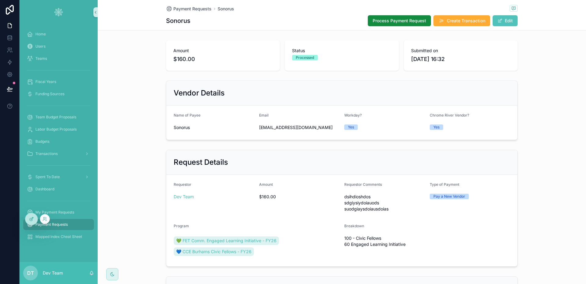
click at [29, 218] on icon at bounding box center [31, 219] width 5 height 5
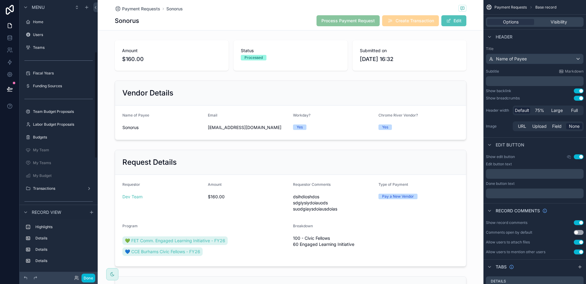
scroll to position [133, 0]
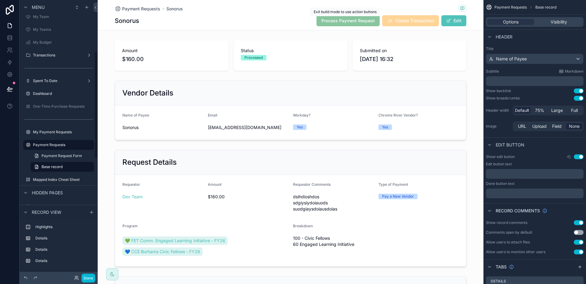
click at [300, 22] on div "Sonorus Process Payment Request Create Transaction Edit" at bounding box center [291, 21] width 352 height 12
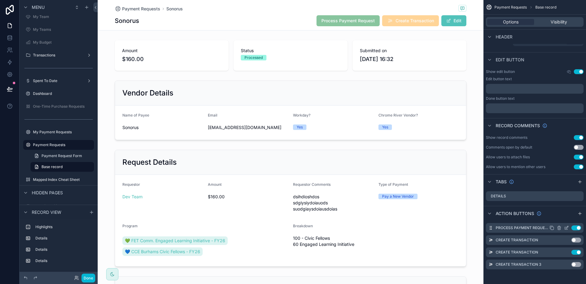
click at [566, 229] on icon "scrollable content" at bounding box center [566, 228] width 3 height 3
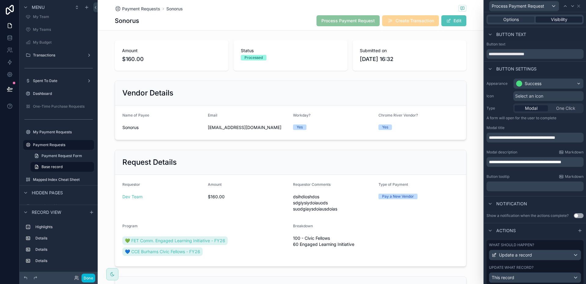
click at [567, 20] on div "Visibility" at bounding box center [558, 19] width 47 height 6
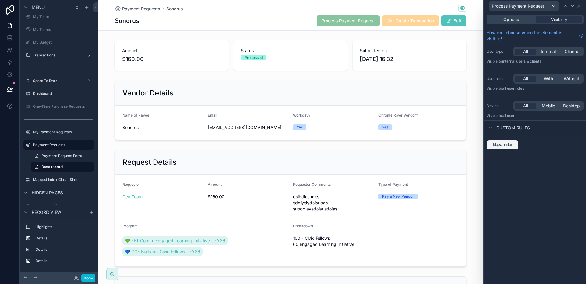
click at [507, 144] on span "New rule" at bounding box center [502, 144] width 24 height 5
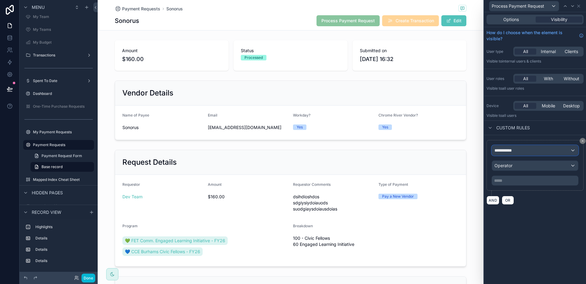
click at [518, 152] on div "**********" at bounding box center [535, 151] width 86 height 10
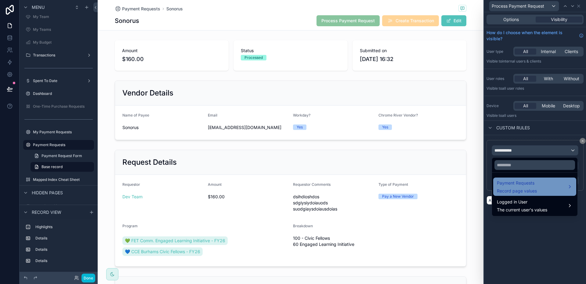
click at [524, 181] on span "Payment Requests" at bounding box center [517, 182] width 40 height 7
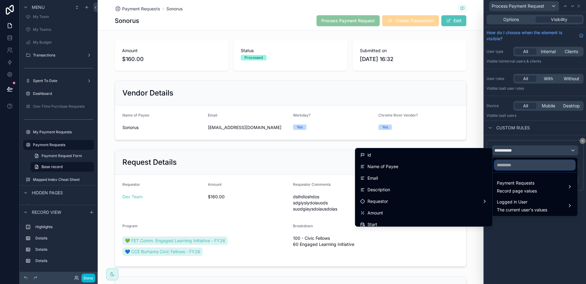
click at [515, 167] on input "text" at bounding box center [534, 165] width 81 height 10
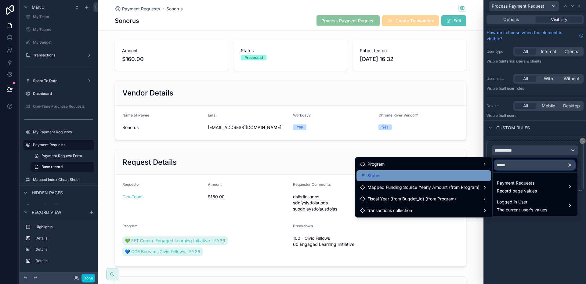
type input "*****"
click at [471, 178] on div "Status" at bounding box center [423, 175] width 127 height 7
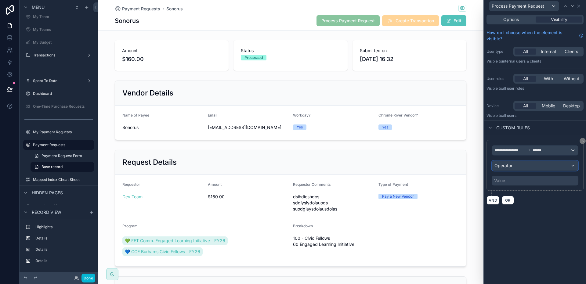
click at [530, 169] on div "Operator" at bounding box center [535, 166] width 86 height 10
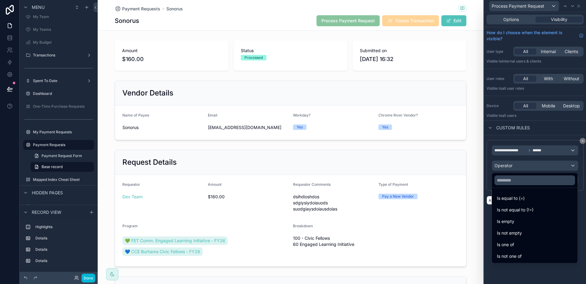
drag, startPoint x: 524, startPoint y: 254, endPoint x: 526, endPoint y: 190, distance: 63.8
click at [524, 254] on div "Is not one of" at bounding box center [535, 256] width 76 height 7
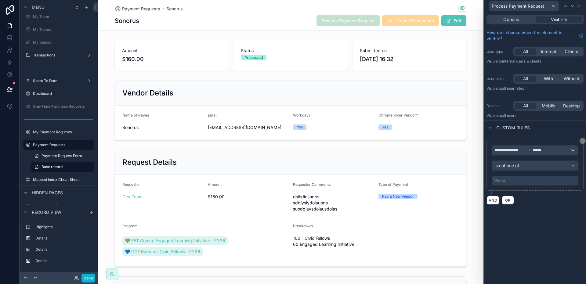
click at [528, 178] on div "Value" at bounding box center [535, 181] width 87 height 10
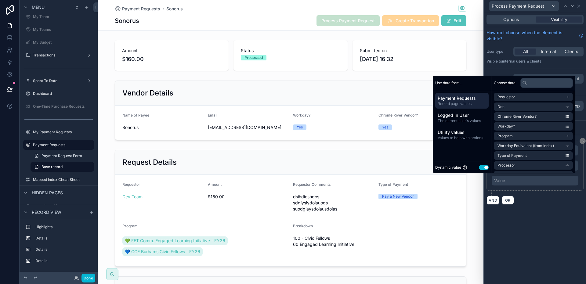
click at [482, 166] on button "Use setting" at bounding box center [484, 167] width 10 height 5
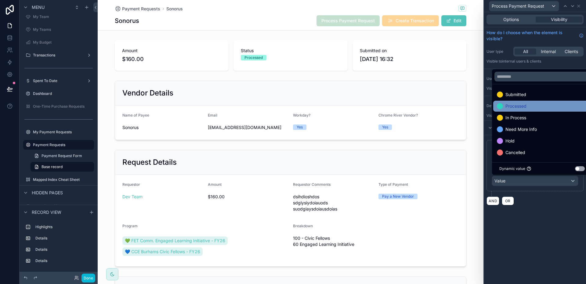
click at [505, 106] on div "Processed" at bounding box center [512, 106] width 30 height 7
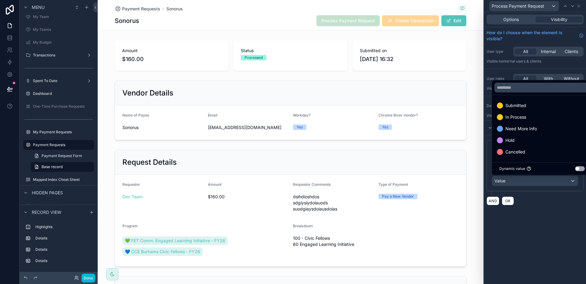
click at [558, 224] on div "**********" at bounding box center [535, 148] width 102 height 272
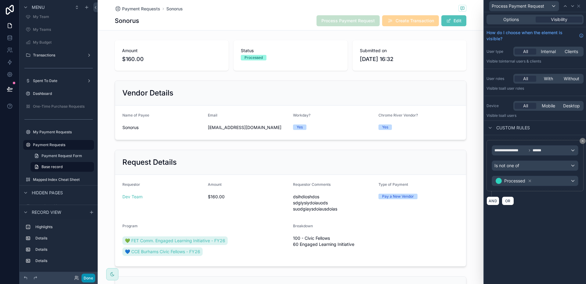
click at [90, 278] on button "Done" at bounding box center [88, 278] width 14 height 9
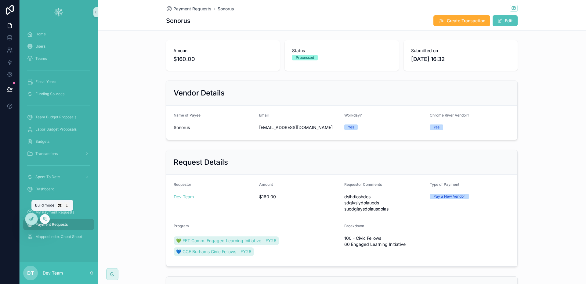
click at [34, 218] on div at bounding box center [31, 219] width 12 height 12
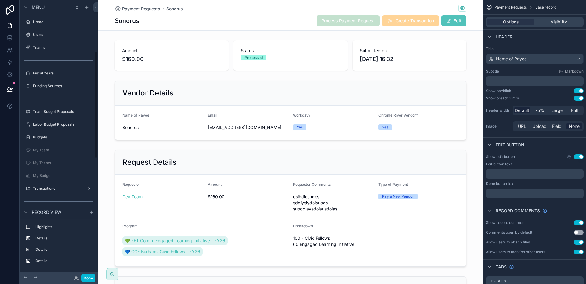
scroll to position [133, 0]
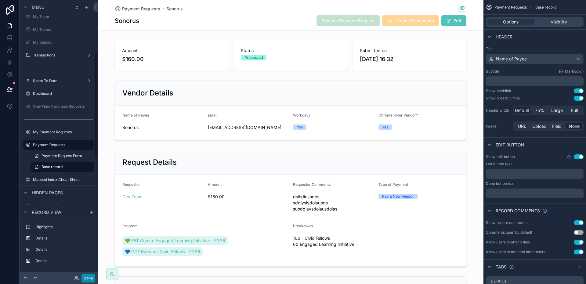
click at [89, 281] on button "Done" at bounding box center [88, 278] width 14 height 9
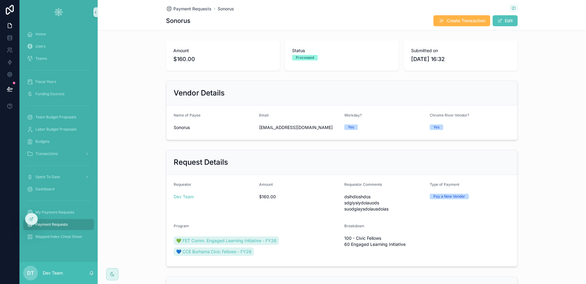
click at [448, 18] on span "Create Transaction" at bounding box center [466, 21] width 38 height 6
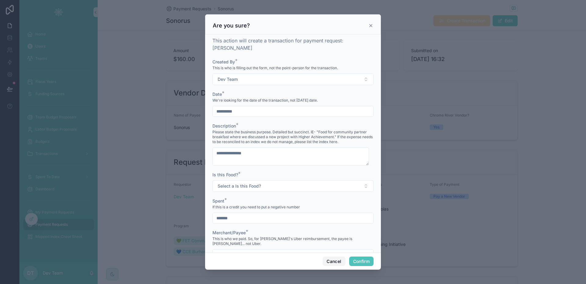
click at [332, 262] on button "Cancel" at bounding box center [334, 262] width 23 height 10
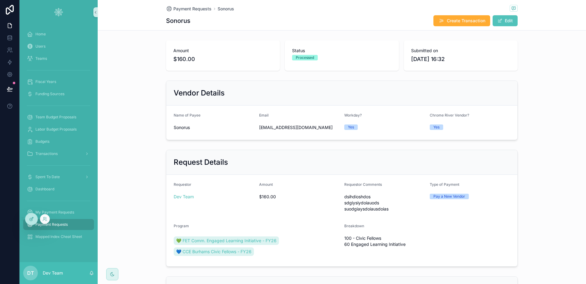
click at [33, 222] on div at bounding box center [31, 219] width 12 height 12
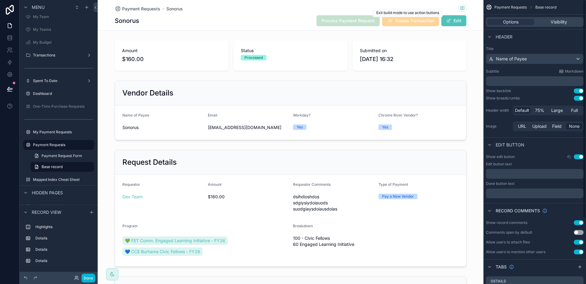
click at [378, 11] on span "Exit build mode to use action buttons" at bounding box center [407, 12] width 63 height 5
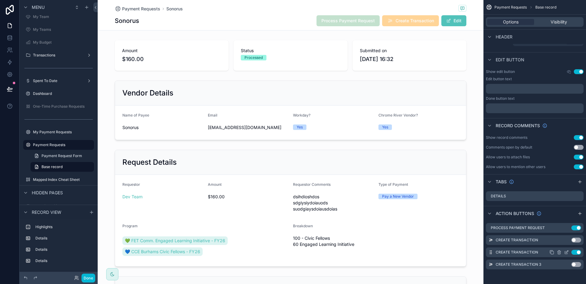
click at [566, 252] on icon "scrollable content" at bounding box center [567, 252] width 2 height 2
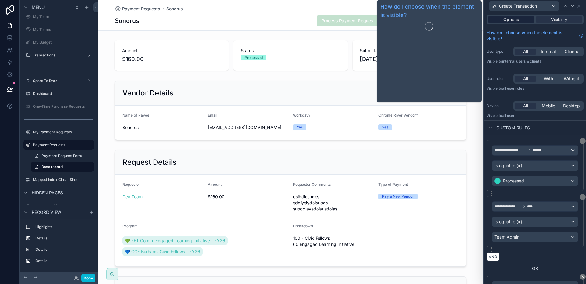
click at [526, 19] on div "Options" at bounding box center [511, 19] width 47 height 6
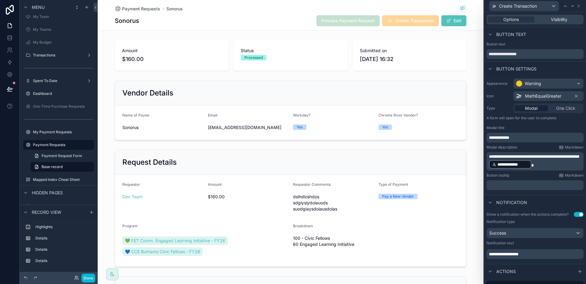
click at [578, 162] on div "**********" at bounding box center [534, 161] width 97 height 18
click at [571, 162] on p "**********" at bounding box center [535, 161] width 93 height 16
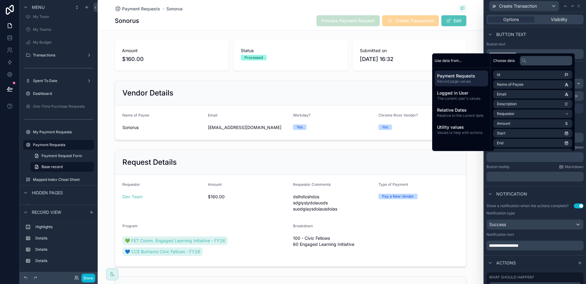
click at [534, 169] on div "Button tooltip Markdown" at bounding box center [534, 166] width 97 height 5
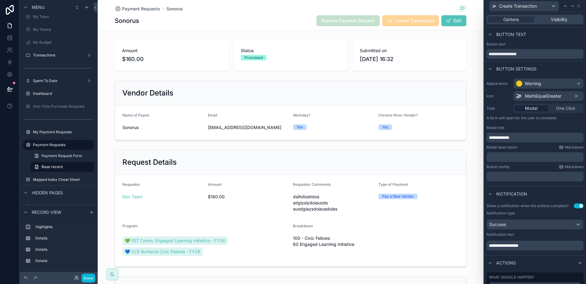
click at [528, 141] on div "**********" at bounding box center [534, 138] width 97 height 10
click at [528, 137] on p "**********" at bounding box center [535, 138] width 93 height 6
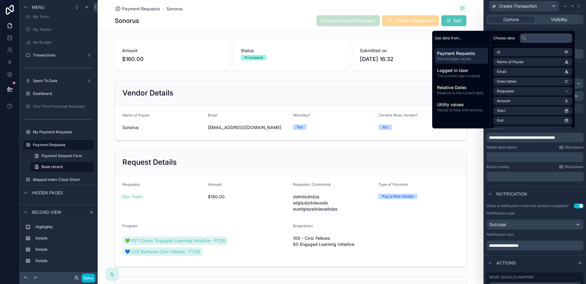
scroll to position [0, 0]
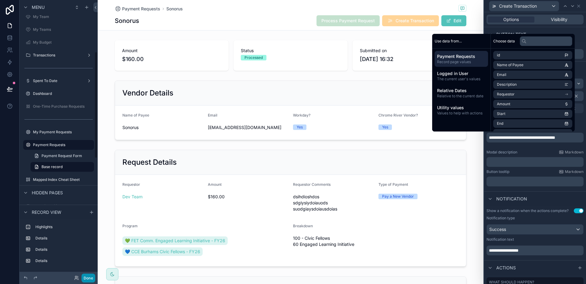
click at [88, 279] on button "Done" at bounding box center [88, 278] width 14 height 9
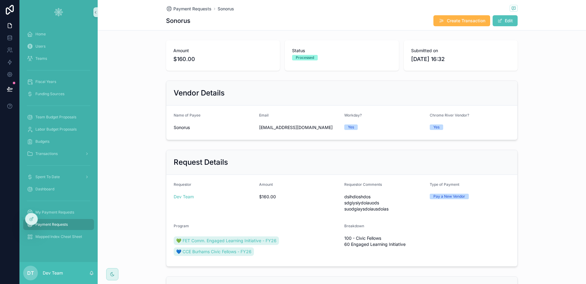
click at [447, 19] on span "Create Transaction" at bounding box center [466, 21] width 38 height 6
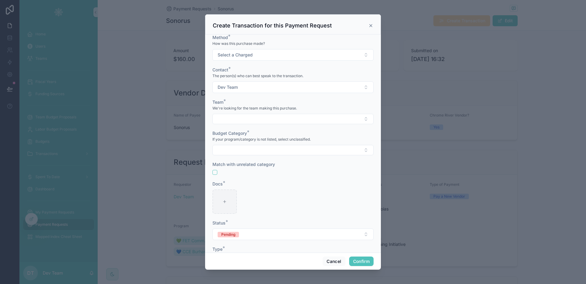
scroll to position [218, 0]
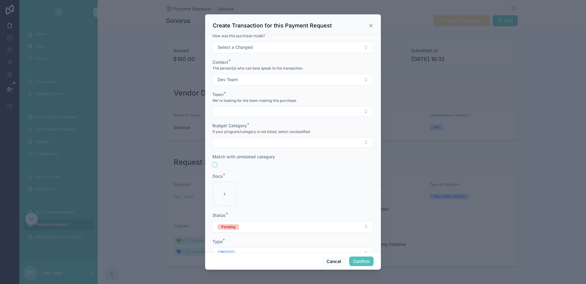
click at [369, 27] on icon at bounding box center [370, 25] width 5 height 5
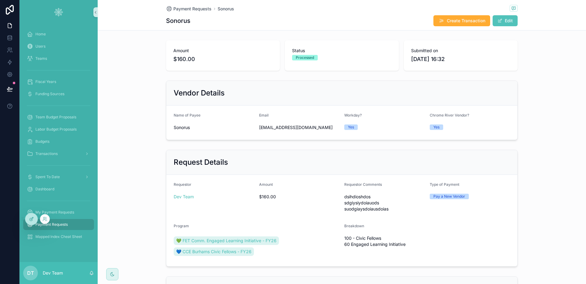
click at [34, 217] on icon at bounding box center [31, 219] width 5 height 5
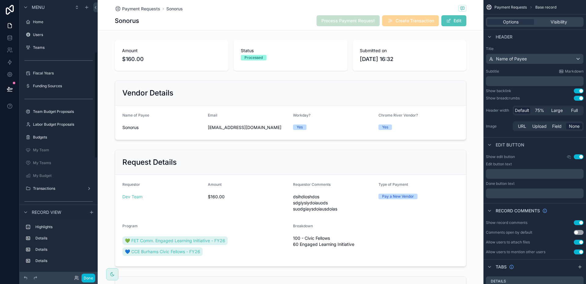
scroll to position [133, 0]
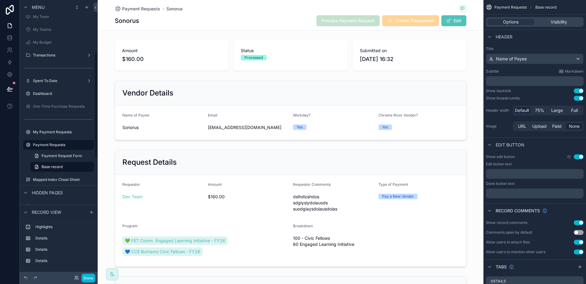
click at [402, 12] on div "Payment Requests Sonorus" at bounding box center [291, 9] width 352 height 8
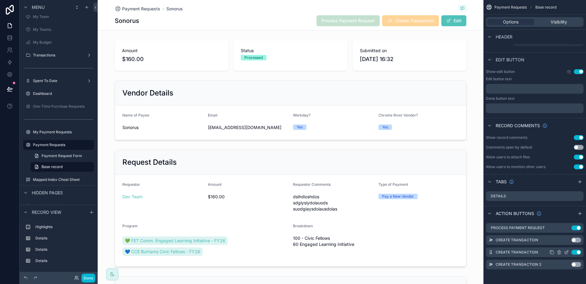
click at [568, 253] on icon "scrollable content" at bounding box center [566, 252] width 5 height 5
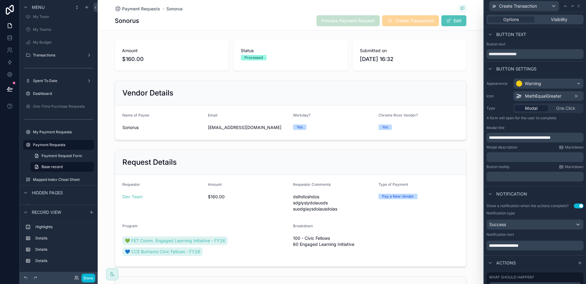
scroll to position [84, 0]
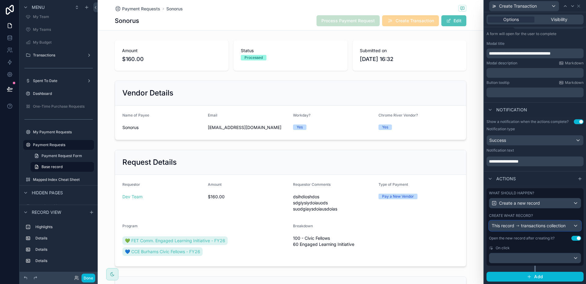
click at [536, 227] on span "transactions collection" at bounding box center [543, 226] width 45 height 6
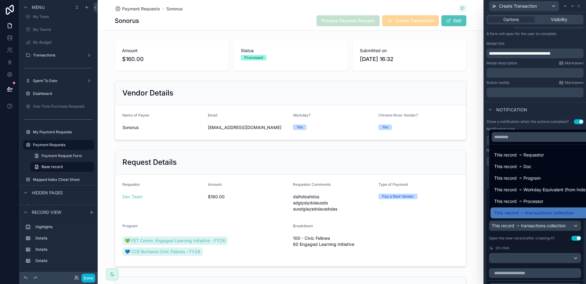
click at [536, 227] on div at bounding box center [535, 142] width 102 height 284
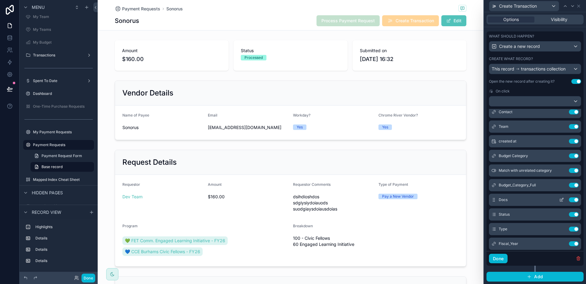
scroll to position [146, 0]
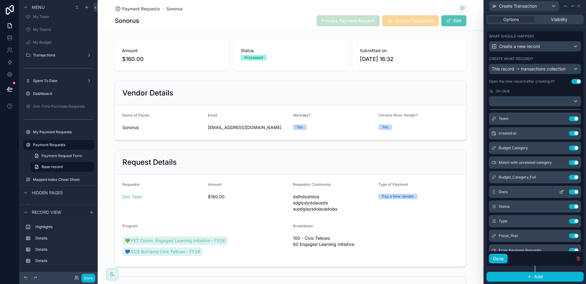
click at [562, 191] on icon at bounding box center [562, 190] width 1 height 1
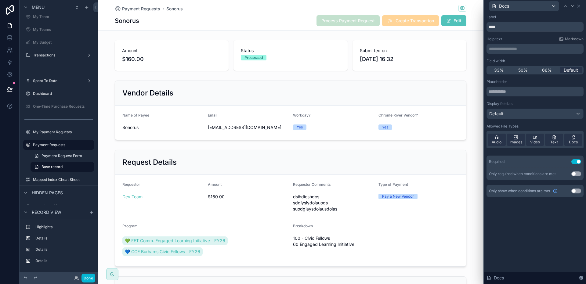
click at [511, 50] on p "**********" at bounding box center [535, 49] width 93 height 6
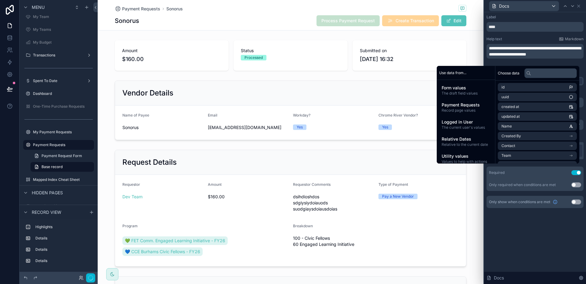
scroll to position [0, 0]
click at [521, 41] on div "**********" at bounding box center [534, 51] width 97 height 28
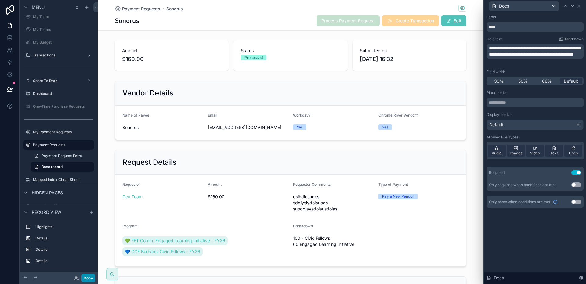
click at [91, 276] on button "Done" at bounding box center [88, 278] width 14 height 9
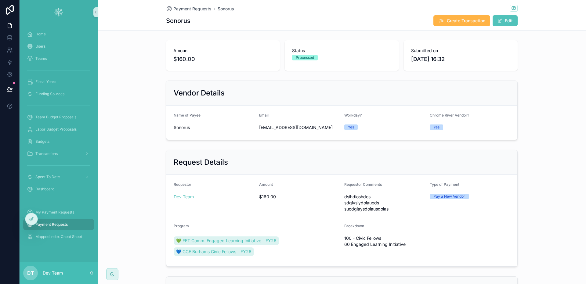
click at [444, 19] on button "Create Transaction" at bounding box center [461, 20] width 57 height 11
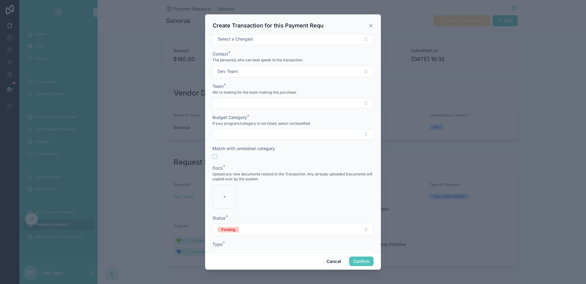
scroll to position [241, 0]
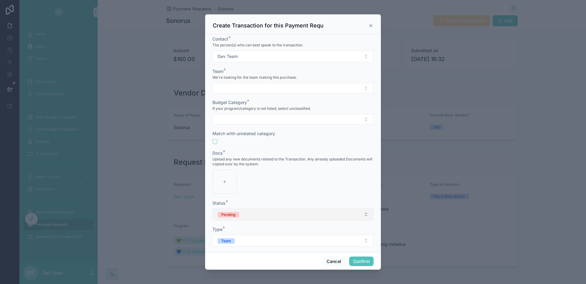
click at [250, 209] on button "Pending" at bounding box center [292, 215] width 161 height 12
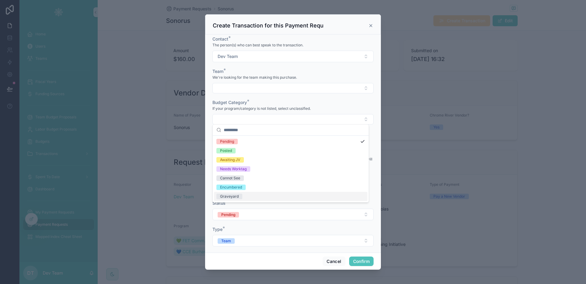
click at [268, 226] on div "Type *" at bounding box center [292, 229] width 161 height 6
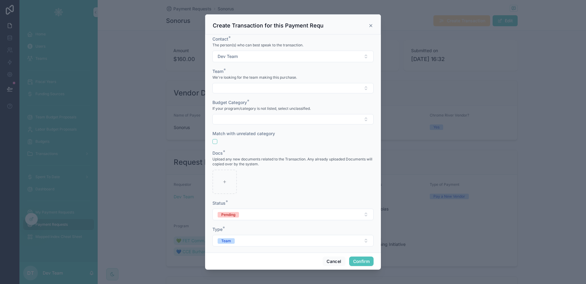
drag, startPoint x: 137, startPoint y: 220, endPoint x: 154, endPoint y: 196, distance: 29.8
click at [137, 221] on div at bounding box center [293, 142] width 586 height 284
click at [370, 25] on icon at bounding box center [370, 25] width 5 height 5
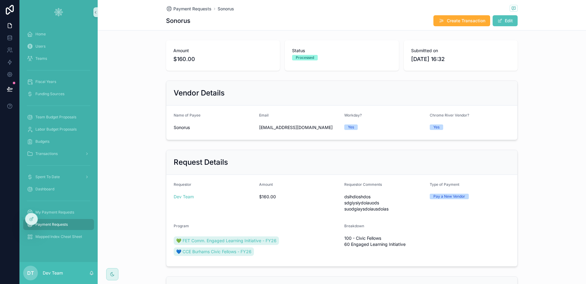
click at [372, 23] on div "Sonorus Create Transaction Edit" at bounding box center [342, 21] width 352 height 12
drag, startPoint x: 33, startPoint y: 217, endPoint x: 48, endPoint y: 207, distance: 18.0
click at [33, 217] on icon at bounding box center [32, 218] width 2 height 2
click at [388, 19] on div "Sonorus Create Transaction Edit" at bounding box center [342, 21] width 352 height 12
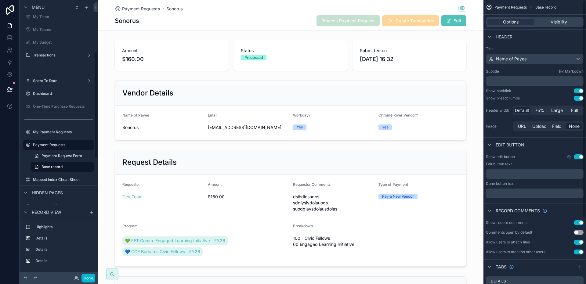
scroll to position [85, 0]
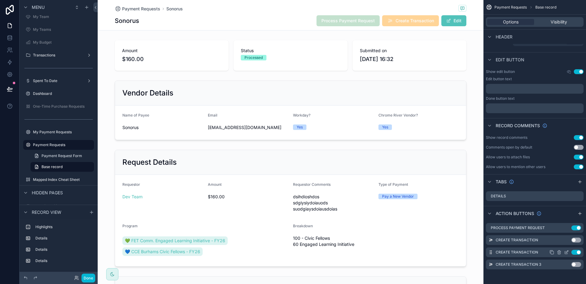
click at [567, 252] on icon "scrollable content" at bounding box center [566, 252] width 5 height 5
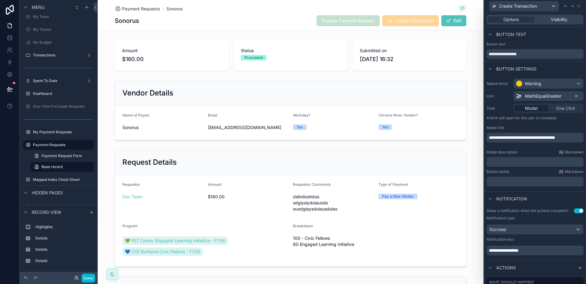
scroll to position [89, 0]
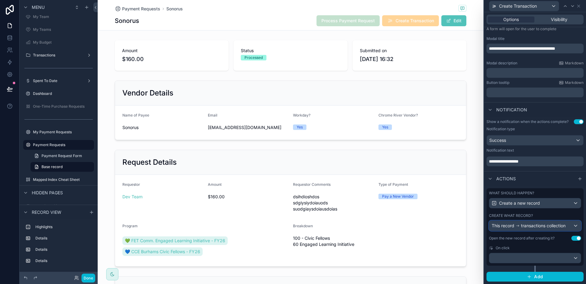
click at [532, 227] on span "transactions collection" at bounding box center [543, 226] width 45 height 6
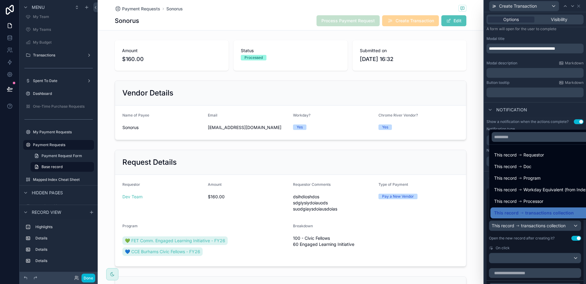
click at [532, 227] on div at bounding box center [535, 142] width 102 height 284
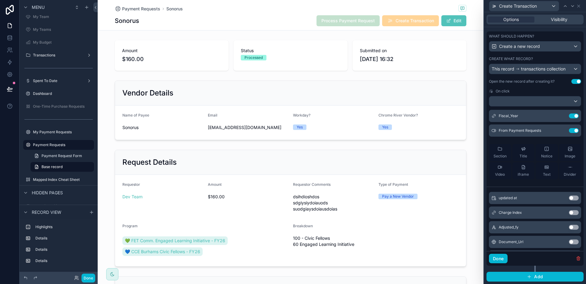
scroll to position [127, 0]
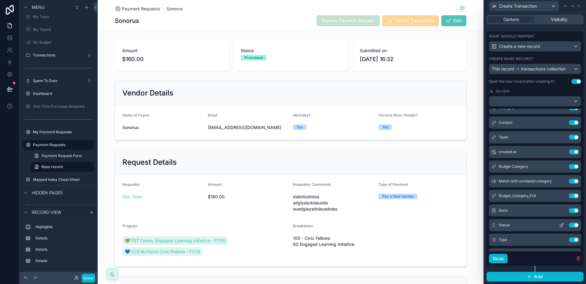
click at [560, 226] on icon at bounding box center [561, 225] width 3 height 3
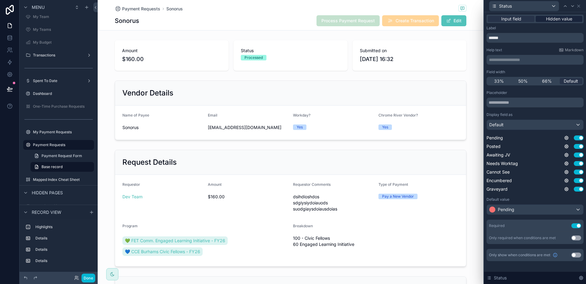
click at [567, 17] on span "Hidden value" at bounding box center [559, 19] width 26 height 6
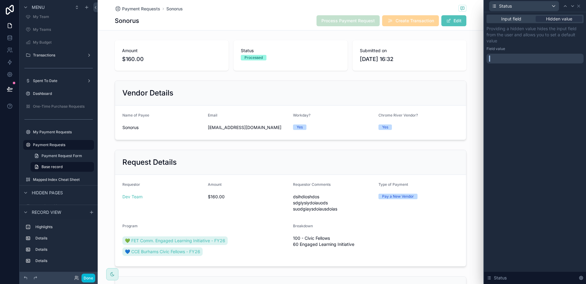
click at [501, 56] on div at bounding box center [534, 59] width 97 height 10
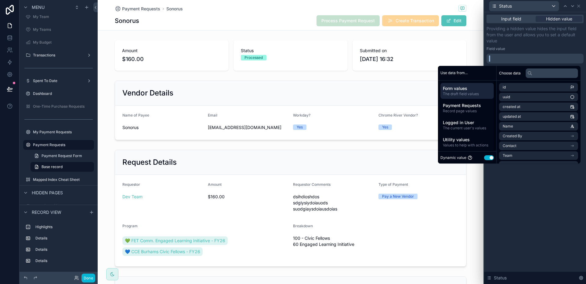
click at [484, 157] on button "Use setting" at bounding box center [489, 157] width 10 height 5
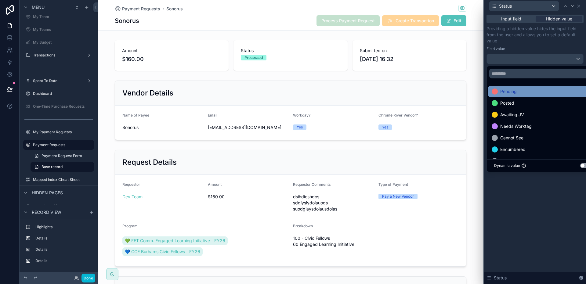
click at [502, 93] on span "Pending" at bounding box center [508, 91] width 16 height 7
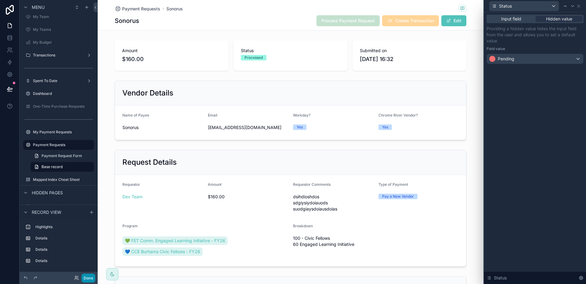
click at [86, 279] on button "Done" at bounding box center [88, 278] width 14 height 9
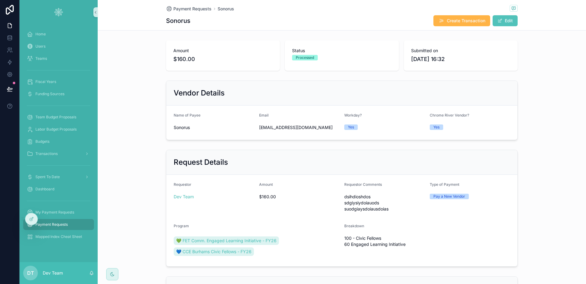
click at [453, 20] on span "Create Transaction" at bounding box center [466, 21] width 38 height 6
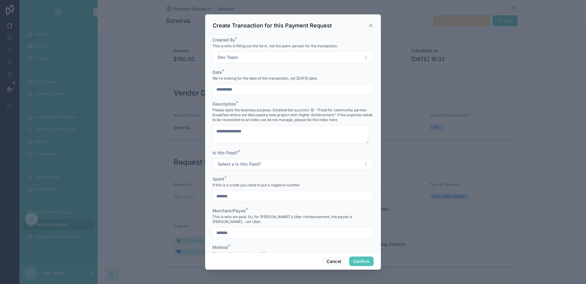
scroll to position [215, 0]
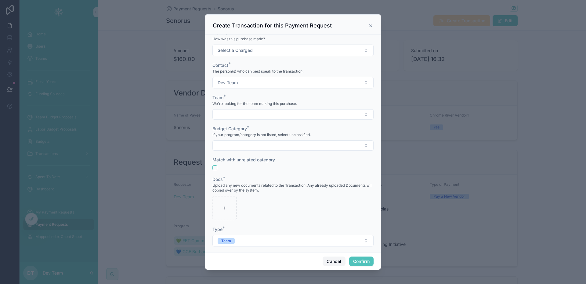
click at [334, 260] on button "Cancel" at bounding box center [334, 262] width 23 height 10
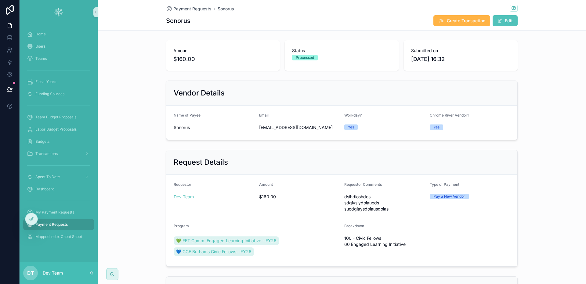
click at [448, 22] on span "Create Transaction" at bounding box center [466, 21] width 38 height 6
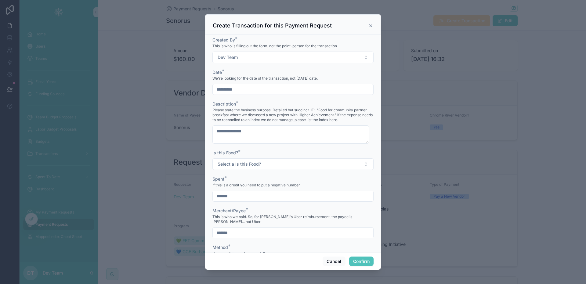
scroll to position [161, 0]
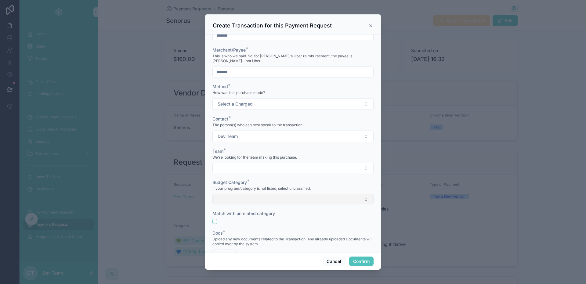
click at [247, 198] on button "Select Button" at bounding box center [292, 199] width 161 height 10
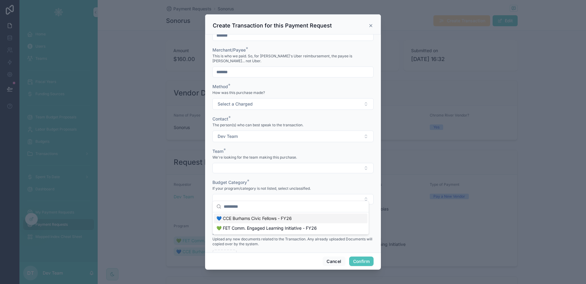
click at [266, 221] on span "💙 CCE Burhams Civic Fellows - FY26" at bounding box center [253, 218] width 75 height 6
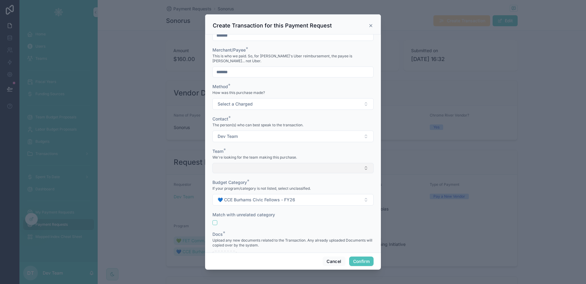
click at [265, 163] on button "Select Button" at bounding box center [292, 168] width 161 height 10
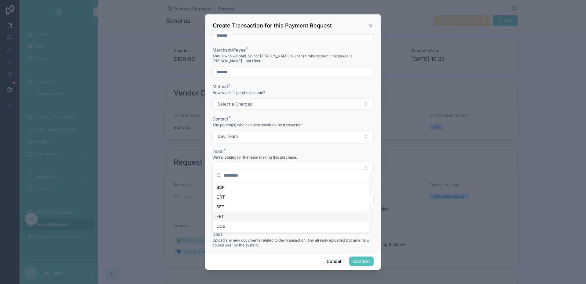
click at [242, 215] on div "FET" at bounding box center [290, 217] width 153 height 10
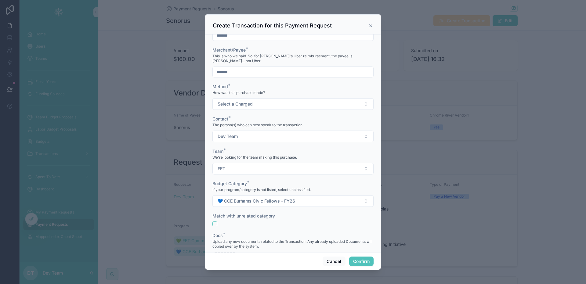
scroll to position [217, 0]
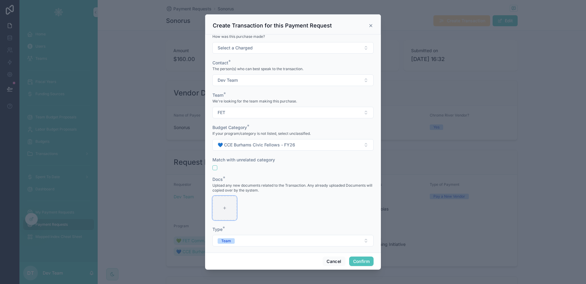
click at [228, 200] on div at bounding box center [224, 208] width 24 height 24
type input "**********"
click at [359, 259] on button "Confirm" at bounding box center [361, 262] width 24 height 10
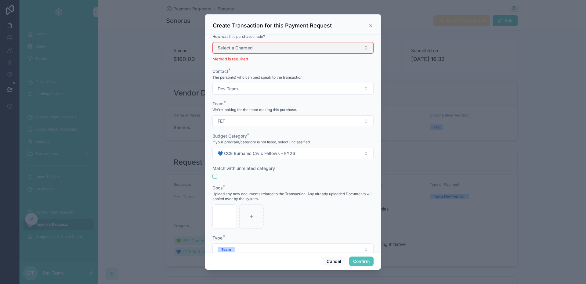
click at [258, 46] on button "Select a Charged" at bounding box center [292, 48] width 161 height 12
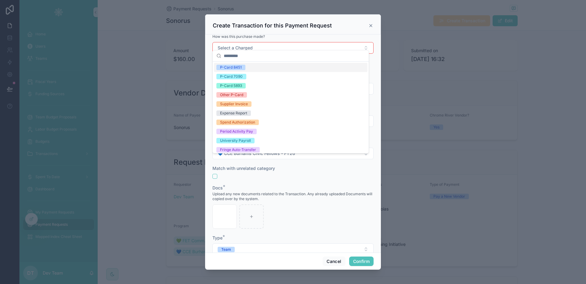
click at [258, 66] on div "P-Card 8451" at bounding box center [290, 67] width 153 height 9
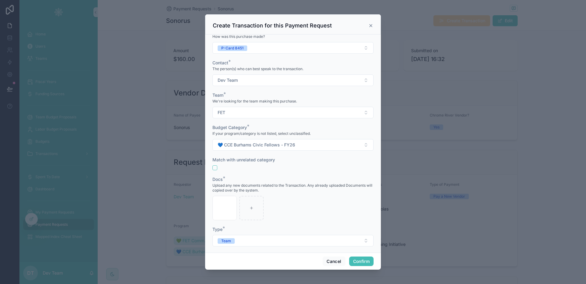
click at [362, 265] on button "Confirm" at bounding box center [361, 262] width 24 height 10
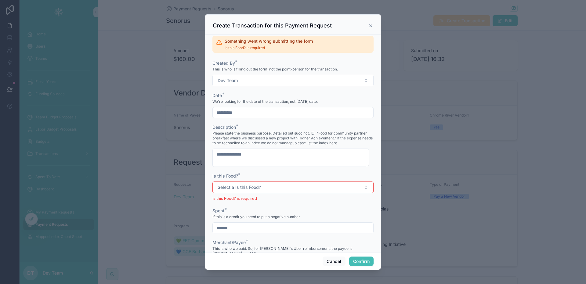
scroll to position [8, 0]
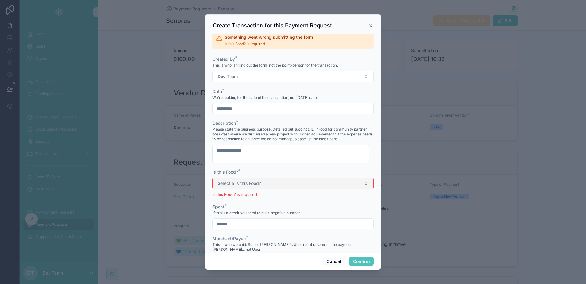
click at [273, 186] on button "Select a Is this Food?" at bounding box center [292, 184] width 161 height 12
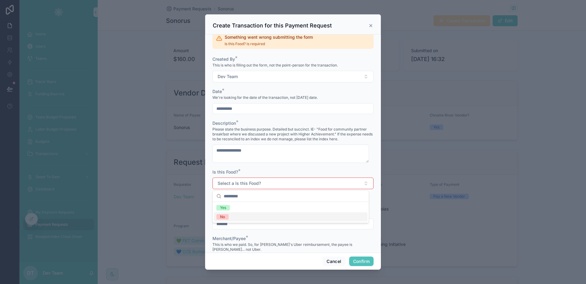
click at [234, 213] on div "No" at bounding box center [290, 216] width 153 height 9
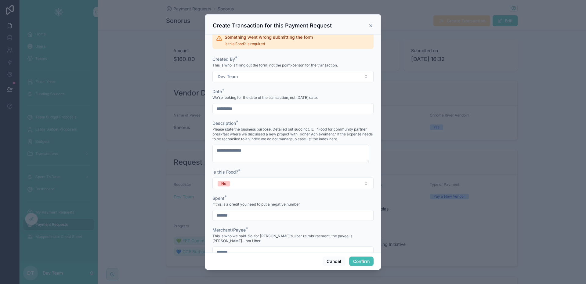
click at [361, 258] on button "Confirm" at bounding box center [361, 262] width 24 height 10
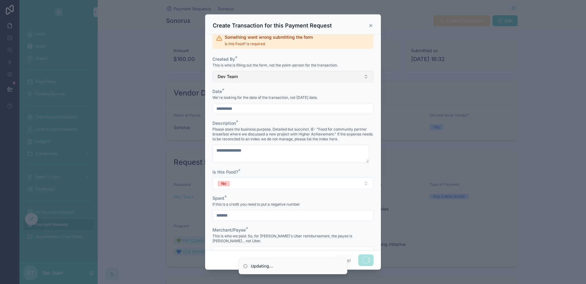
scroll to position [0, 0]
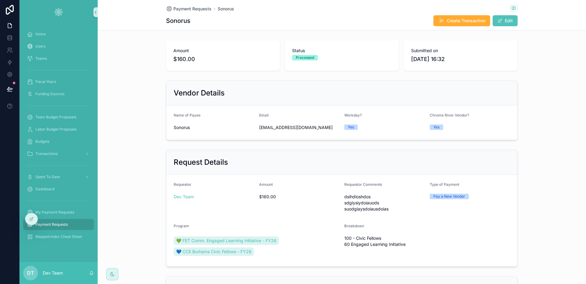
scroll to position [102, 0]
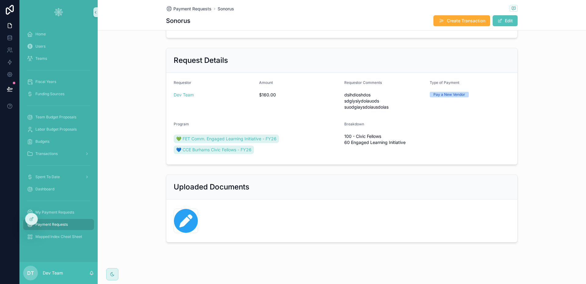
drag, startPoint x: 28, startPoint y: 219, endPoint x: 44, endPoint y: 220, distance: 16.5
click at [28, 219] on div at bounding box center [31, 219] width 12 height 12
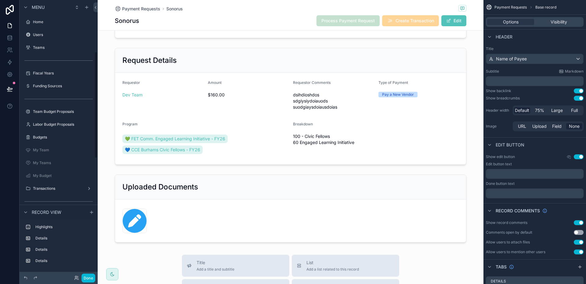
scroll to position [133, 0]
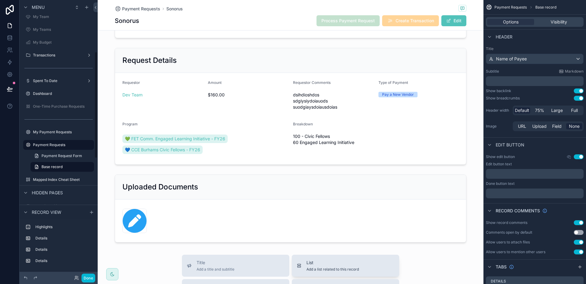
click at [313, 261] on span "List" at bounding box center [332, 263] width 52 height 6
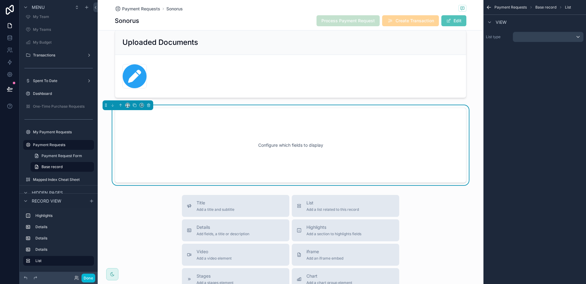
scroll to position [250, 0]
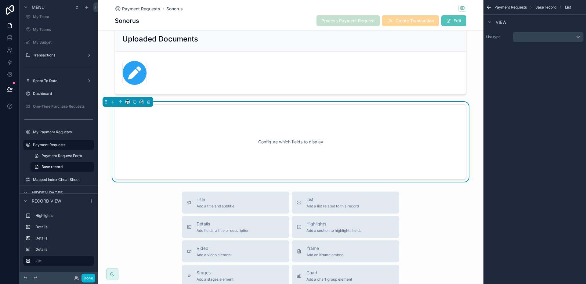
click at [305, 148] on div "Configure which fields to display" at bounding box center [290, 141] width 331 height 55
click at [540, 36] on div "scrollable content" at bounding box center [548, 37] width 70 height 10
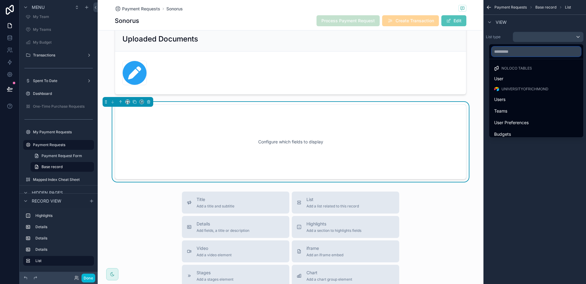
click at [522, 55] on input "text" at bounding box center [536, 52] width 89 height 10
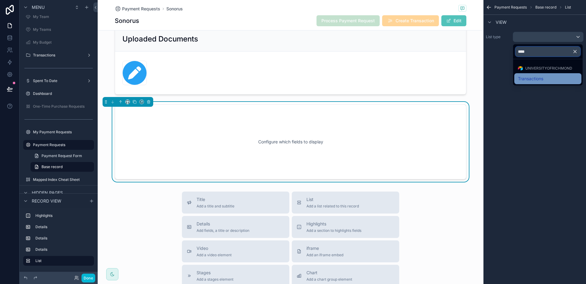
type input "****"
click at [521, 78] on span "Transactions" at bounding box center [530, 78] width 25 height 7
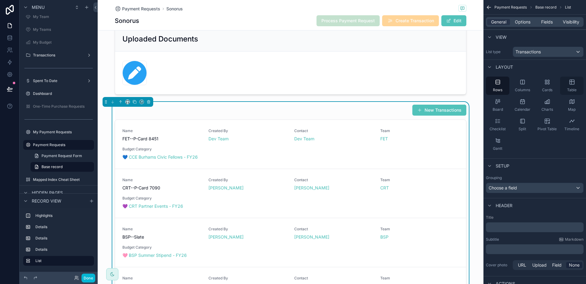
click at [567, 85] on div "Table" at bounding box center [571, 86] width 23 height 18
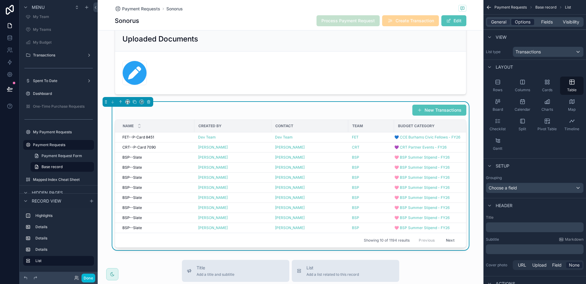
click at [527, 23] on span "Options" at bounding box center [523, 22] width 16 height 6
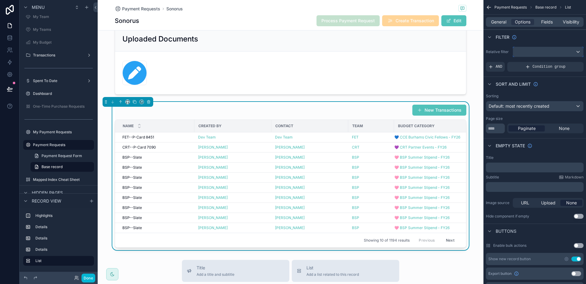
click at [539, 52] on div "scrollable content" at bounding box center [548, 52] width 70 height 10
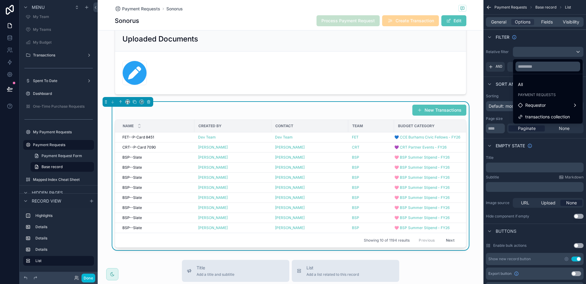
click at [540, 114] on span "transactions collection" at bounding box center [547, 116] width 45 height 7
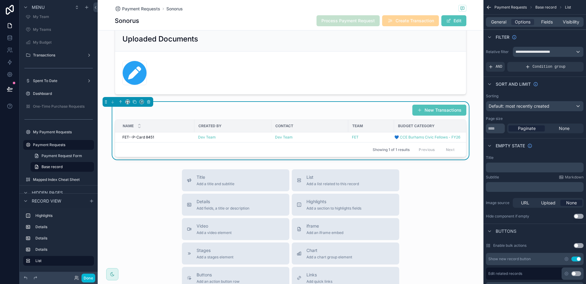
click at [341, 114] on div "New Transactions" at bounding box center [291, 110] width 352 height 12
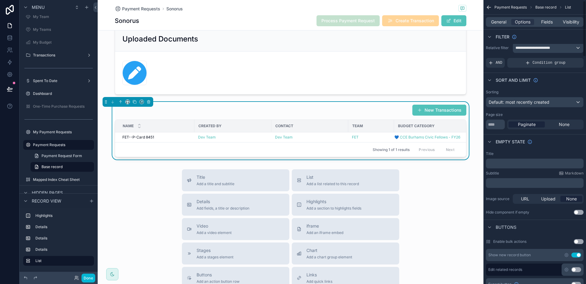
click at [577, 254] on button "Use setting" at bounding box center [576, 255] width 10 height 5
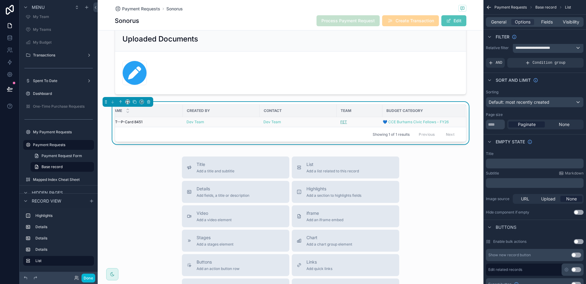
scroll to position [0, 0]
click at [154, 169] on div "Title Add a title and subtitle List Add a list related to this record Details A…" at bounding box center [291, 265] width 386 height 217
click at [92, 281] on button "Done" at bounding box center [88, 278] width 14 height 9
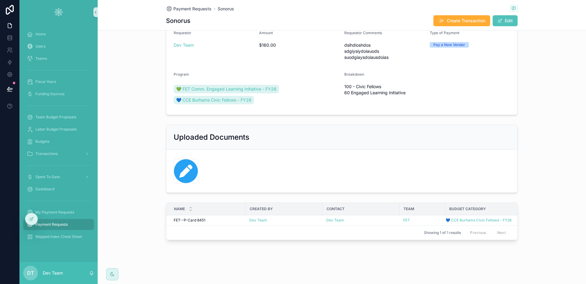
scroll to position [156, 0]
click at [27, 216] on div at bounding box center [31, 219] width 12 height 12
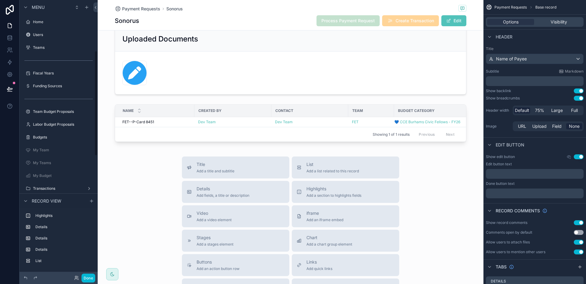
scroll to position [133, 0]
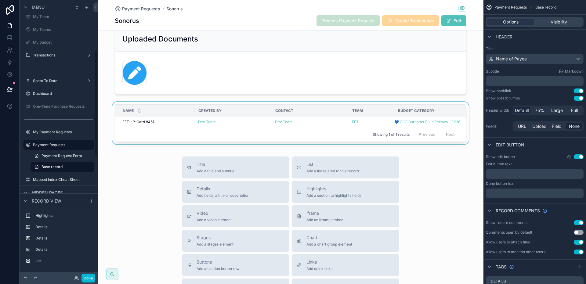
click at [175, 103] on div "scrollable content" at bounding box center [291, 124] width 386 height 45
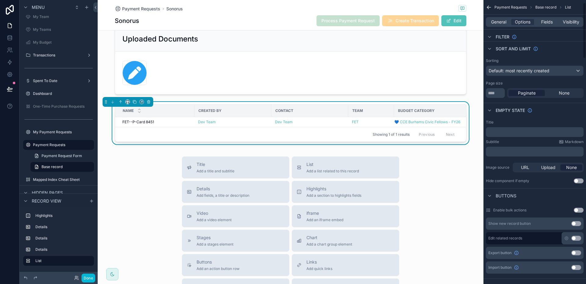
scroll to position [39, 0]
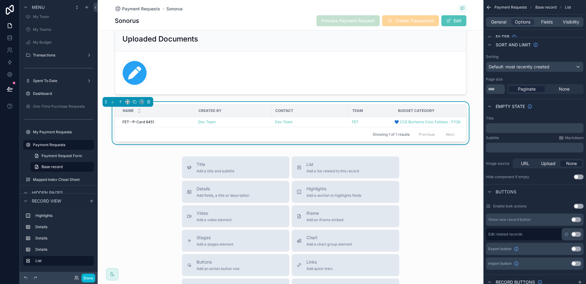
click at [578, 176] on button "Use setting" at bounding box center [579, 177] width 10 height 5
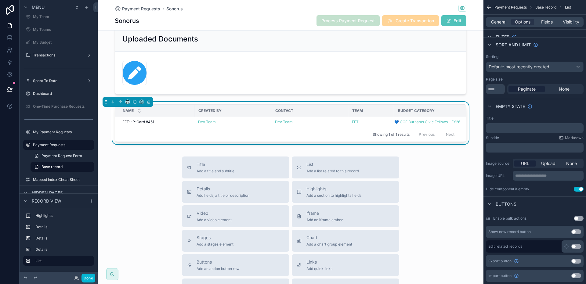
scroll to position [0, 0]
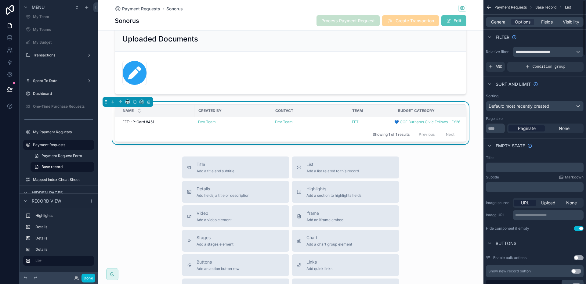
click at [510, 168] on p "﻿" at bounding box center [535, 167] width 94 height 5
click at [152, 171] on div "Title Add a title and subtitle List Add a list related to this record Details A…" at bounding box center [291, 265] width 386 height 217
click at [532, 168] on p "**********" at bounding box center [535, 167] width 94 height 5
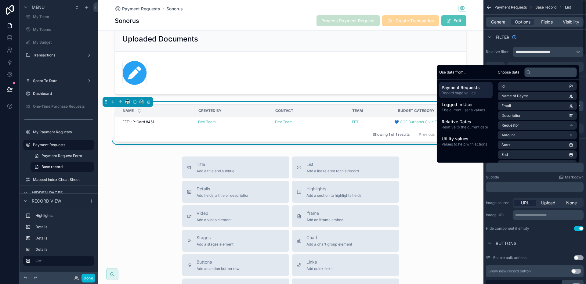
click at [499, 23] on span "General" at bounding box center [498, 22] width 15 height 6
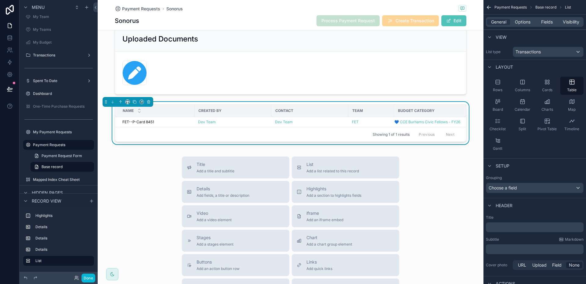
click at [512, 229] on p "﻿" at bounding box center [535, 227] width 94 height 6
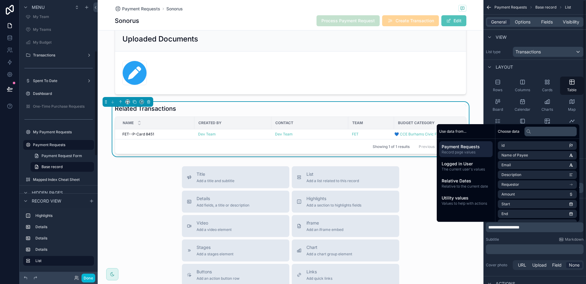
click at [128, 184] on div "Title Add a title and subtitle List Add a list related to this record Details A…" at bounding box center [291, 274] width 386 height 217
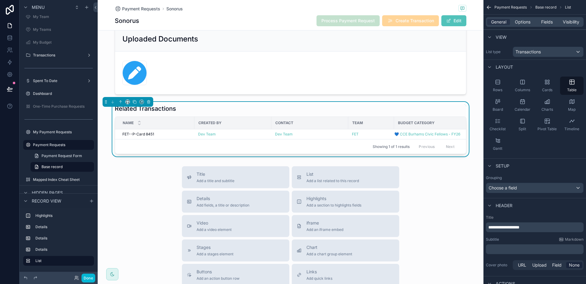
click at [195, 113] on div "Related Transactions Name Created By Contact Team Budget Category FET--P-Card 8…" at bounding box center [291, 129] width 352 height 50
click at [550, 20] on span "Fields" at bounding box center [547, 22] width 12 height 6
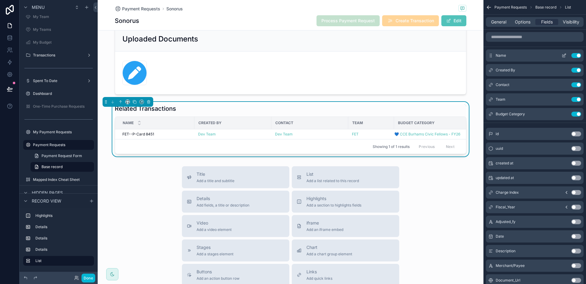
click at [573, 56] on button "Use setting" at bounding box center [576, 55] width 10 height 5
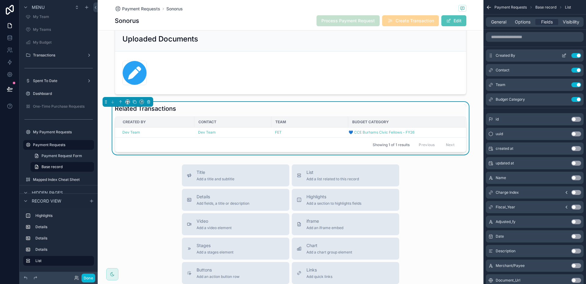
click at [577, 55] on button "Use setting" at bounding box center [576, 55] width 10 height 5
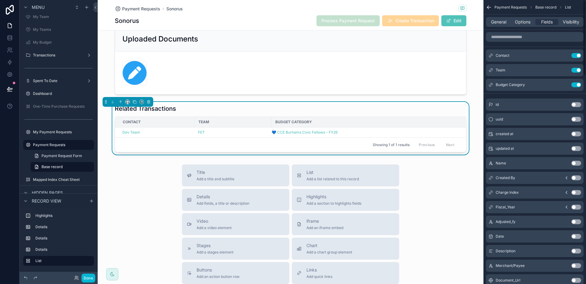
click at [577, 55] on button "Use setting" at bounding box center [576, 55] width 10 height 5
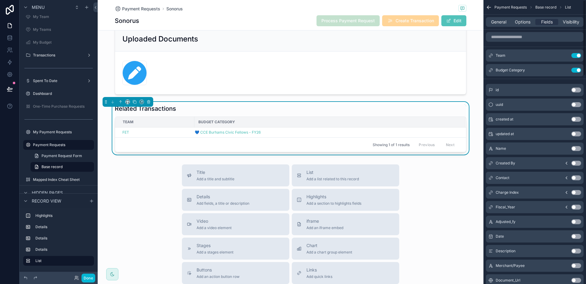
click at [577, 55] on button "Use setting" at bounding box center [576, 55] width 10 height 5
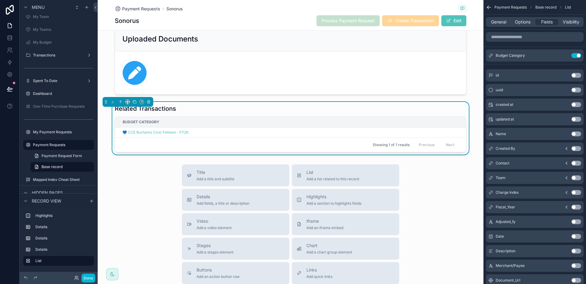
scroll to position [21, 0]
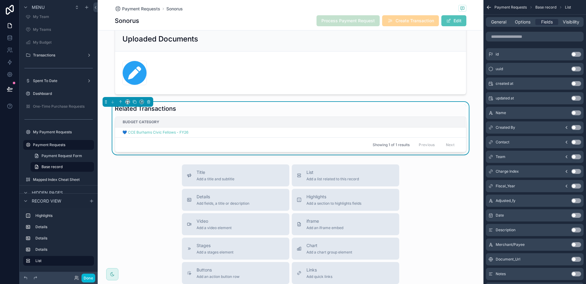
click at [576, 216] on button "Use setting" at bounding box center [576, 215] width 10 height 5
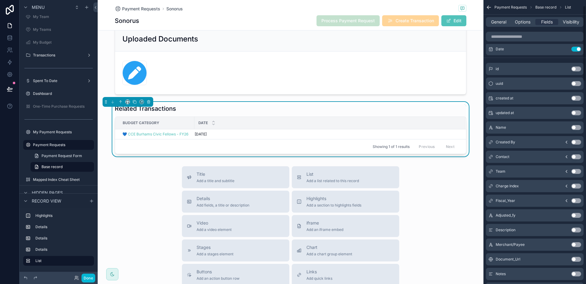
scroll to position [0, 0]
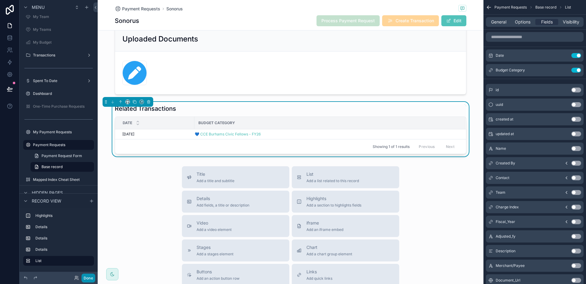
click at [91, 278] on button "Done" at bounding box center [88, 278] width 14 height 9
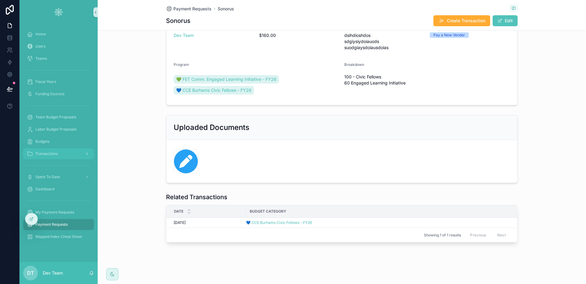
click at [56, 158] on div "Transactions" at bounding box center [58, 154] width 63 height 10
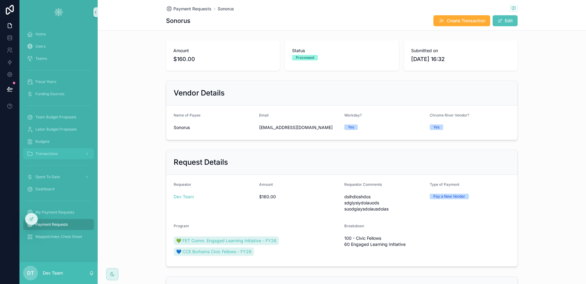
scroll to position [161, 0]
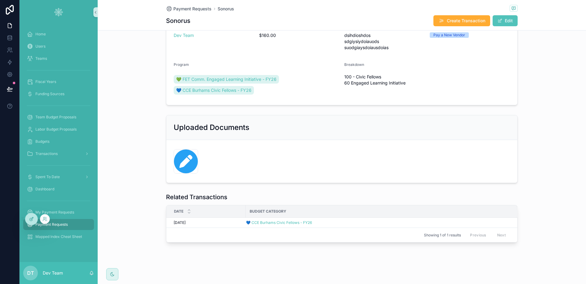
click at [27, 215] on div at bounding box center [31, 219] width 12 height 12
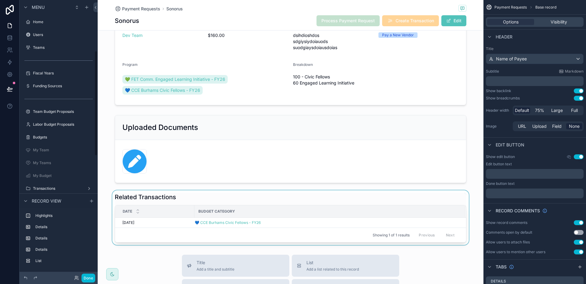
scroll to position [133, 0]
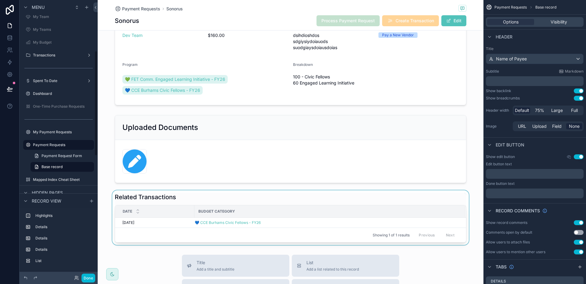
click at [306, 202] on div "scrollable content" at bounding box center [291, 217] width 386 height 55
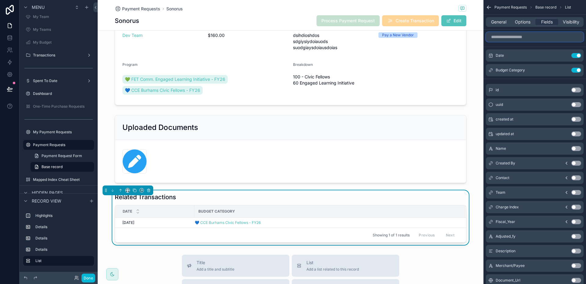
click at [542, 39] on input "scrollable content" at bounding box center [535, 37] width 98 height 10
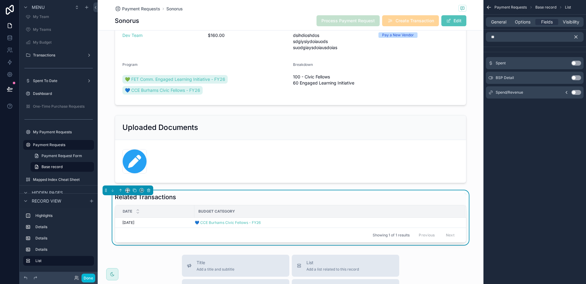
click at [575, 64] on button "Use setting" at bounding box center [576, 63] width 10 height 5
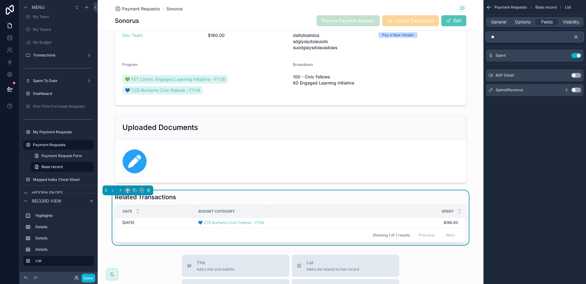
click at [530, 39] on input "**" at bounding box center [535, 37] width 98 height 10
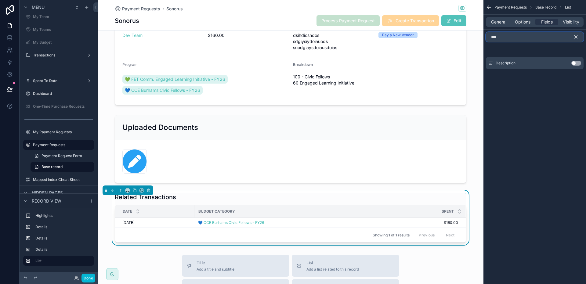
type input "***"
click at [574, 64] on button "Use setting" at bounding box center [576, 63] width 10 height 5
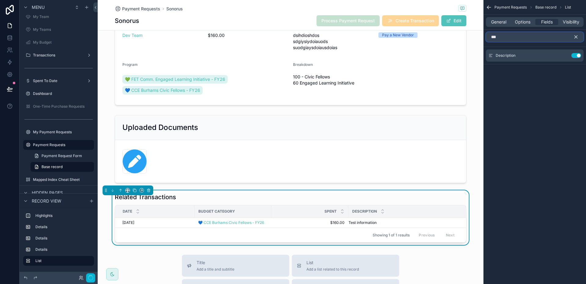
click at [536, 37] on input "***" at bounding box center [535, 37] width 98 height 10
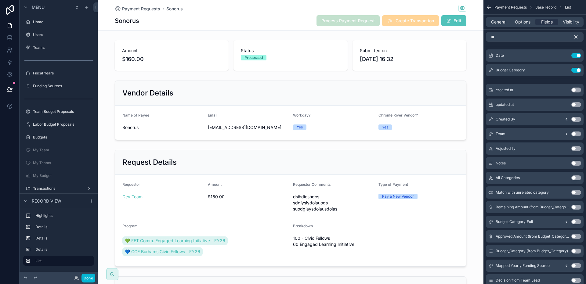
scroll to position [161, 0]
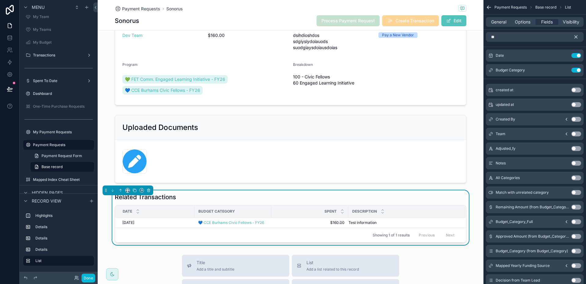
click at [576, 135] on button "Use setting" at bounding box center [576, 134] width 10 height 5
click at [532, 40] on input "**" at bounding box center [535, 37] width 98 height 10
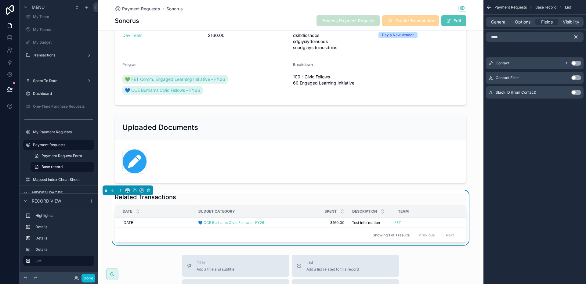
click at [576, 62] on button "Use setting" at bounding box center [576, 63] width 10 height 5
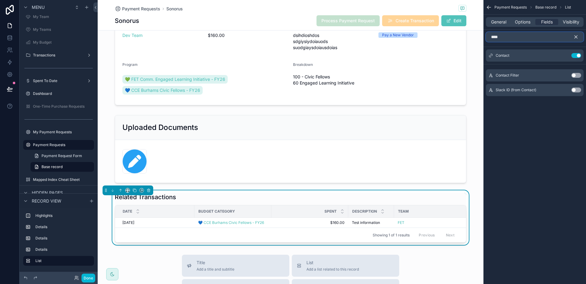
click at [527, 37] on input "****" at bounding box center [535, 37] width 98 height 10
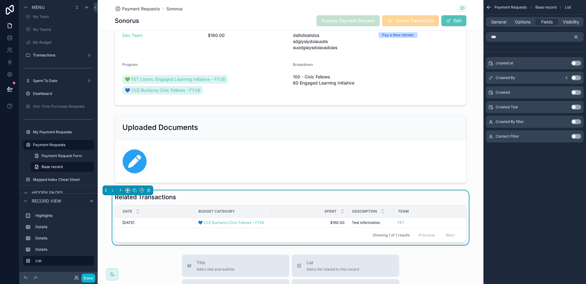
click at [575, 65] on button "Use setting" at bounding box center [576, 63] width 10 height 5
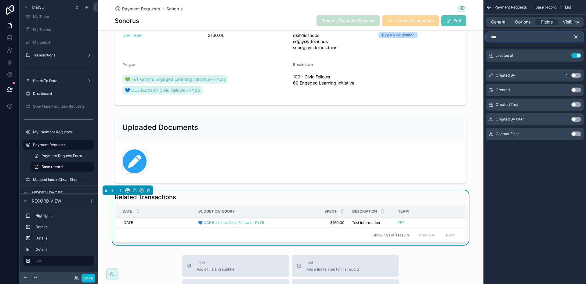
click at [528, 39] on input "***" at bounding box center [535, 37] width 98 height 10
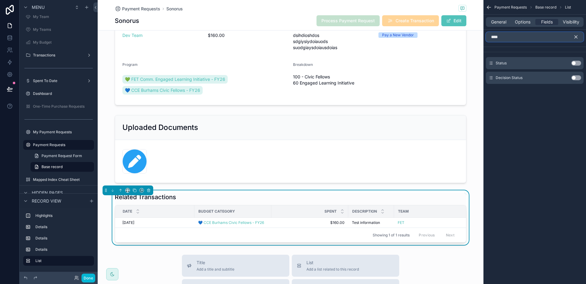
type input "****"
click at [578, 63] on button "Use setting" at bounding box center [576, 63] width 10 height 5
drag, startPoint x: 512, startPoint y: 203, endPoint x: 490, endPoint y: 206, distance: 21.9
click at [512, 203] on div "Payment Requests Base record List General Options Fields Visibility **** Status…" at bounding box center [534, 142] width 103 height 284
click at [241, 196] on div "Related Transactions" at bounding box center [291, 197] width 352 height 9
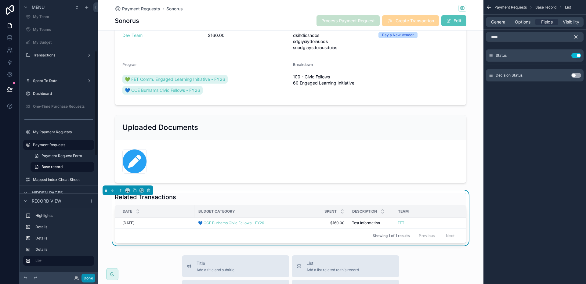
click at [87, 277] on button "Done" at bounding box center [88, 278] width 14 height 9
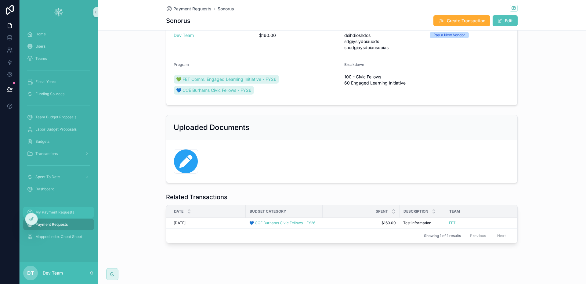
drag, startPoint x: 32, startPoint y: 218, endPoint x: 41, endPoint y: 216, distance: 8.7
click at [32, 219] on icon at bounding box center [32, 218] width 2 height 2
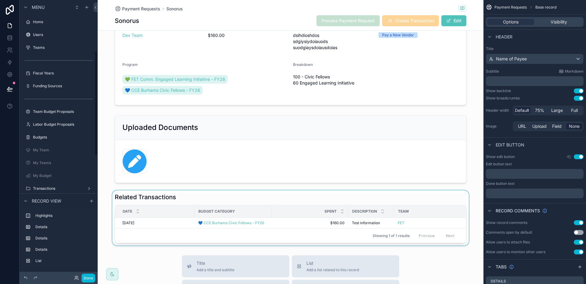
scroll to position [133, 0]
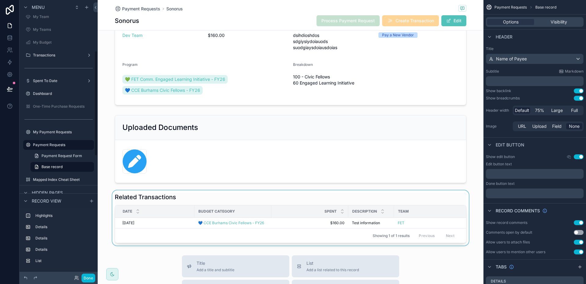
click at [233, 197] on div "scrollable content" at bounding box center [291, 217] width 386 height 55
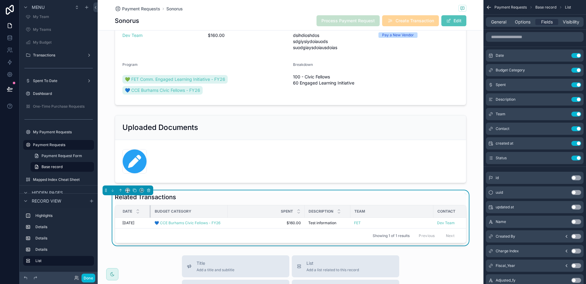
drag, startPoint x: 191, startPoint y: 213, endPoint x: 147, endPoint y: 216, distance: 43.8
click at [150, 216] on div "scrollable content" at bounding box center [151, 211] width 2 height 12
drag, startPoint x: 302, startPoint y: 213, endPoint x: 280, endPoint y: 215, distance: 22.1
click at [256, 217] on tr "Date Budget Category Spent Description Team Contact Created at Status" at bounding box center [320, 211] width 411 height 13
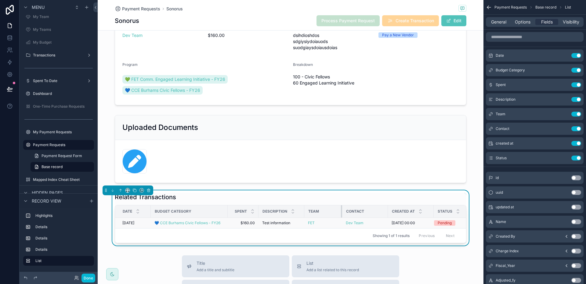
drag, startPoint x: 384, startPoint y: 215, endPoint x: 339, endPoint y: 218, distance: 45.3
click at [339, 218] on table "Date Budget Category Spent Description Team Contact Created at Status 02/09/202…" at bounding box center [297, 216] width 365 height 23
drag, startPoint x: 338, startPoint y: 215, endPoint x: 325, endPoint y: 216, distance: 13.2
click at [328, 216] on div "scrollable content" at bounding box center [329, 211] width 2 height 12
click at [329, 194] on div "Related Transactions" at bounding box center [291, 197] width 352 height 9
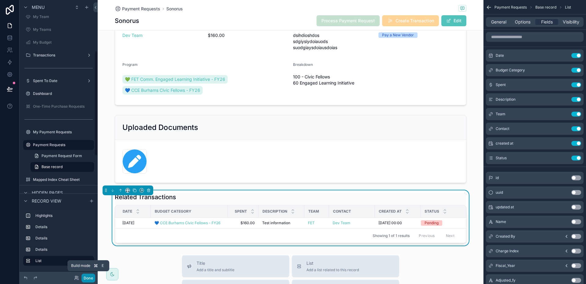
click at [90, 277] on button "Done" at bounding box center [88, 278] width 14 height 9
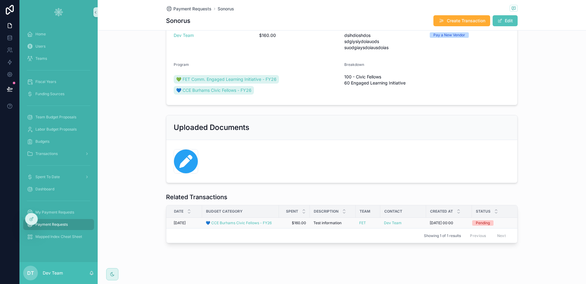
click at [283, 225] on span "$160.00" at bounding box center [294, 223] width 23 height 5
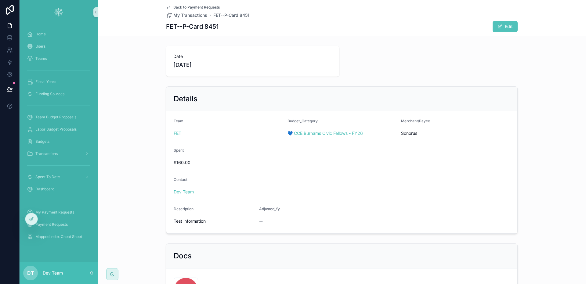
click at [209, 7] on span "Back to Payment Requests" at bounding box center [196, 7] width 46 height 5
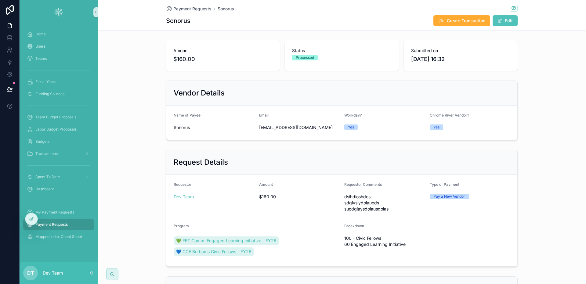
scroll to position [167, 0]
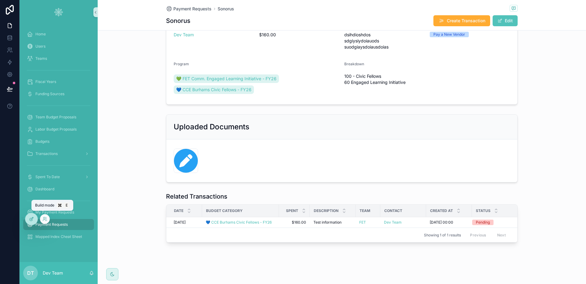
click at [33, 218] on icon at bounding box center [31, 219] width 5 height 5
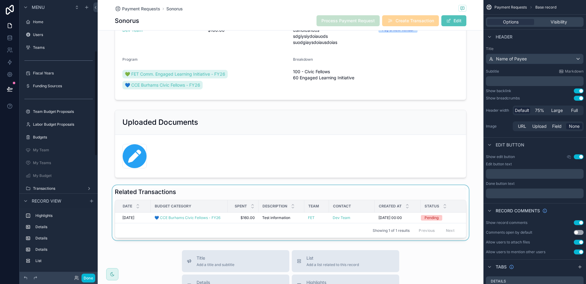
scroll to position [133, 0]
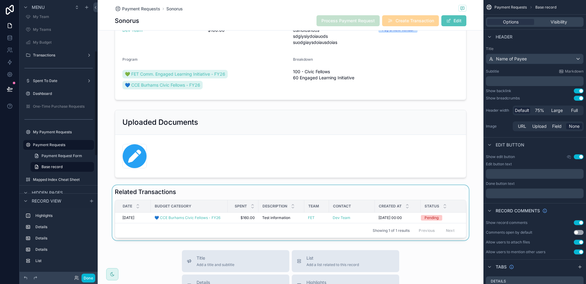
click at [258, 195] on div "scrollable content" at bounding box center [291, 212] width 386 height 55
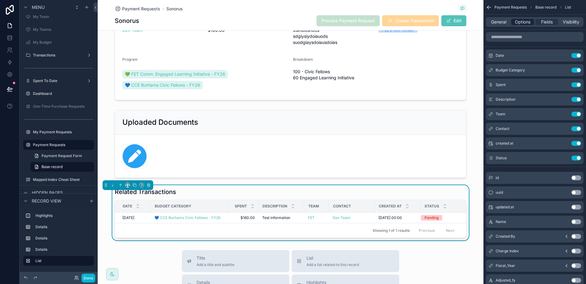
click at [527, 24] on span "Options" at bounding box center [523, 22] width 16 height 6
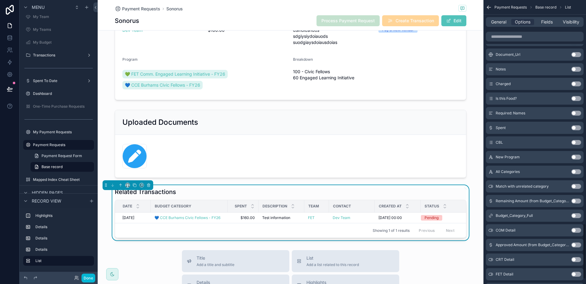
scroll to position [0, 0]
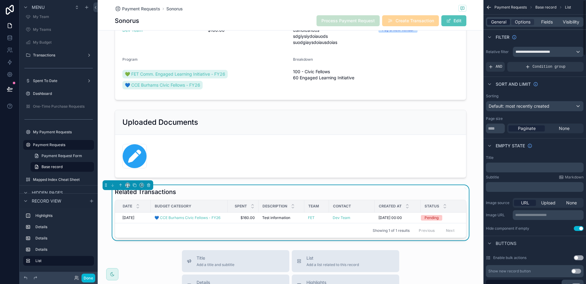
click at [499, 22] on span "General" at bounding box center [498, 22] width 15 height 6
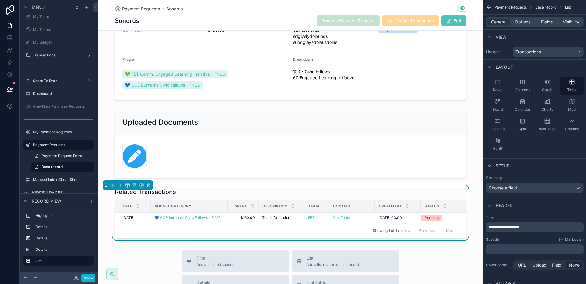
scroll to position [51, 0]
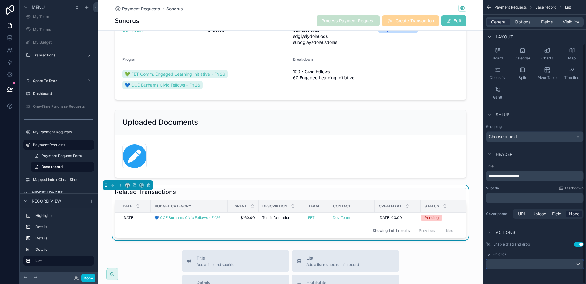
click at [529, 265] on div "scrollable content" at bounding box center [534, 264] width 97 height 10
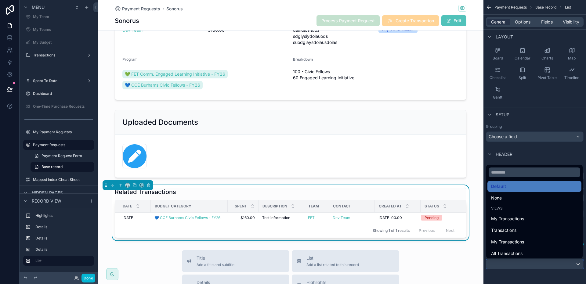
scroll to position [12, 0]
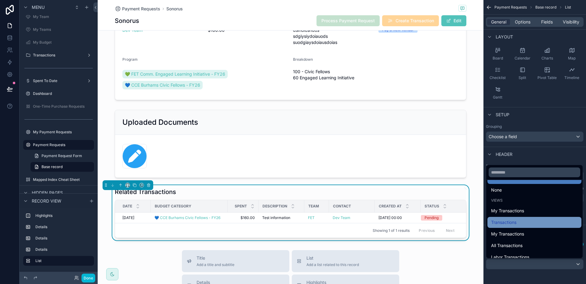
click at [519, 220] on div "Transactions" at bounding box center [534, 222] width 87 height 7
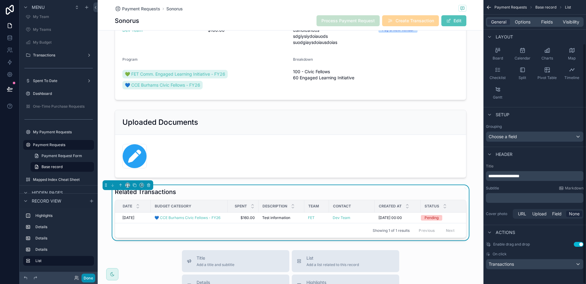
click at [85, 277] on button "Done" at bounding box center [88, 278] width 14 height 9
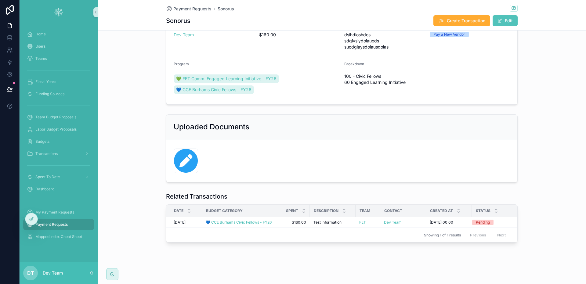
click at [293, 220] on span "$160.00" at bounding box center [294, 222] width 23 height 5
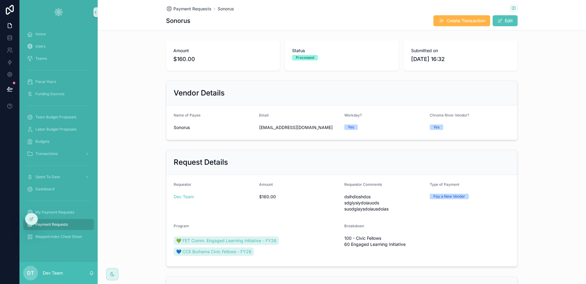
click at [474, 20] on span "Create Transaction" at bounding box center [466, 21] width 38 height 6
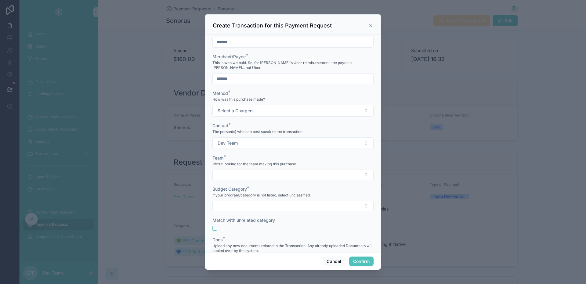
scroll to position [215, 0]
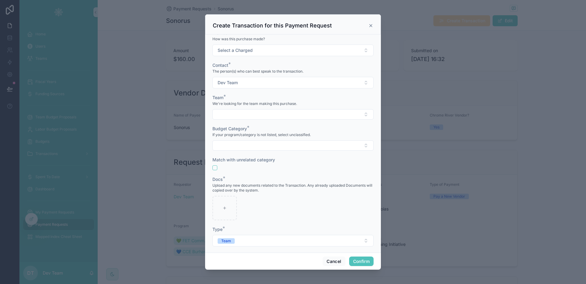
click at [133, 224] on div at bounding box center [293, 142] width 586 height 284
click at [371, 25] on icon at bounding box center [371, 25] width 2 height 2
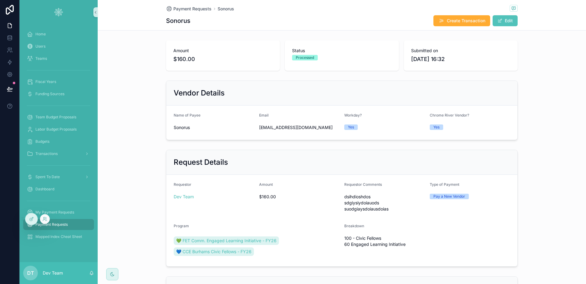
drag, startPoint x: 28, startPoint y: 218, endPoint x: 36, endPoint y: 213, distance: 9.5
click at [28, 218] on div at bounding box center [31, 219] width 12 height 12
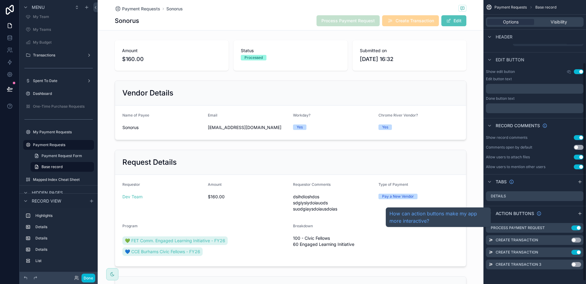
scroll to position [81, 0]
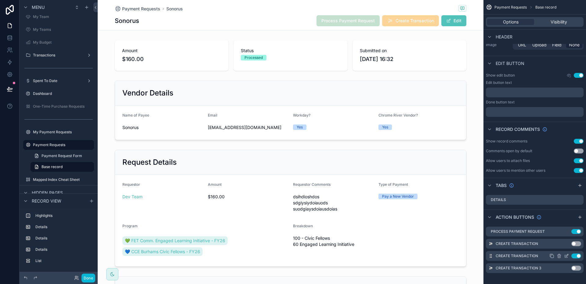
click at [566, 256] on icon "scrollable content" at bounding box center [566, 256] width 5 height 5
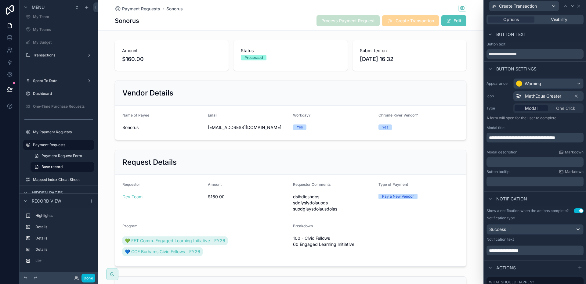
scroll to position [89, 0]
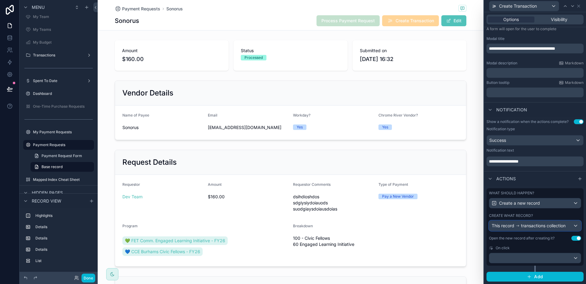
click at [535, 224] on span "transactions collection" at bounding box center [543, 226] width 45 height 6
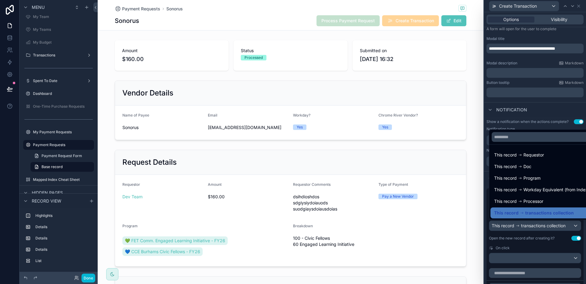
click at [535, 225] on div at bounding box center [535, 142] width 102 height 284
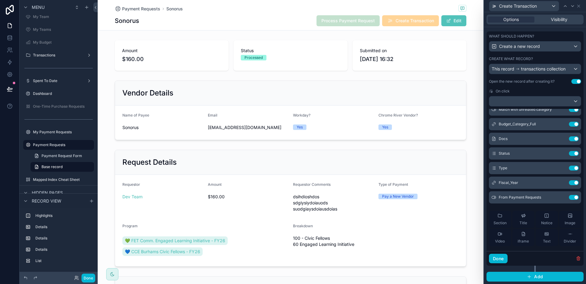
scroll to position [207, 0]
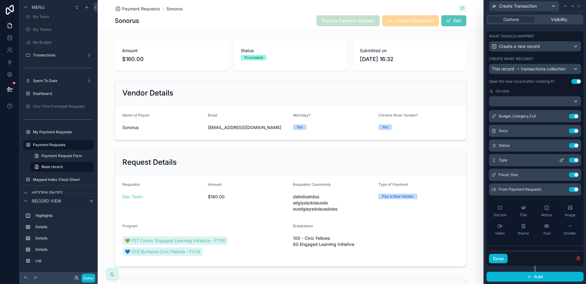
click at [560, 159] on icon at bounding box center [561, 160] width 3 height 3
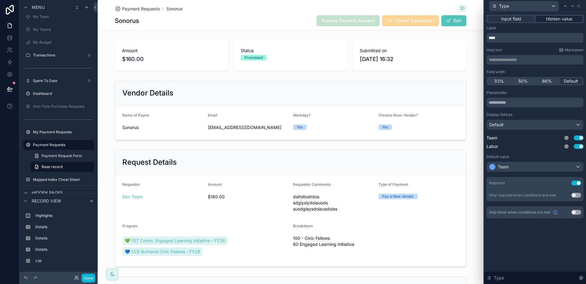
click at [575, 18] on div "Hidden value" at bounding box center [558, 19] width 47 height 6
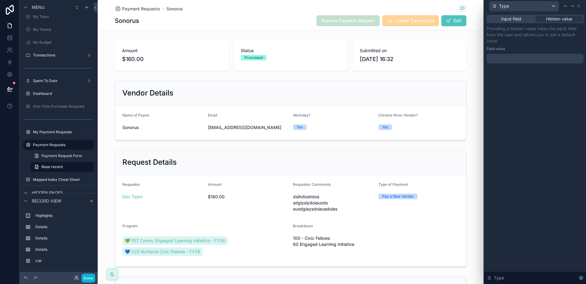
drag, startPoint x: 538, startPoint y: 58, endPoint x: 536, endPoint y: 62, distance: 3.8
click at [538, 58] on div at bounding box center [534, 59] width 97 height 10
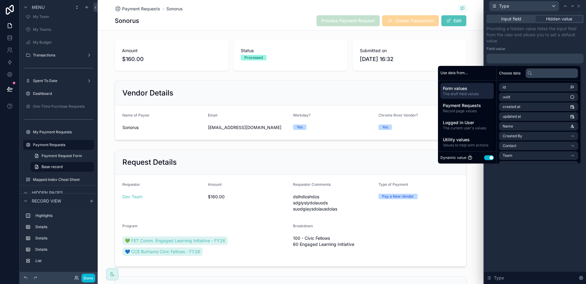
click at [485, 156] on button "Use setting" at bounding box center [489, 157] width 10 height 5
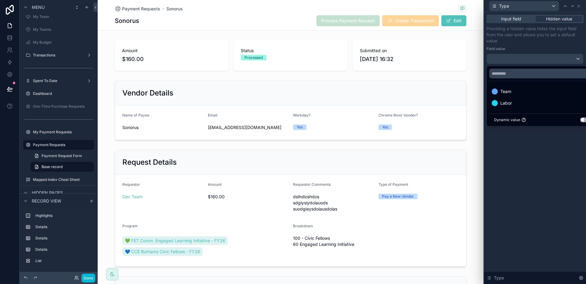
drag, startPoint x: 517, startPoint y: 93, endPoint x: 541, endPoint y: 146, distance: 58.7
click at [517, 93] on div "Team" at bounding box center [542, 91] width 101 height 7
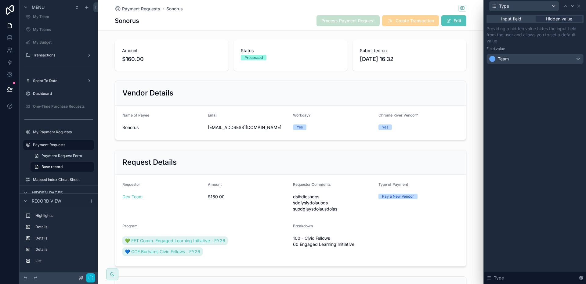
click at [544, 160] on div "Input field Hidden value Providing a hidden value hides the input field from th…" at bounding box center [535, 148] width 102 height 272
click at [92, 278] on button "Done" at bounding box center [88, 278] width 14 height 9
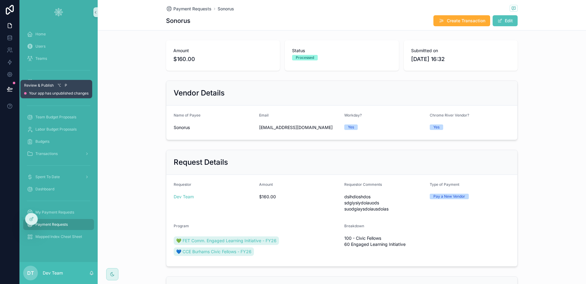
drag, startPoint x: 2, startPoint y: 95, endPoint x: 5, endPoint y: 93, distance: 3.5
click at [2, 95] on div at bounding box center [9, 89] width 19 height 17
click at [6, 92] on button at bounding box center [9, 89] width 13 height 17
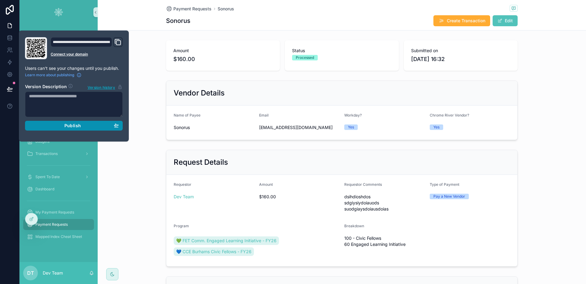
click at [67, 123] on span "Publish" at bounding box center [72, 125] width 16 height 5
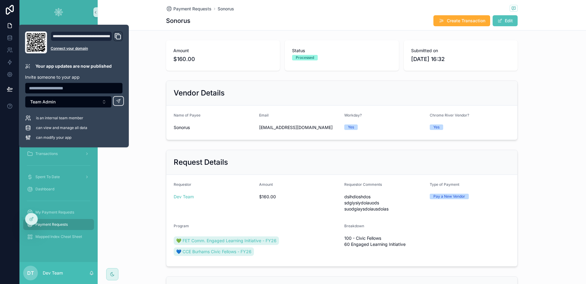
click at [153, 37] on div "Payment Requests Sonorus Sonorus Create Transaction Edit Amount $160.00 Status …" at bounding box center [342, 223] width 488 height 446
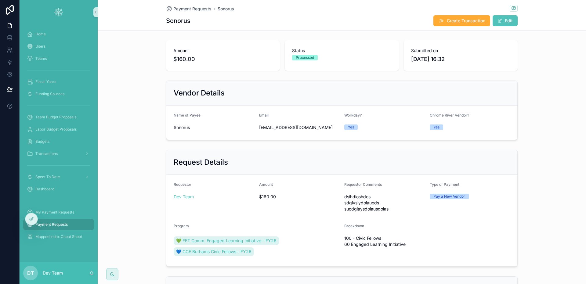
click at [76, 220] on div "Payment Requests" at bounding box center [58, 225] width 63 height 10
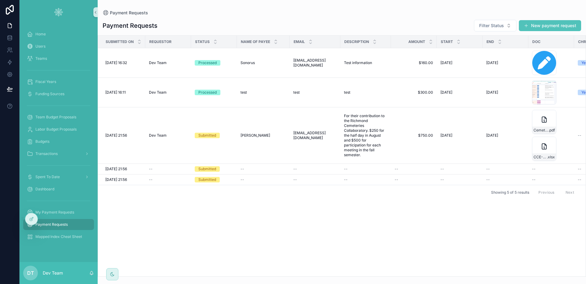
click at [251, 18] on div "Payment Requests Filter Status New payment request Submitted on Requestor Statu…" at bounding box center [342, 146] width 488 height 261
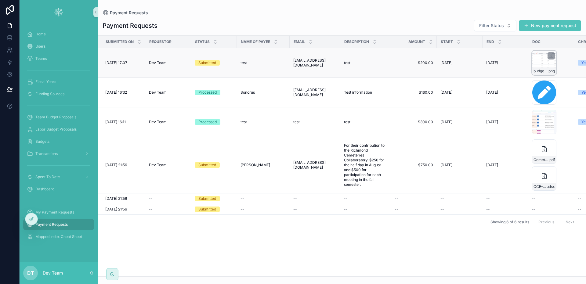
click at [539, 63] on div "budgetstext-richmond .png" at bounding box center [544, 63] width 24 height 24
